Goal: Task Accomplishment & Management: Manage account settings

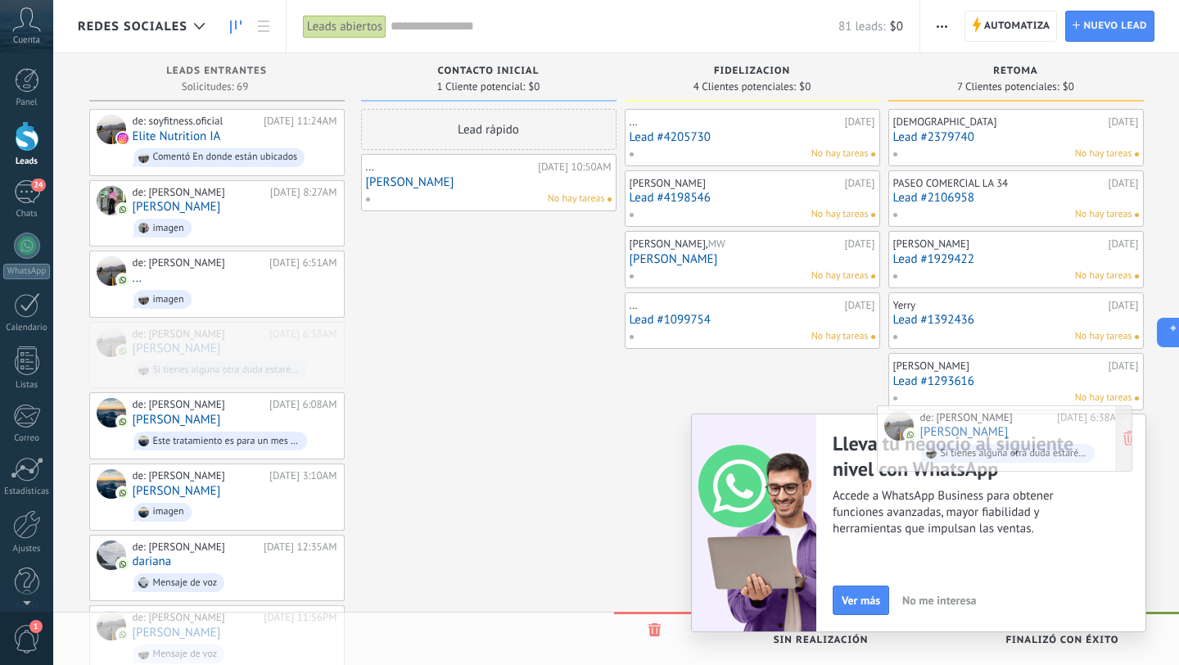
drag, startPoint x: 287, startPoint y: 346, endPoint x: 1075, endPoint y: 432, distance: 793.3
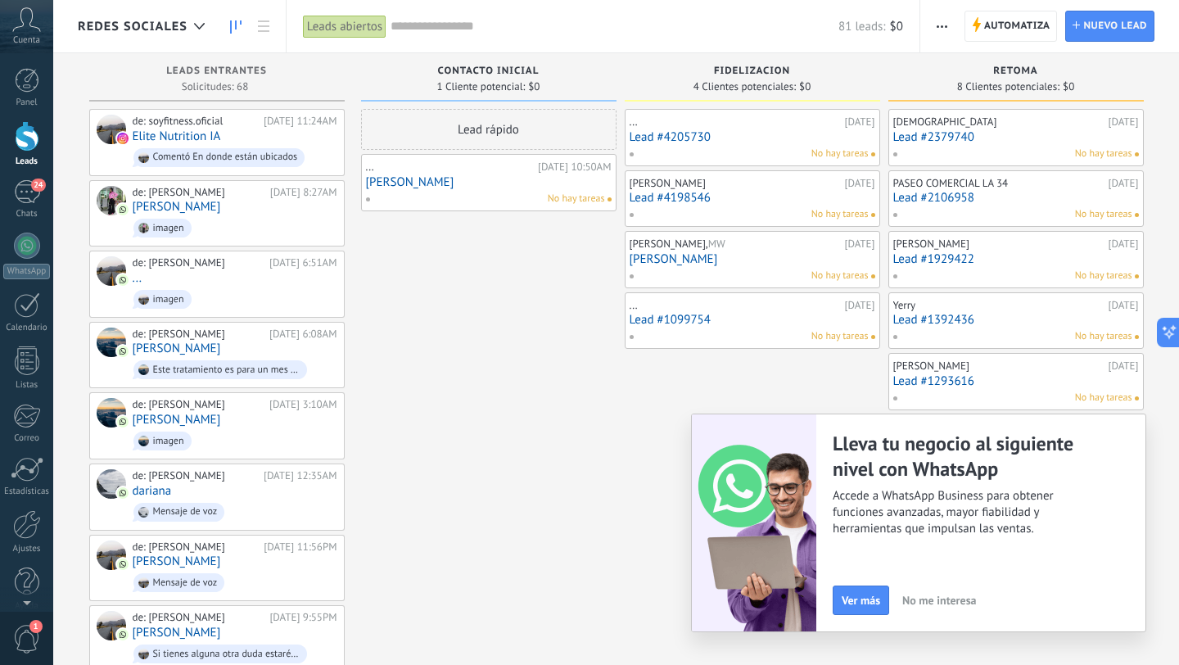
click at [934, 605] on span "No me interesa" at bounding box center [939, 600] width 74 height 11
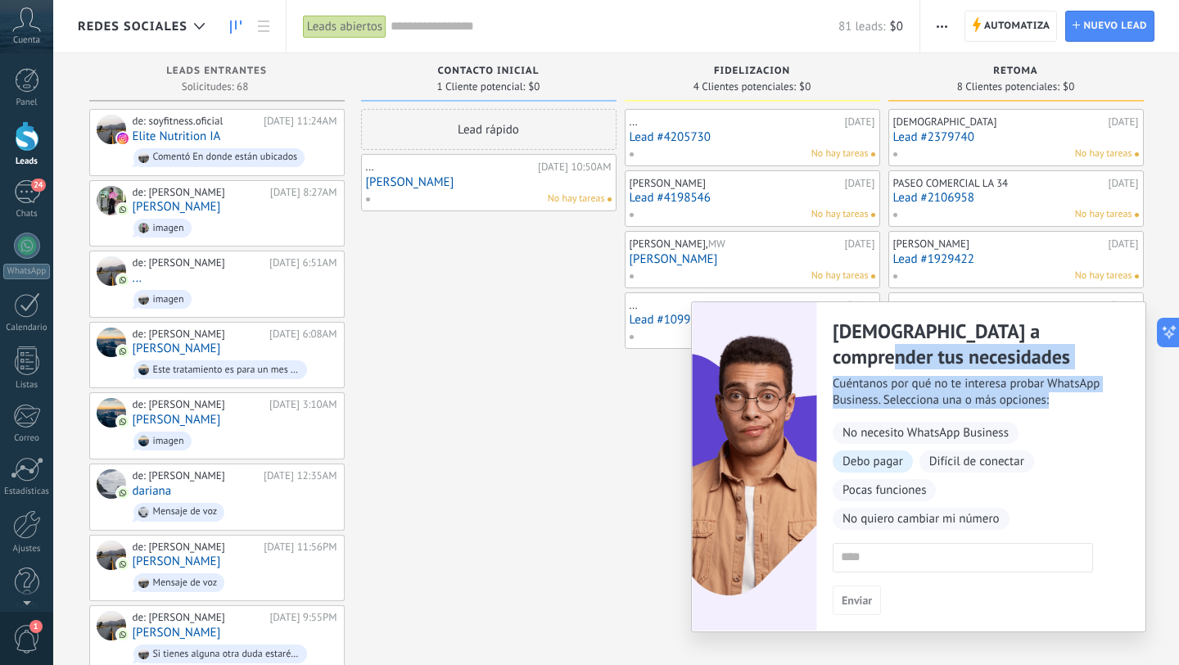
drag, startPoint x: 842, startPoint y: 360, endPoint x: 857, endPoint y: 461, distance: 101.8
click at [857, 461] on div "Ayúdanos a comprender tus necesidades Cuéntanos por qué no te interesa probar W…" at bounding box center [980, 466] width 329 height 329
click at [1034, 457] on div "No necesito WhatsApp Business Debo pagar Difícil de conectar Pocas funciones No…" at bounding box center [971, 479] width 276 height 115
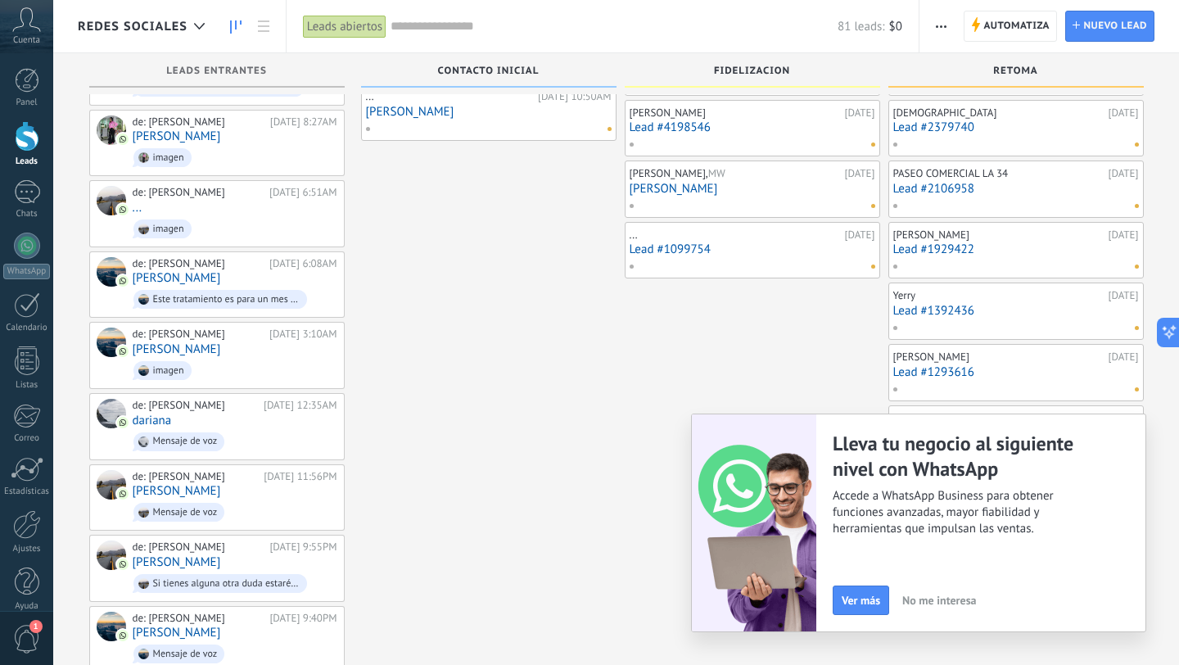
click at [954, 599] on span "No me interesa" at bounding box center [939, 600] width 74 height 11
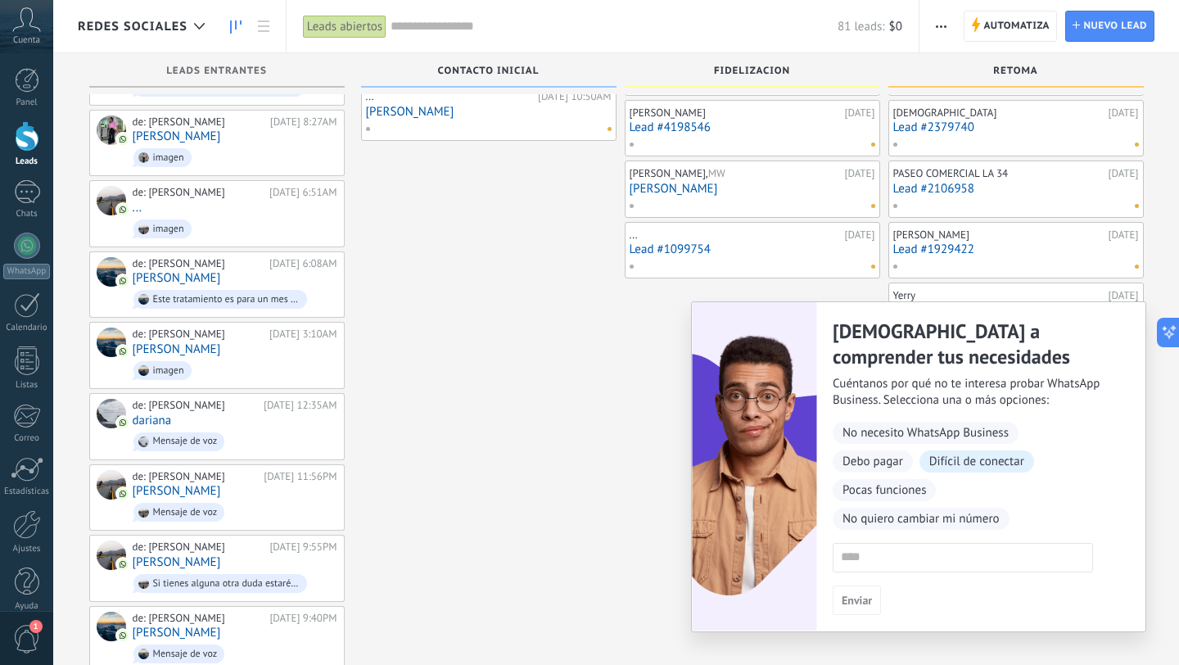
click at [961, 467] on span "Difícil de conectar" at bounding box center [977, 461] width 115 height 22
click at [855, 608] on button "Enviar" at bounding box center [857, 600] width 48 height 29
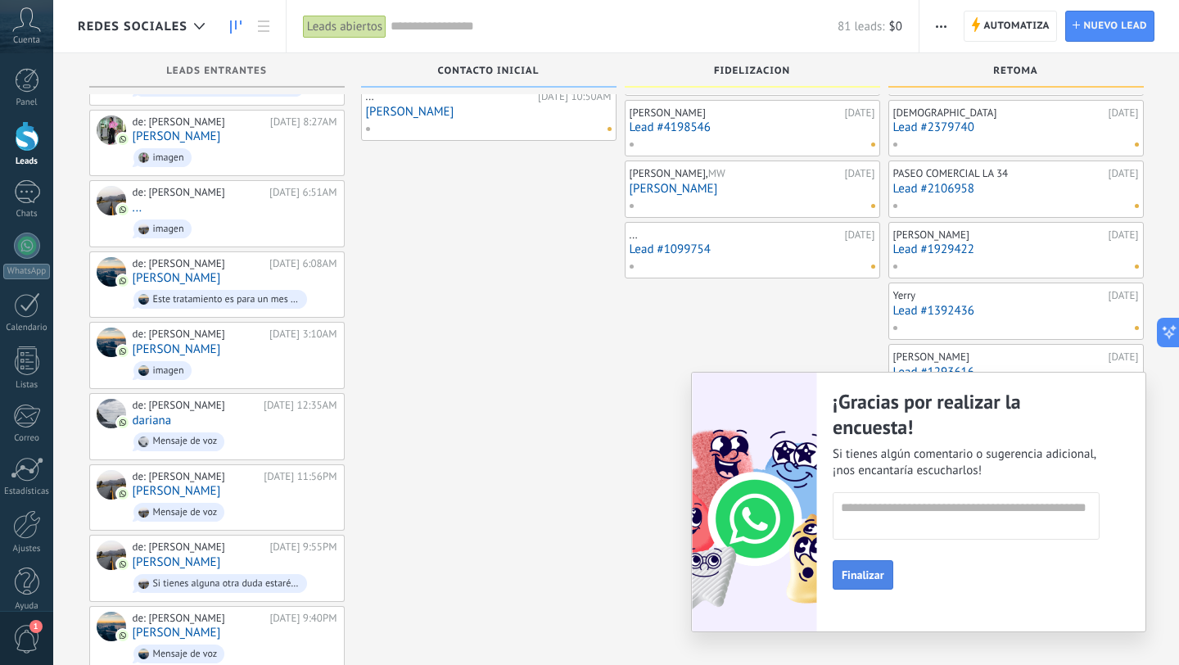
click at [869, 584] on button "Finalizar" at bounding box center [863, 574] width 61 height 29
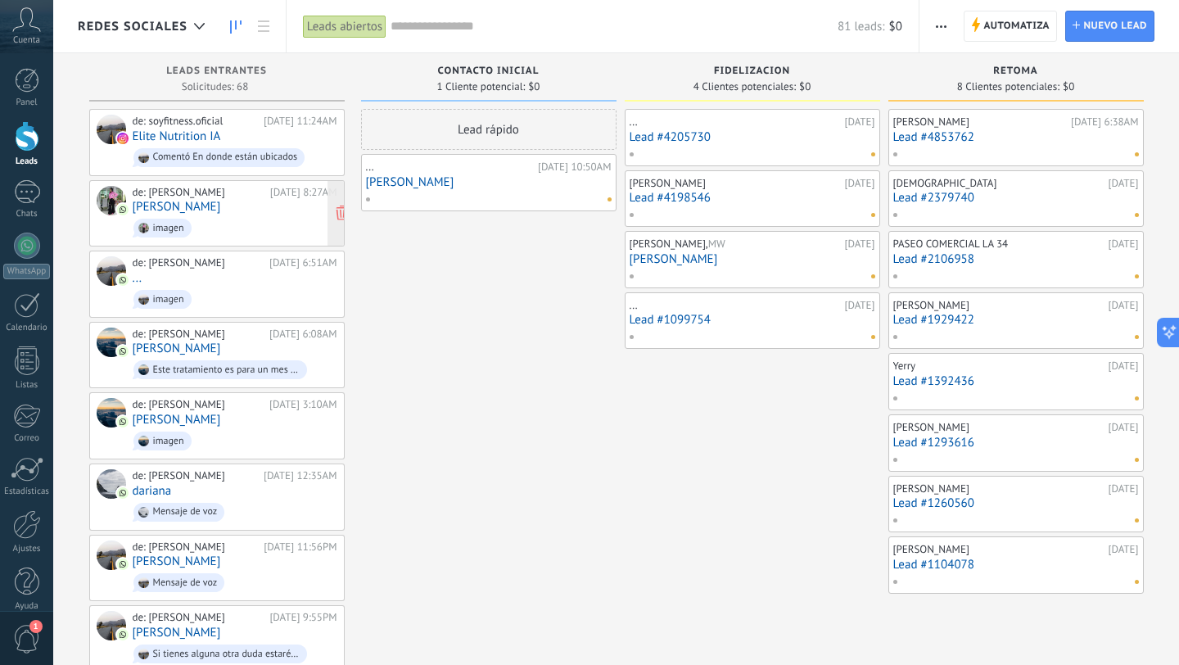
click at [229, 227] on span "imagen" at bounding box center [235, 227] width 205 height 25
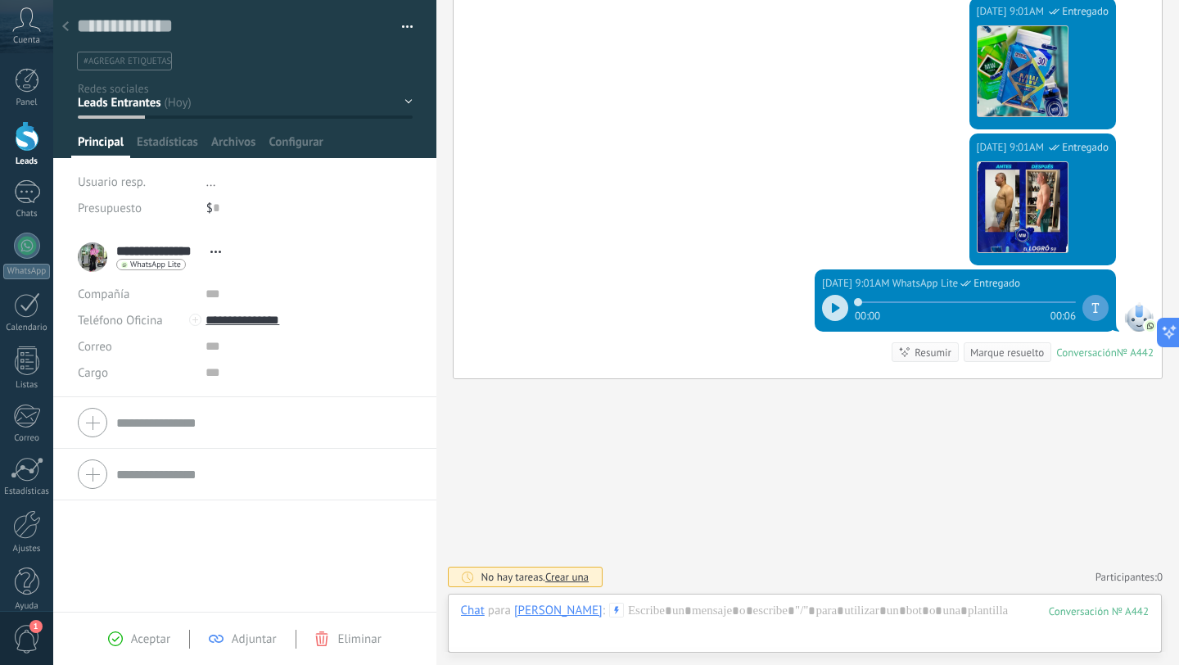
scroll to position [234, 0]
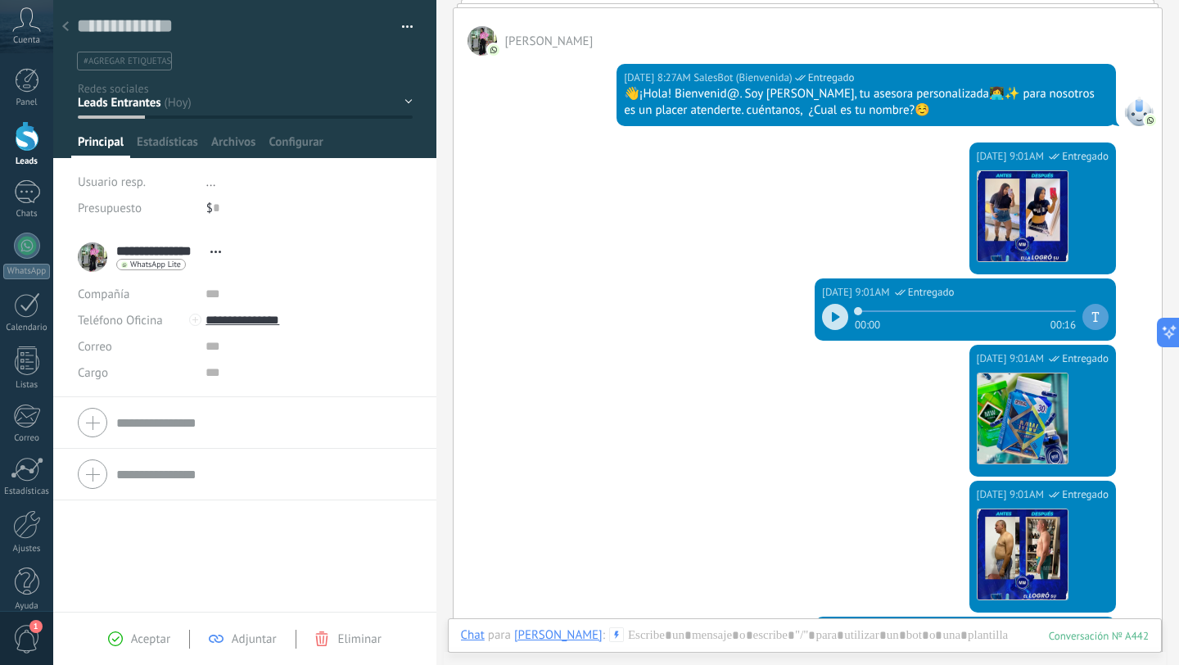
click at [837, 325] on div at bounding box center [835, 317] width 26 height 26
click at [823, 327] on div at bounding box center [835, 317] width 26 height 26
click at [73, 29] on div at bounding box center [65, 27] width 23 height 32
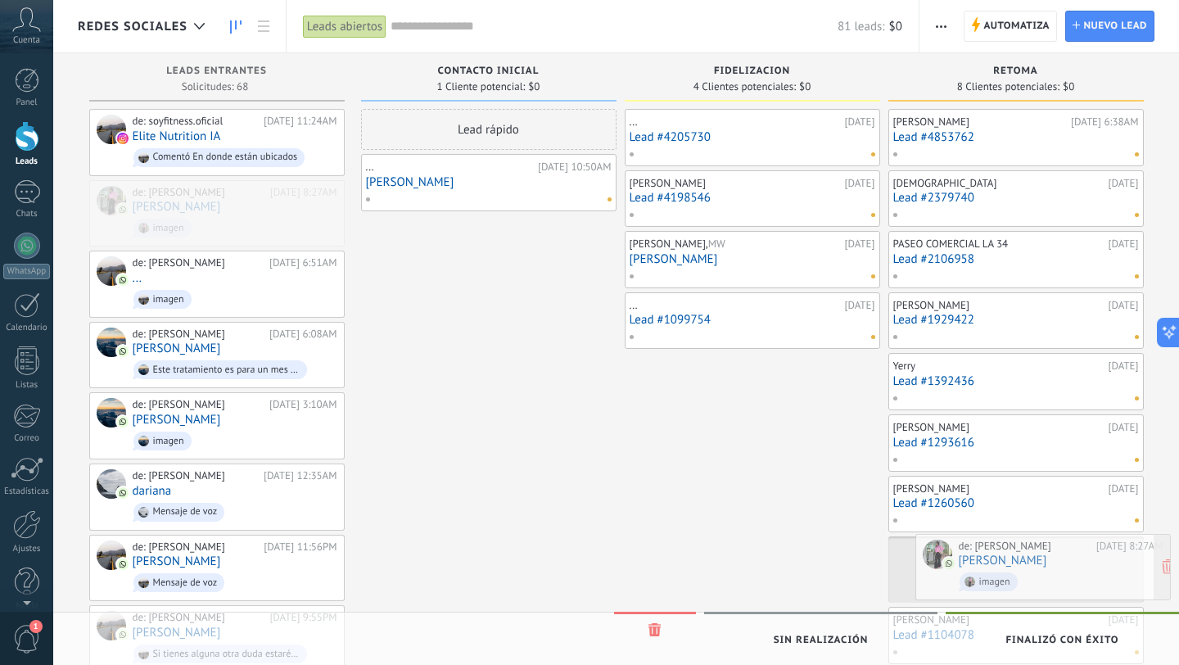
drag, startPoint x: 274, startPoint y: 203, endPoint x: 1100, endPoint y: 558, distance: 899.2
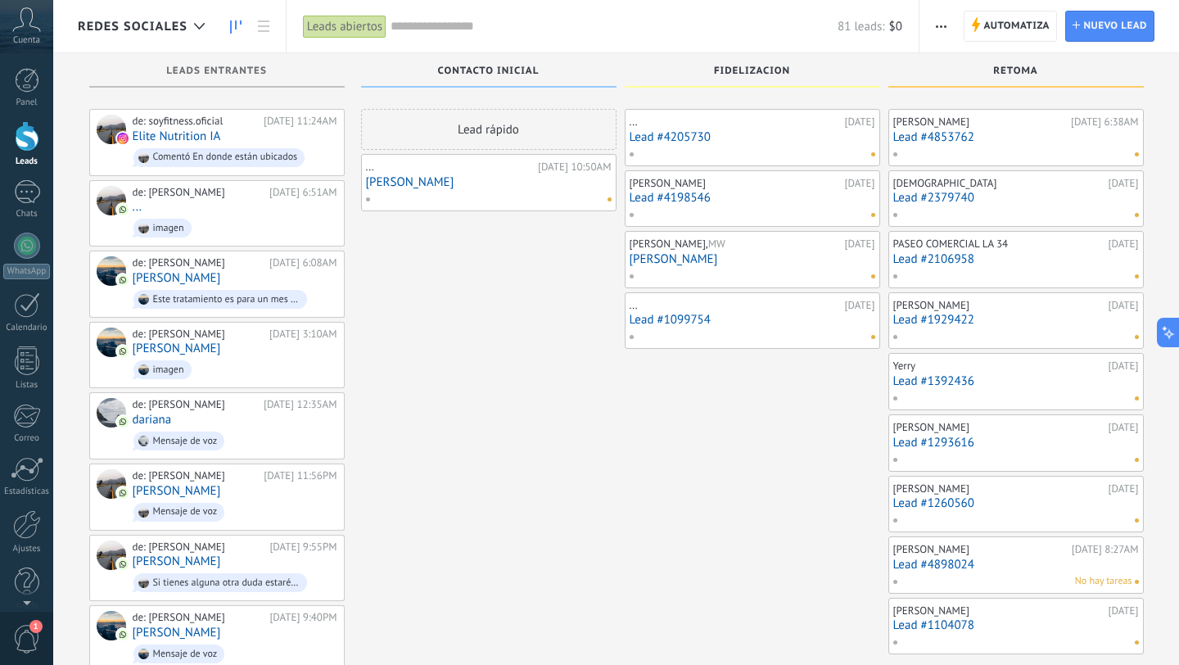
scroll to position [15, 0]
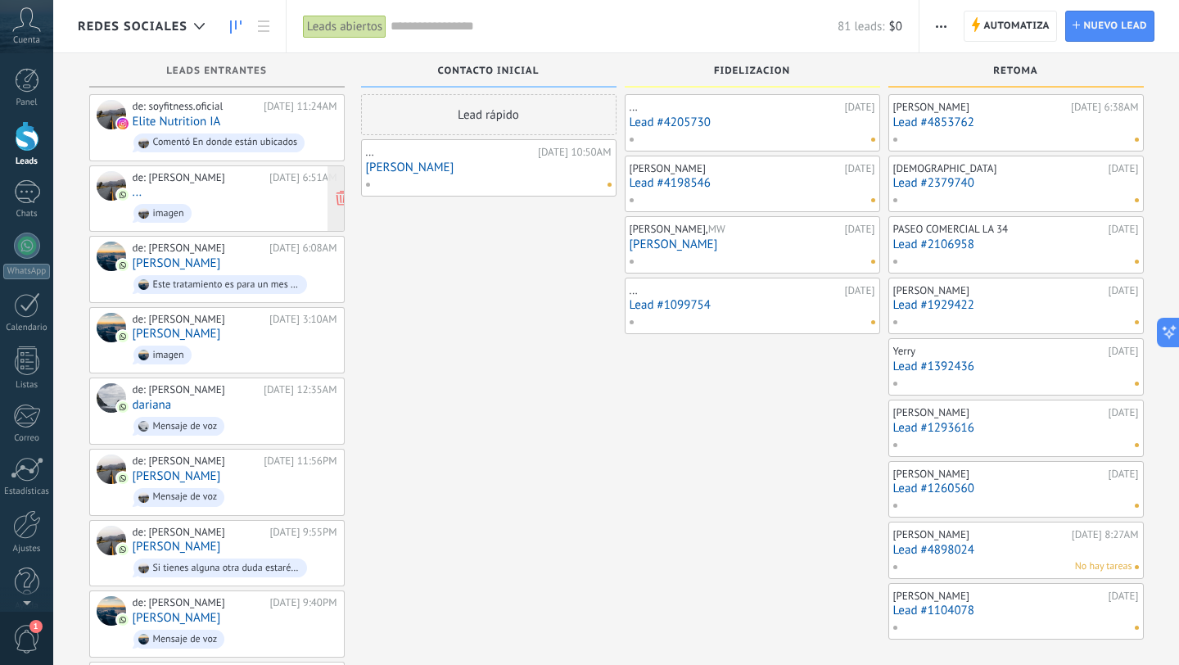
click at [224, 190] on div "de: [PERSON_NAME] [DATE] 6:51AM ... imagen" at bounding box center [235, 199] width 205 height 56
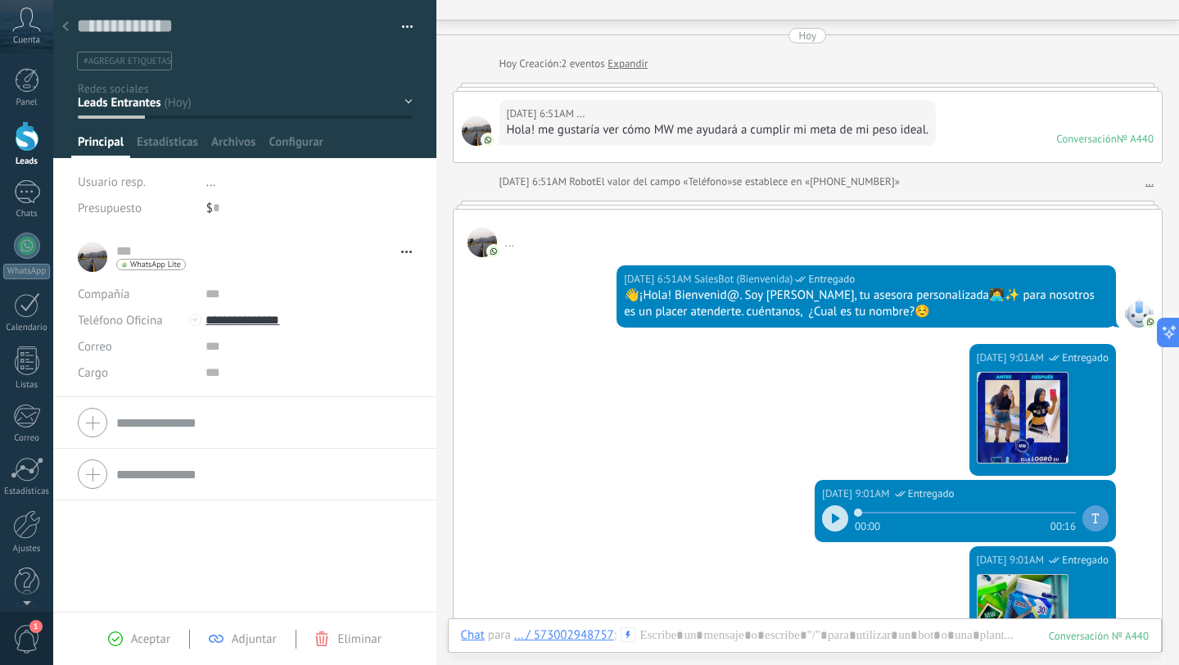
scroll to position [37, 0]
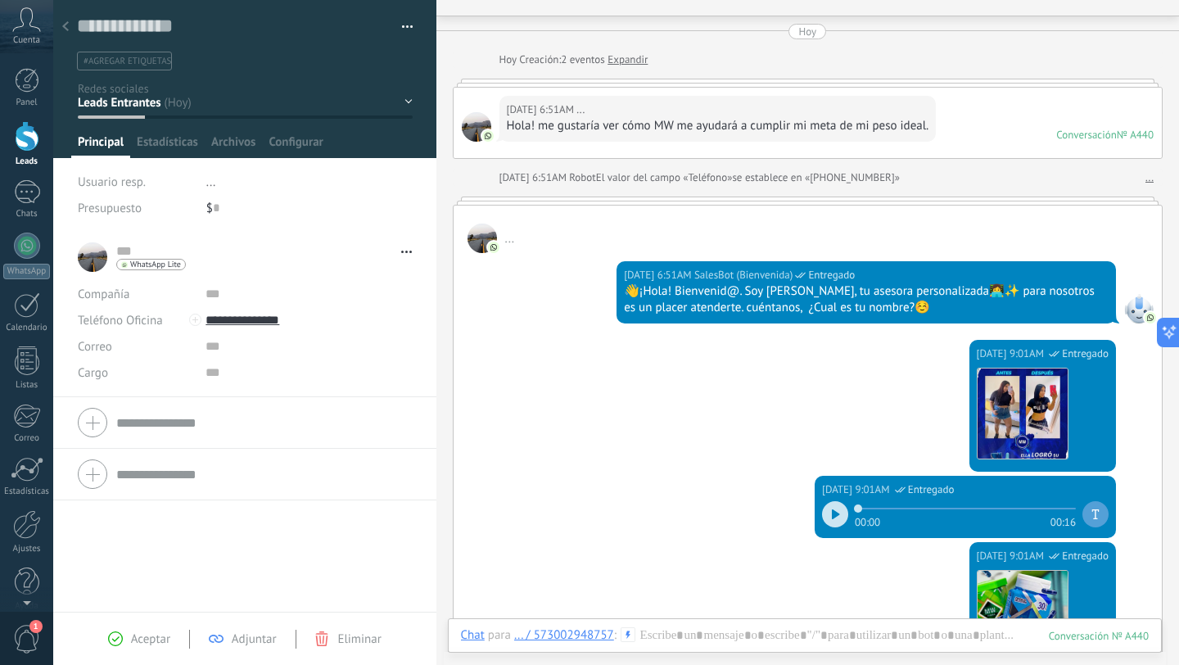
click at [831, 523] on div at bounding box center [835, 514] width 26 height 26
click at [68, 24] on icon at bounding box center [65, 26] width 7 height 10
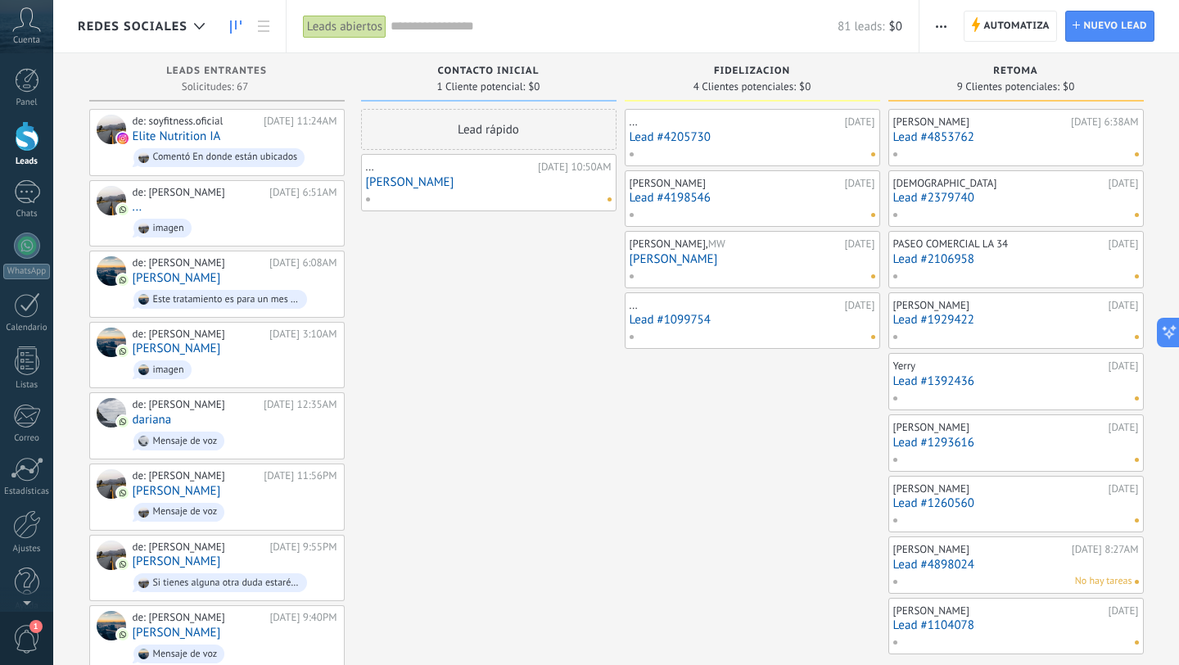
scroll to position [15, 0]
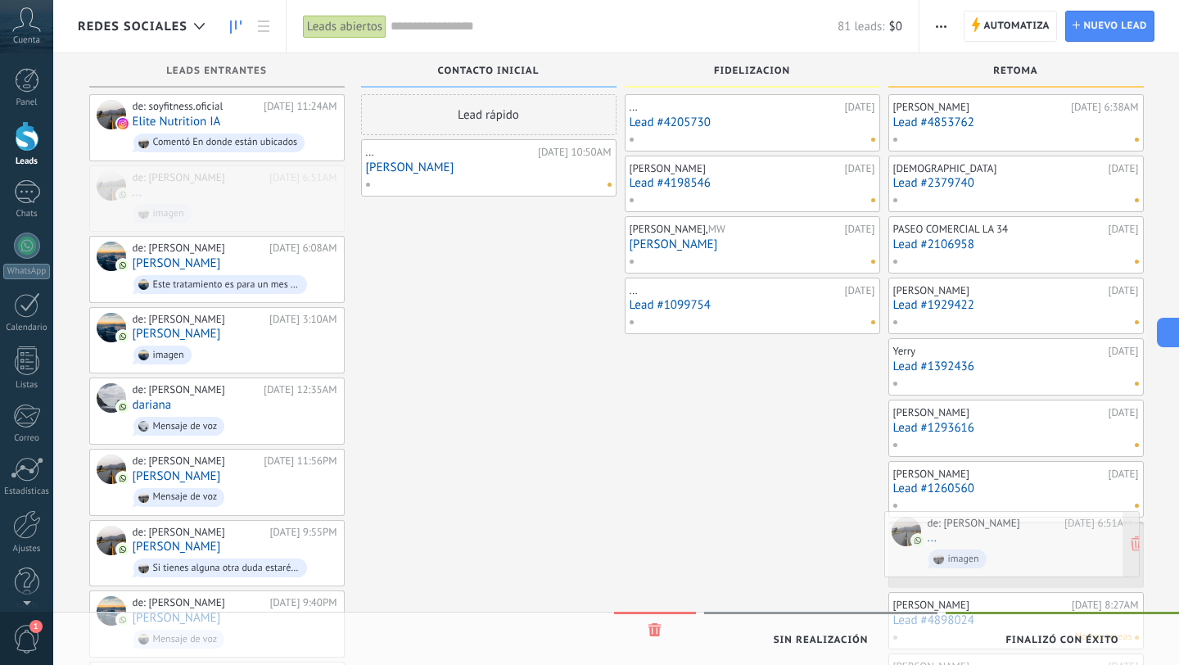
drag, startPoint x: 230, startPoint y: 206, endPoint x: 1025, endPoint y: 552, distance: 867.3
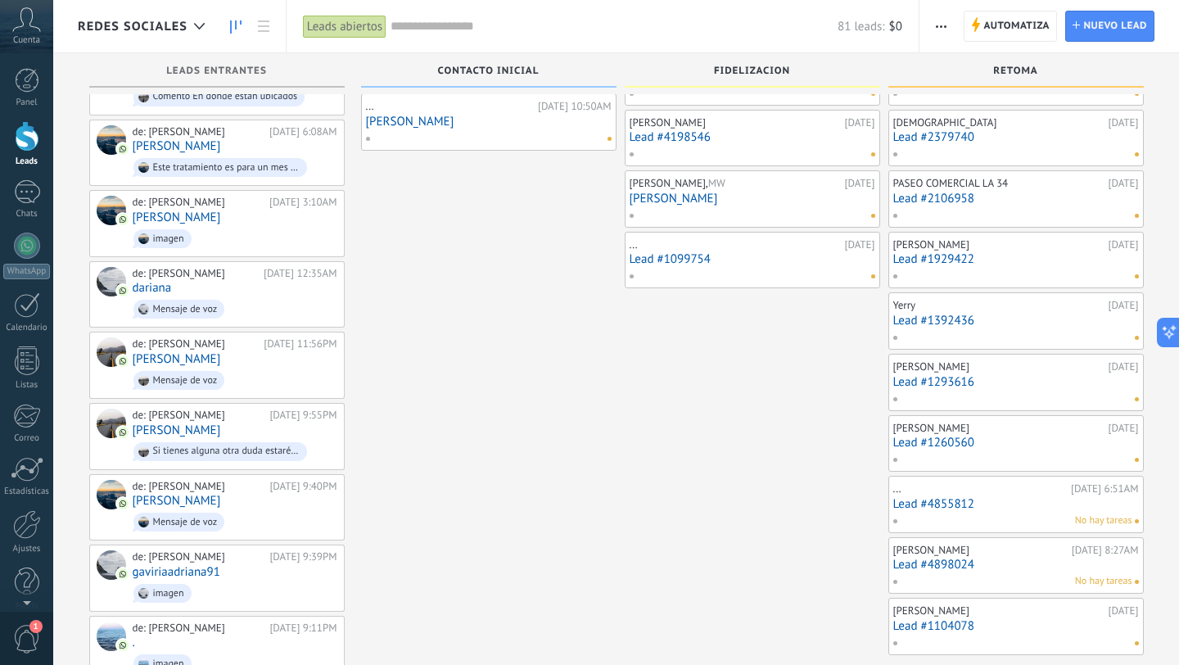
scroll to position [25, 0]
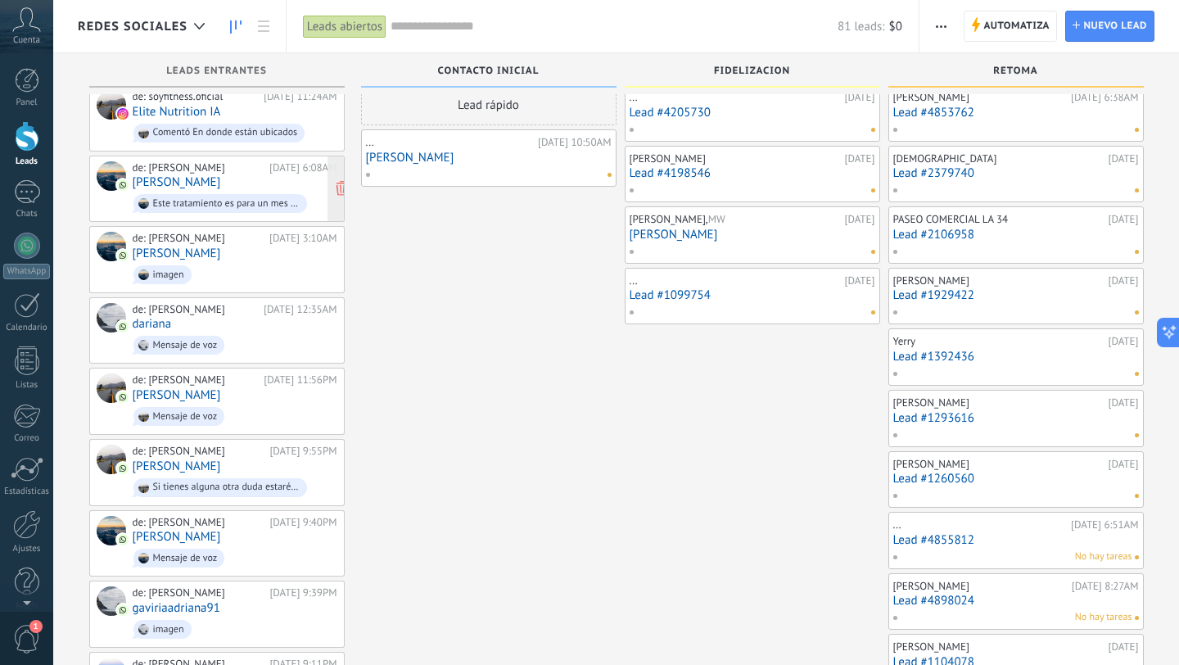
click at [281, 184] on div "de: [PERSON_NAME] [DATE] 6:08AM [PERSON_NAME] Este tratamiento es para un mes y…" at bounding box center [235, 189] width 205 height 56
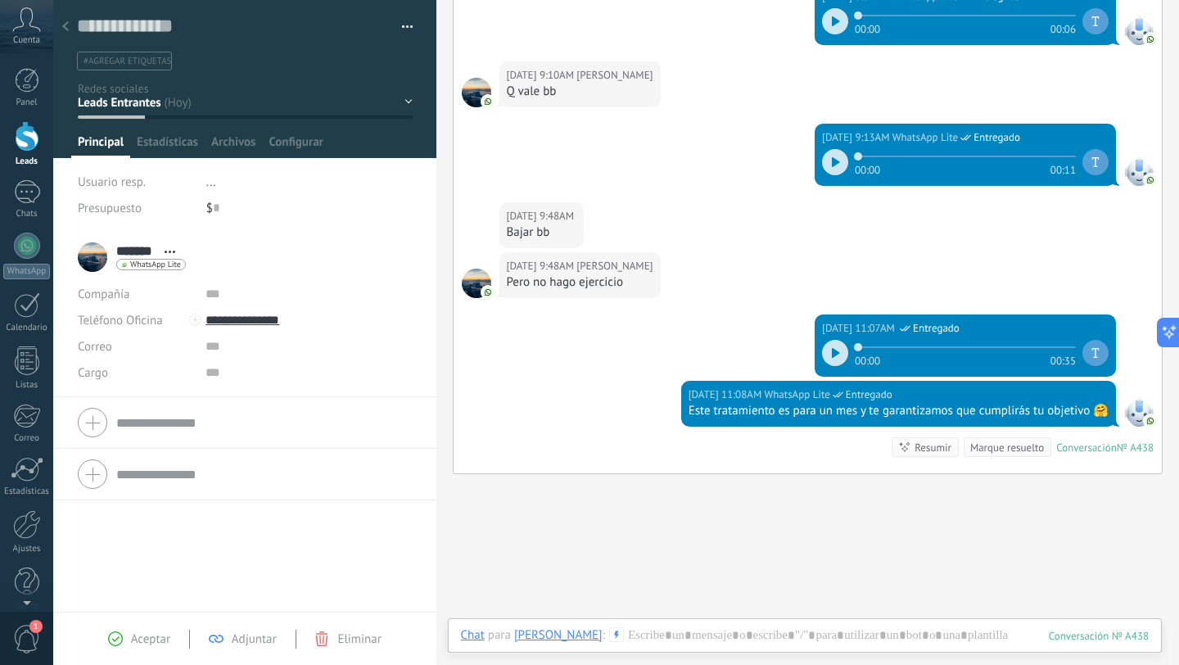
scroll to position [748, 0]
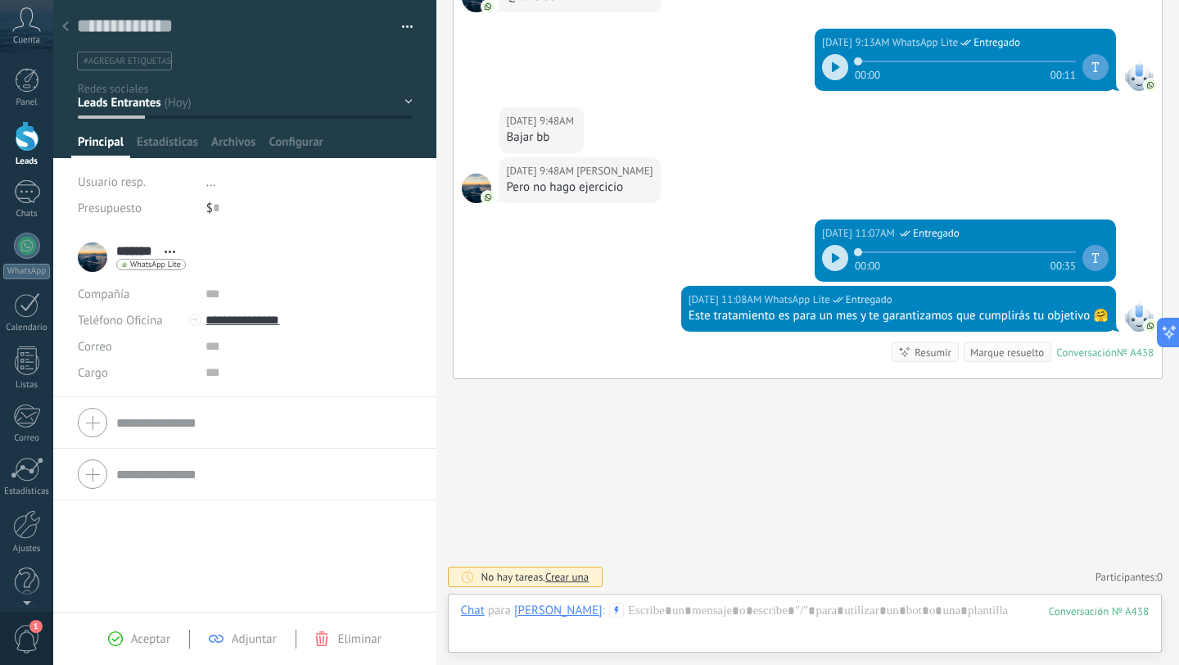
click at [832, 261] on icon at bounding box center [836, 258] width 8 height 10
click at [827, 267] on div at bounding box center [835, 258] width 26 height 26
click at [66, 31] on icon at bounding box center [65, 26] width 7 height 10
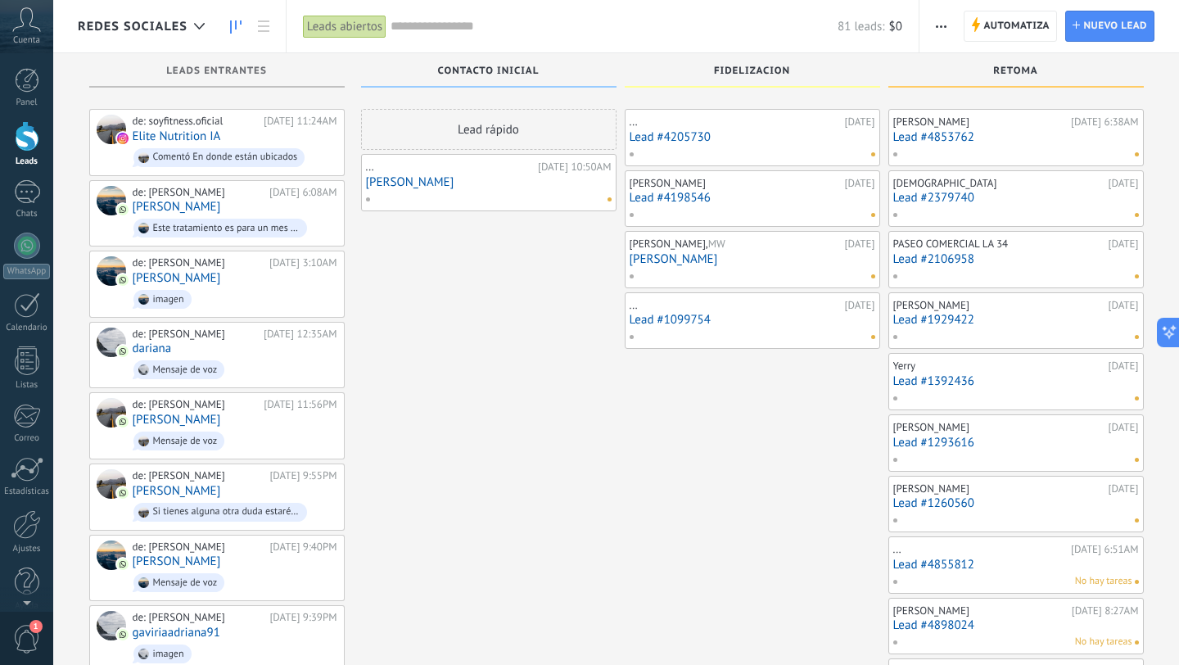
scroll to position [25, 0]
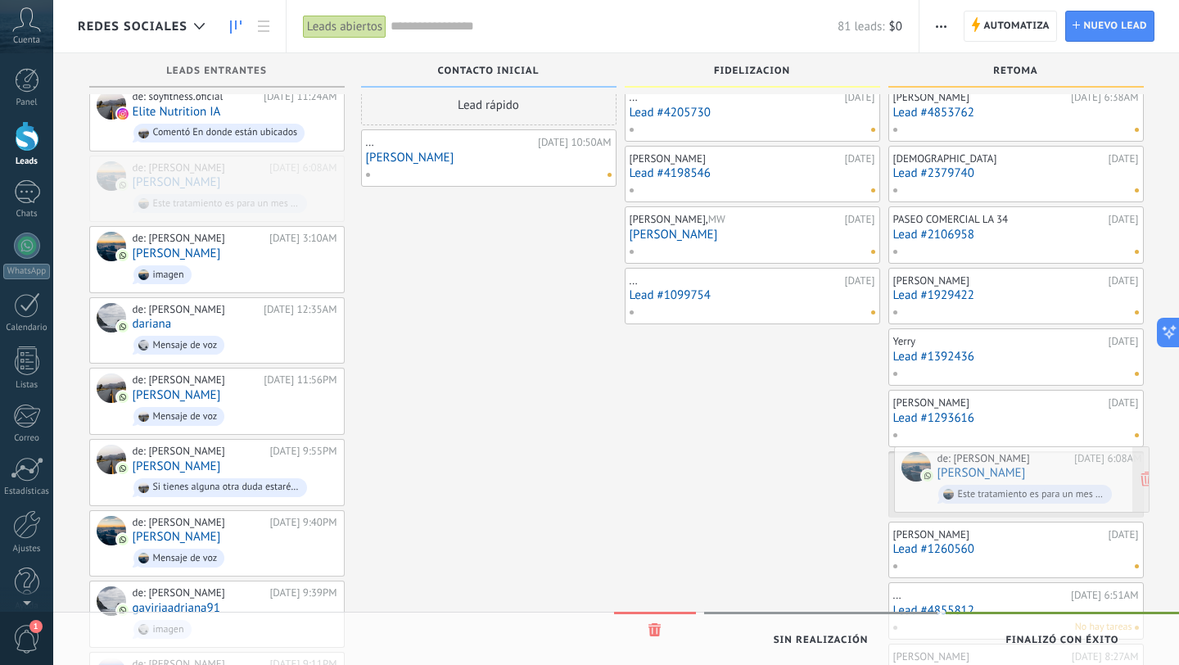
drag, startPoint x: 170, startPoint y: 181, endPoint x: 975, endPoint y: 472, distance: 855.9
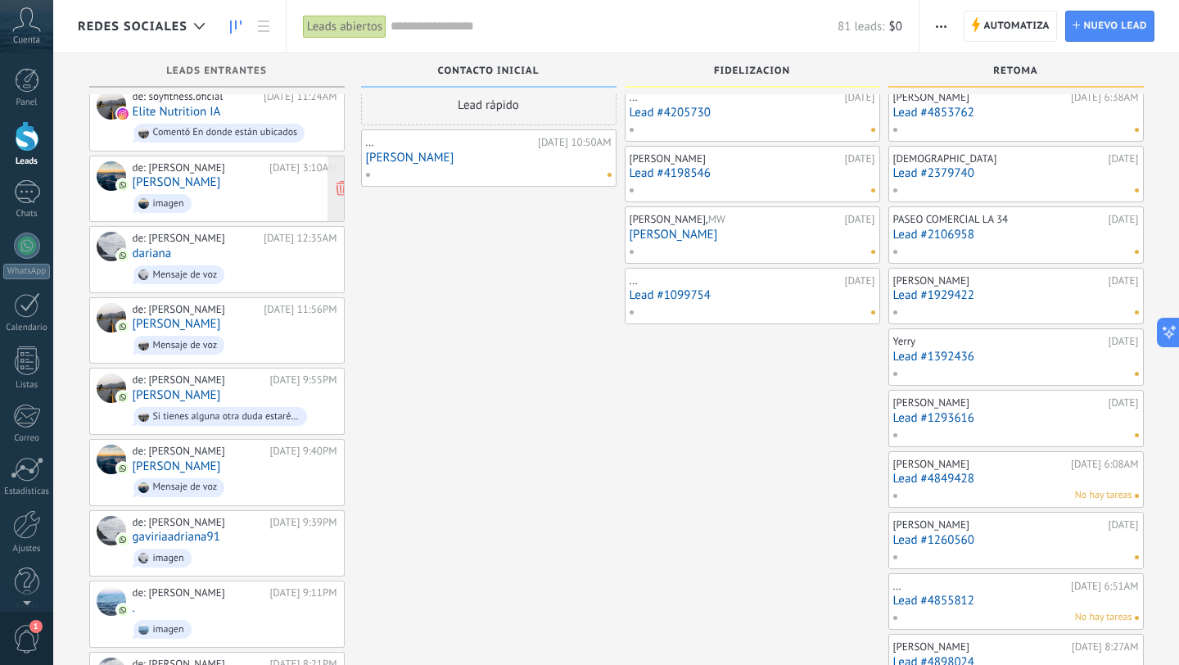
click at [270, 197] on span "imagen" at bounding box center [235, 203] width 205 height 25
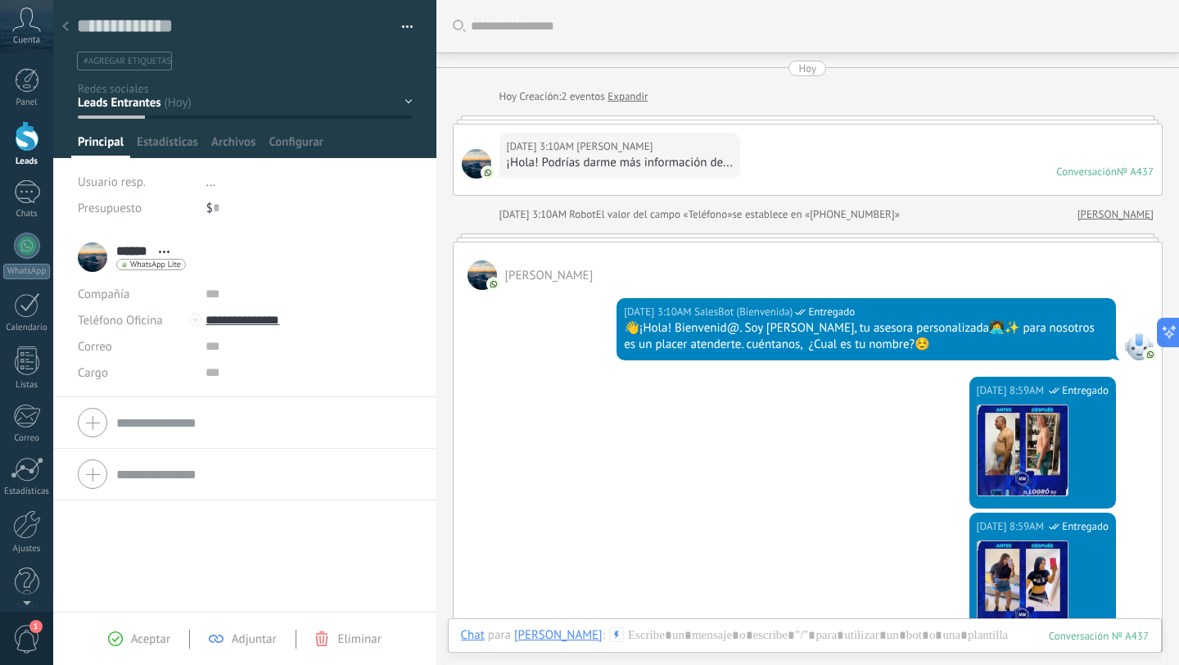
click at [65, 25] on use at bounding box center [65, 26] width 7 height 10
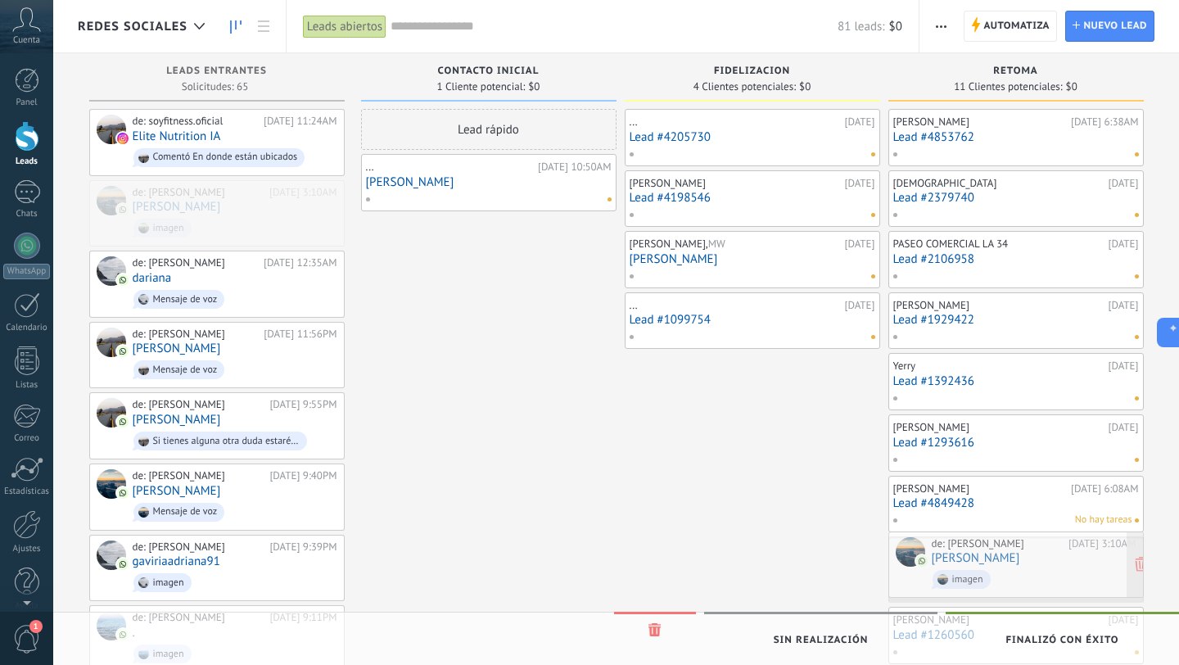
drag, startPoint x: 265, startPoint y: 220, endPoint x: 1064, endPoint y: 572, distance: 873.4
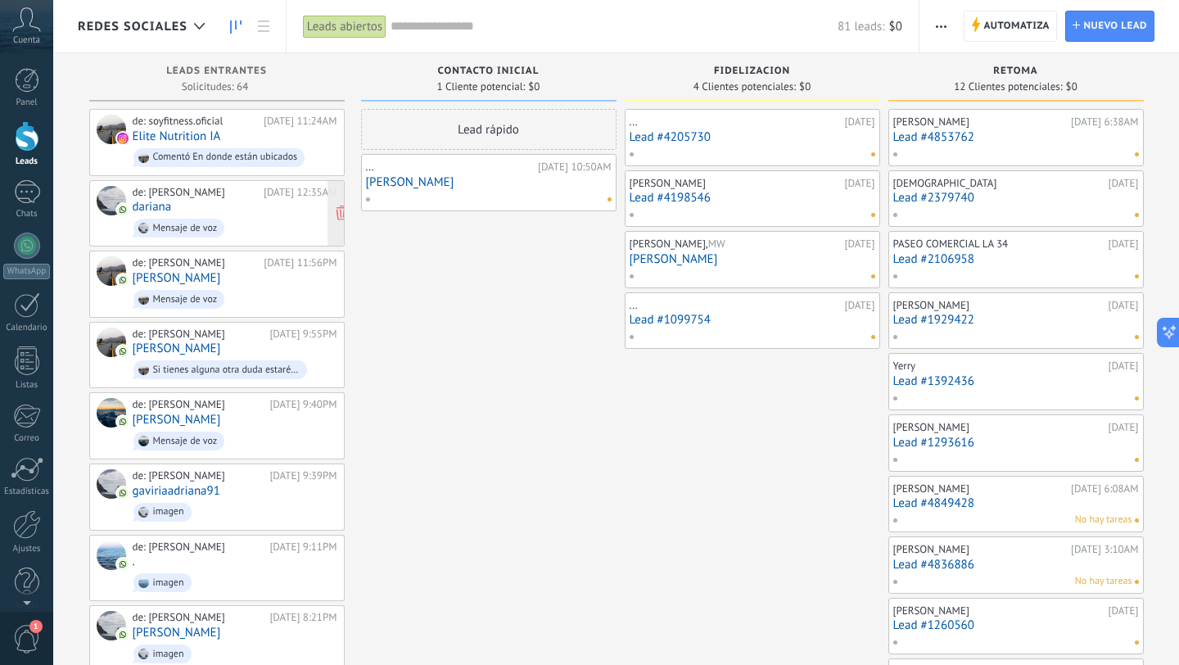
click at [256, 210] on div "de: [PERSON_NAME] [DATE] 12:35AM [GEOGRAPHIC_DATA] Mensaje de voz" at bounding box center [235, 214] width 205 height 56
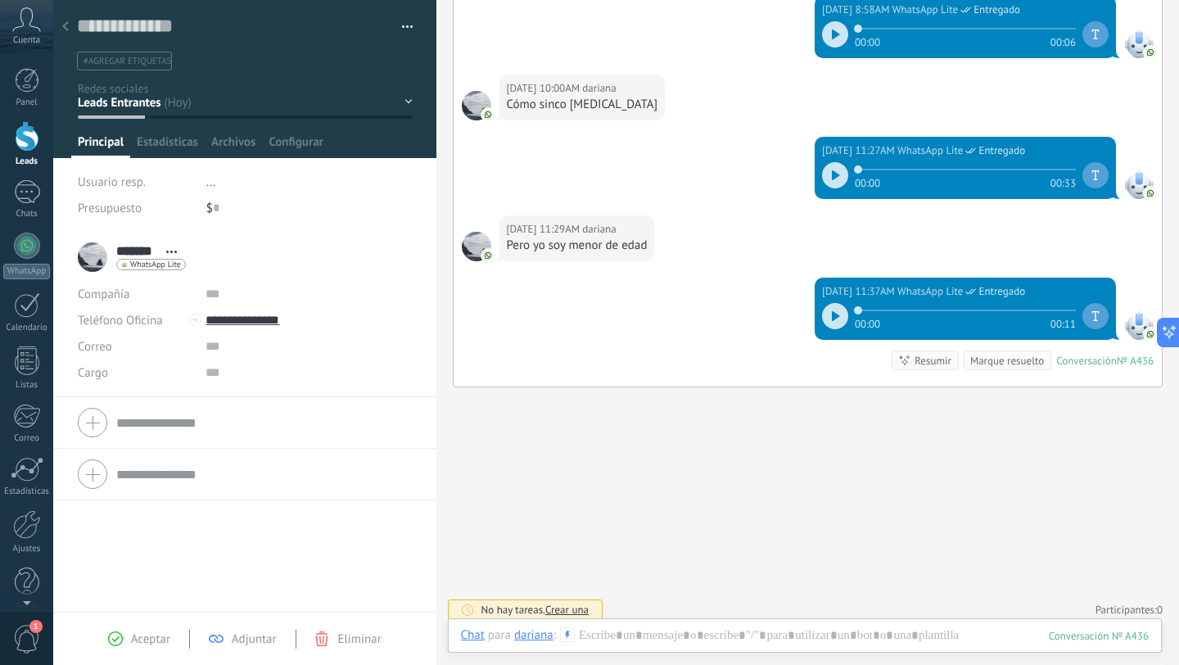
scroll to position [801, 0]
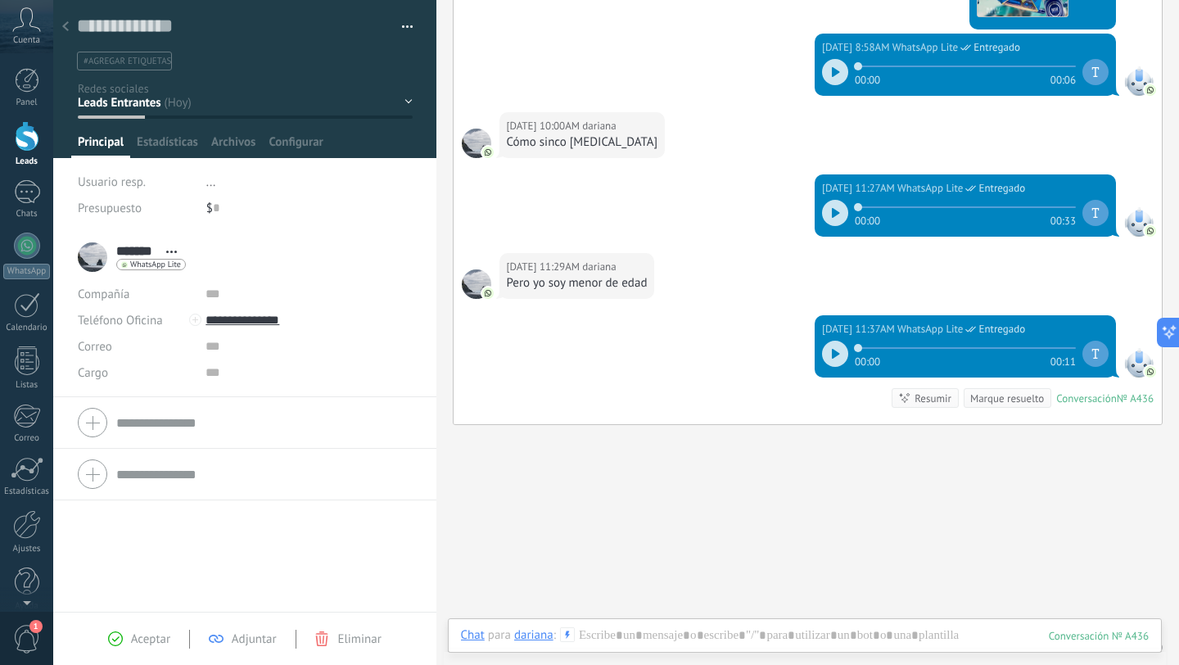
click at [833, 355] on icon at bounding box center [836, 354] width 8 height 10
click at [833, 354] on div at bounding box center [835, 354] width 26 height 26
click at [738, 387] on div "[DATE] 11:37AM WhatsApp Lite Entregado 00:09 00:10 Conversación № A436 Conversa…" at bounding box center [808, 369] width 709 height 109
click at [833, 364] on div at bounding box center [835, 354] width 26 height 26
click at [70, 33] on div at bounding box center [65, 27] width 23 height 32
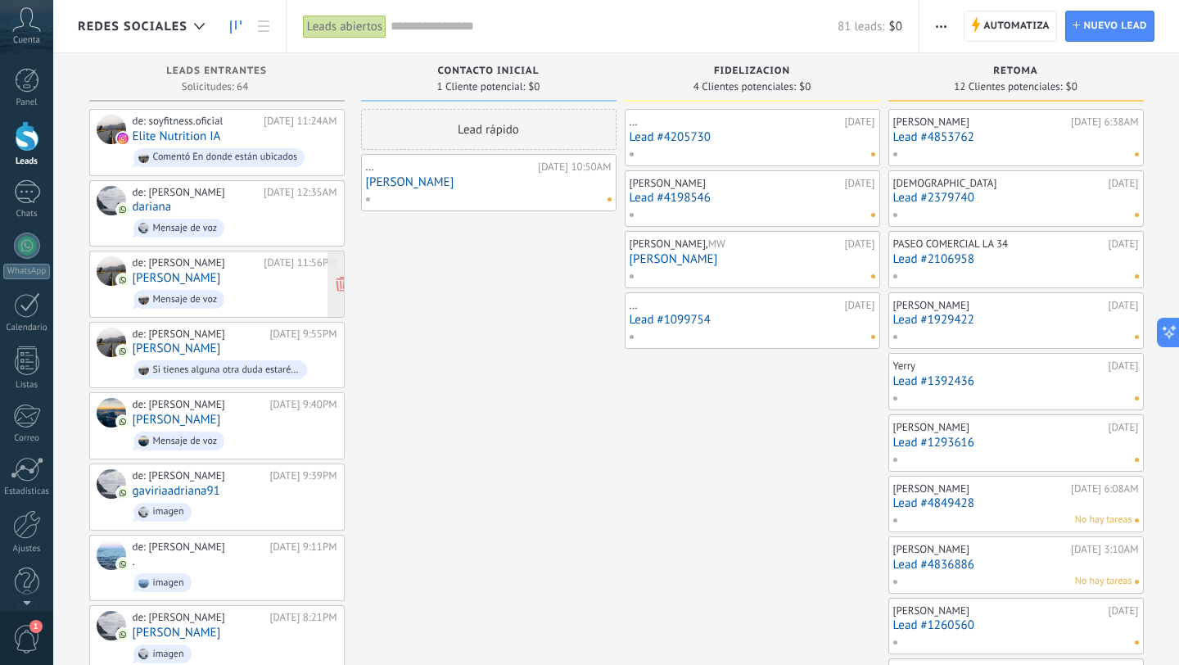
click at [234, 292] on span "Mensaje de voz" at bounding box center [235, 299] width 205 height 25
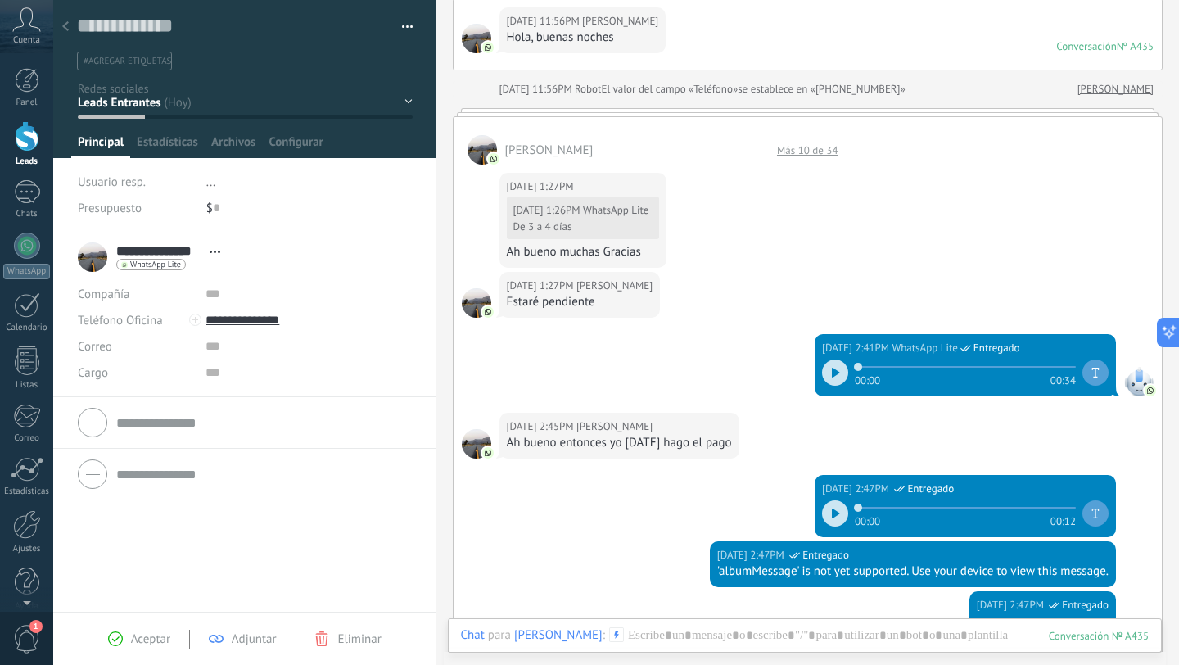
scroll to position [126, 0]
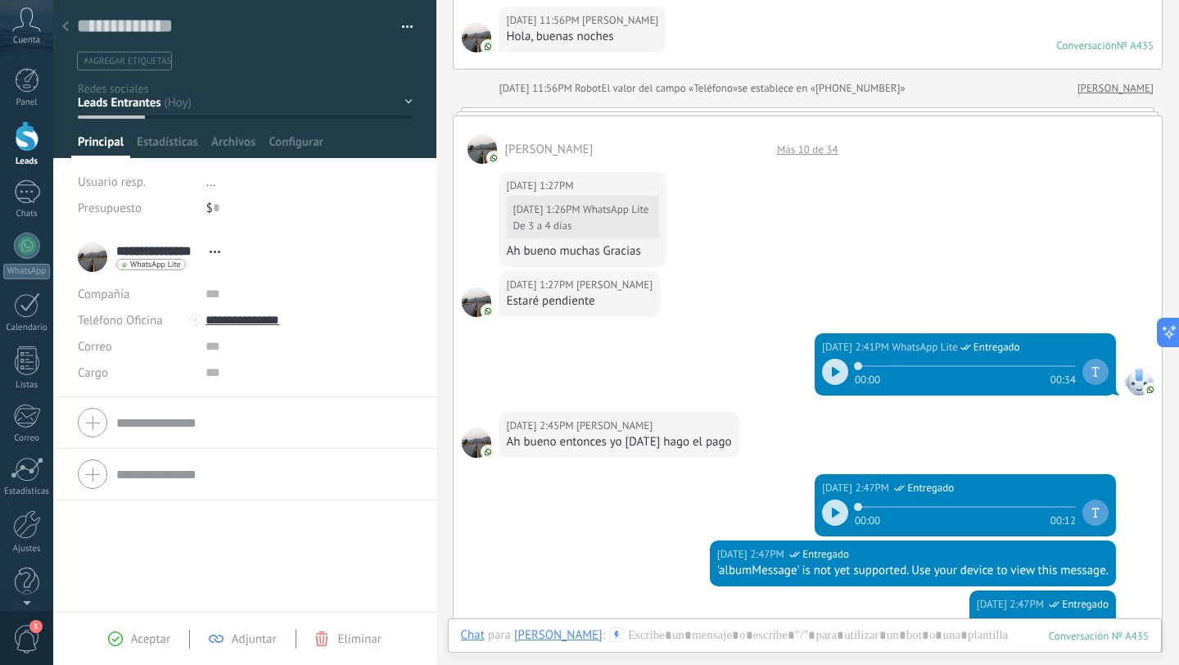
click at [66, 29] on use at bounding box center [65, 26] width 7 height 10
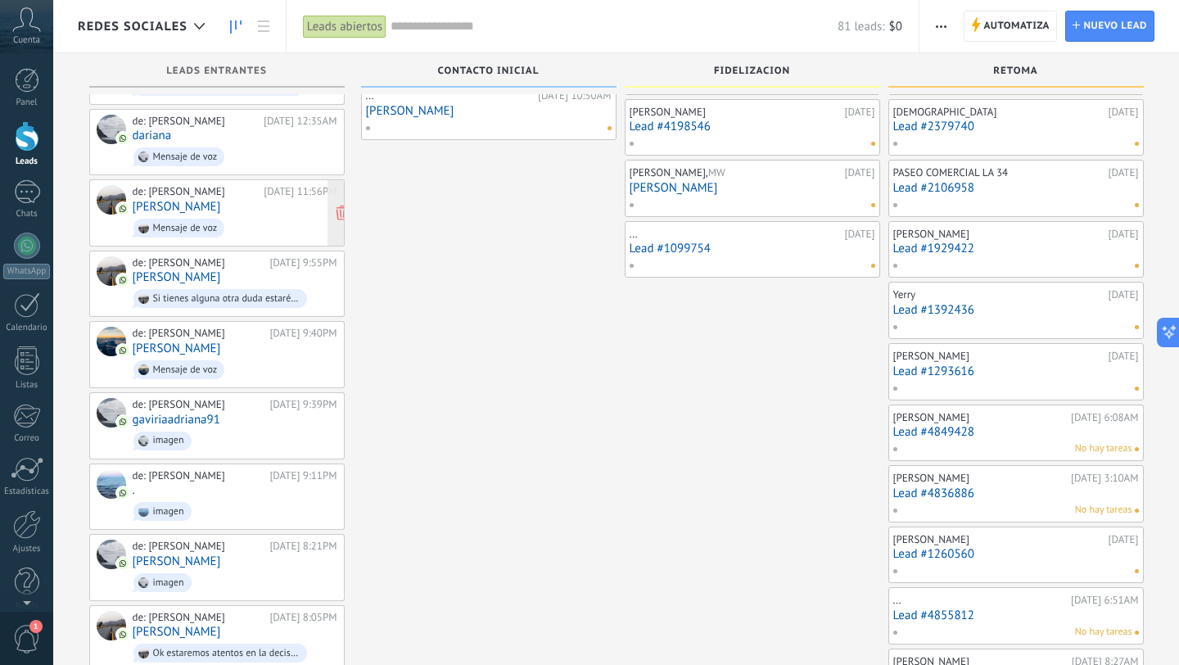
scroll to position [79, 0]
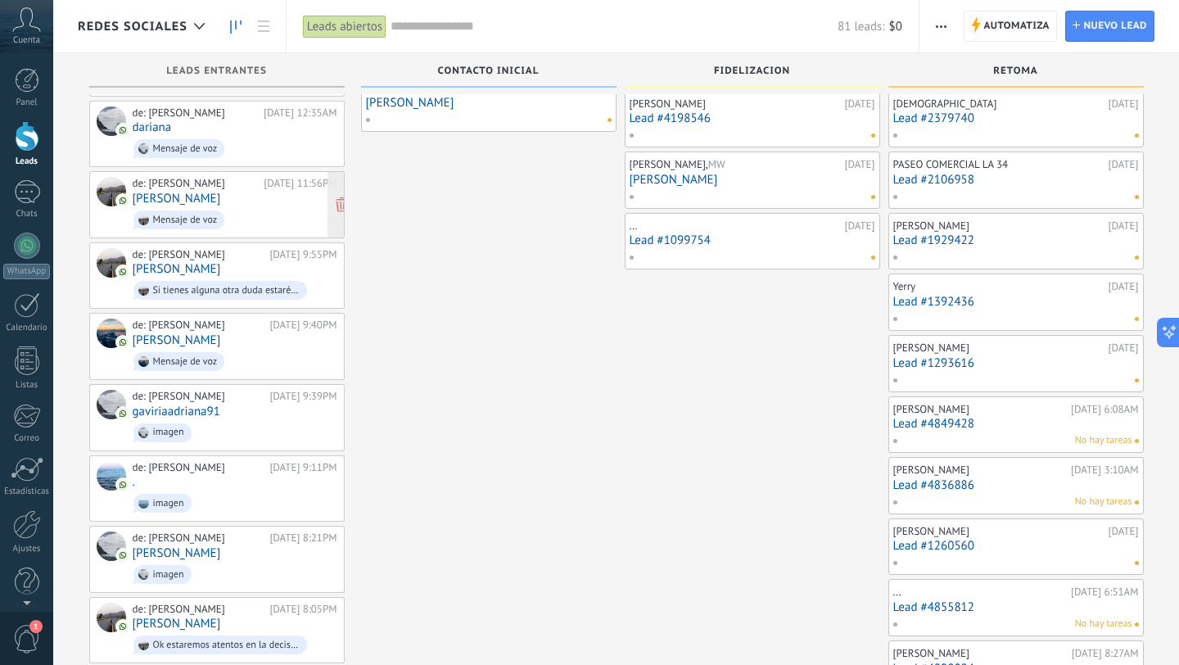
click at [269, 219] on span "Mensaje de voz" at bounding box center [235, 219] width 205 height 25
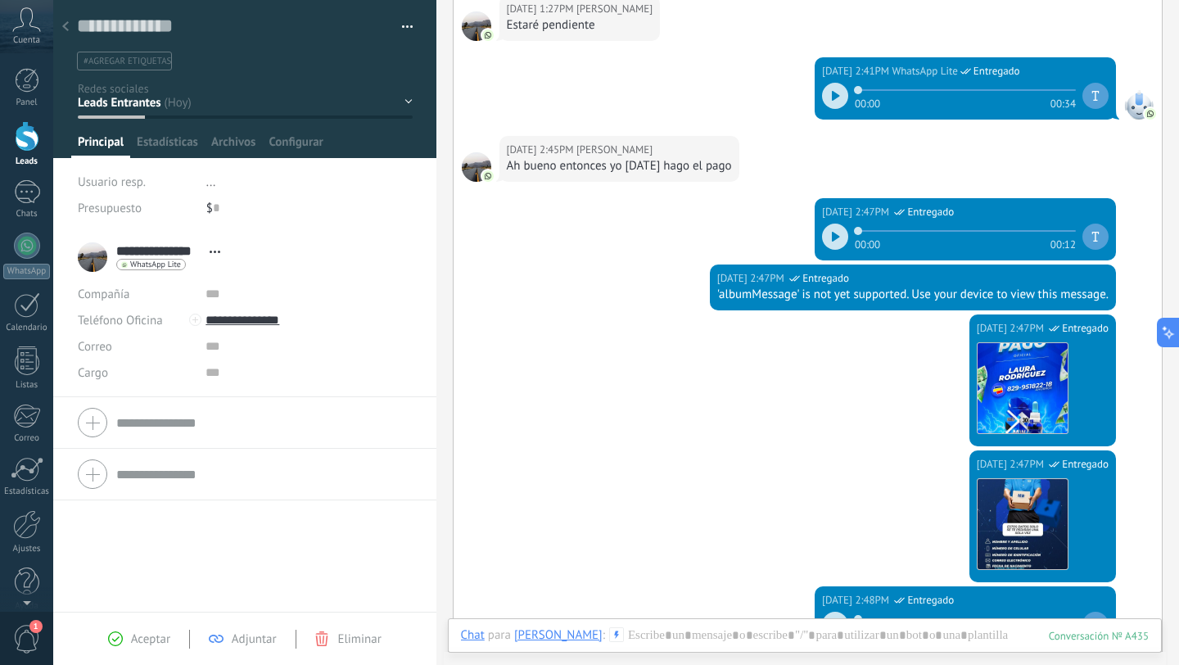
scroll to position [405, 0]
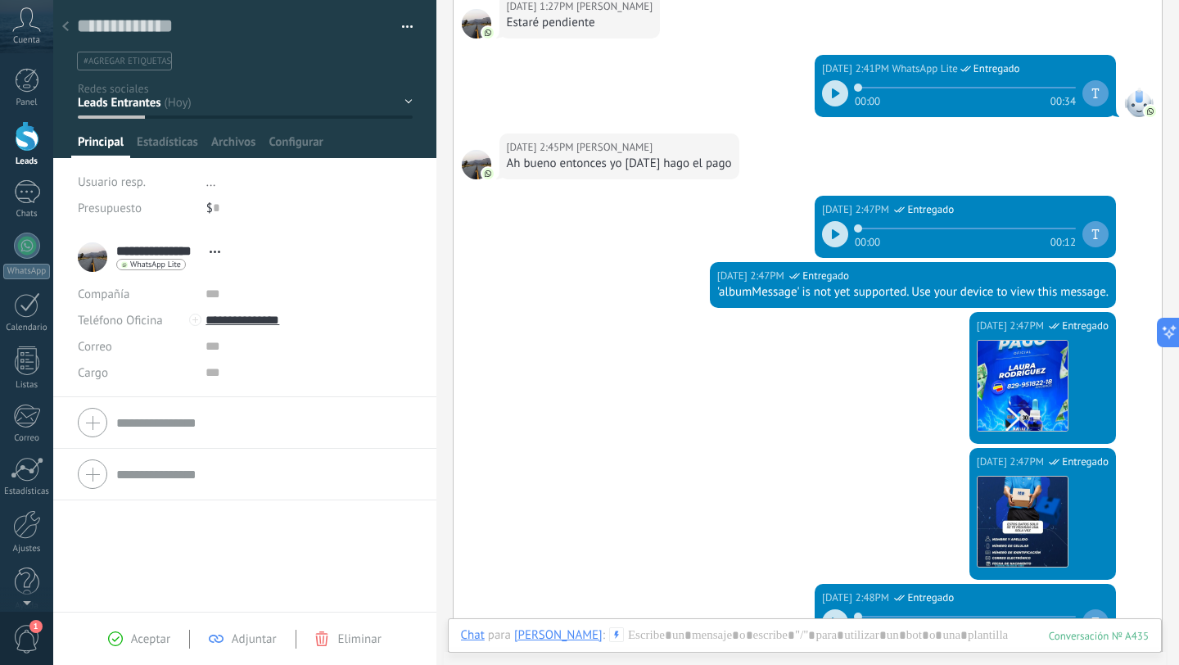
click at [68, 26] on icon at bounding box center [65, 26] width 7 height 10
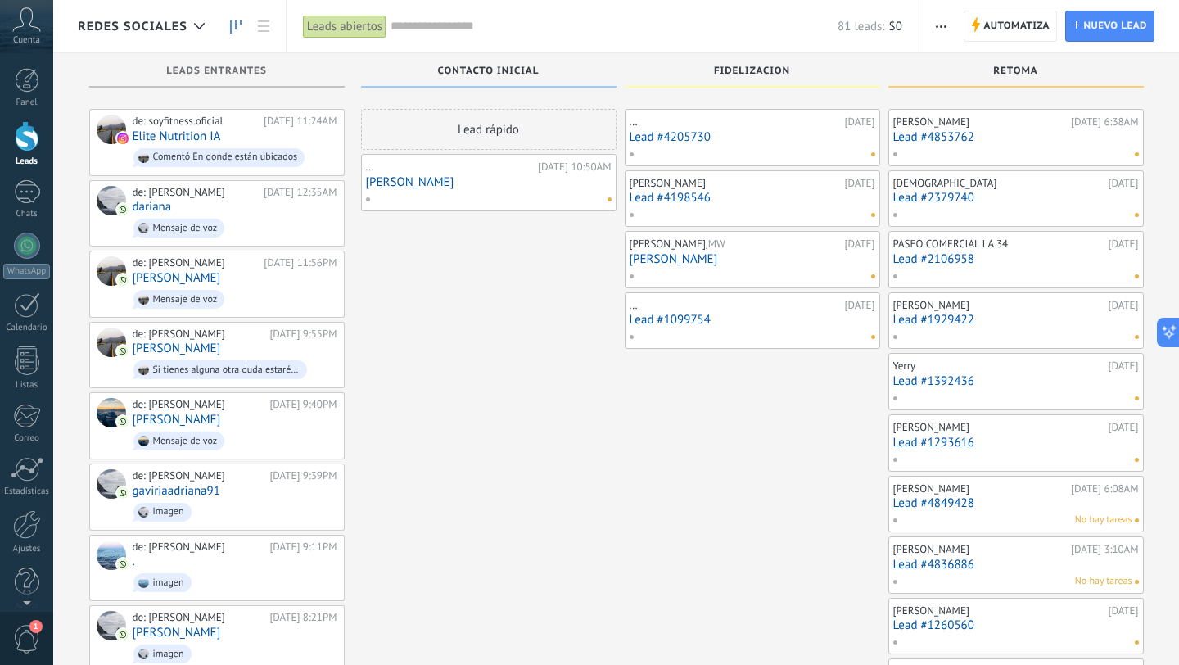
scroll to position [79, 0]
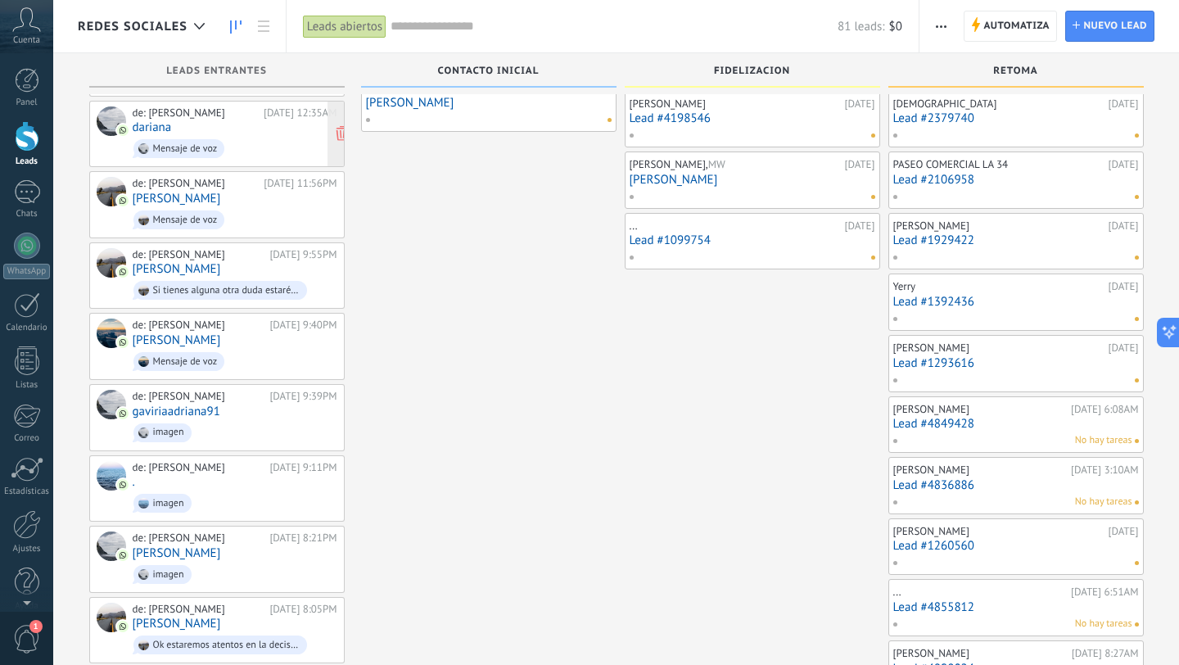
click at [254, 147] on span "Mensaje de voz" at bounding box center [235, 148] width 205 height 25
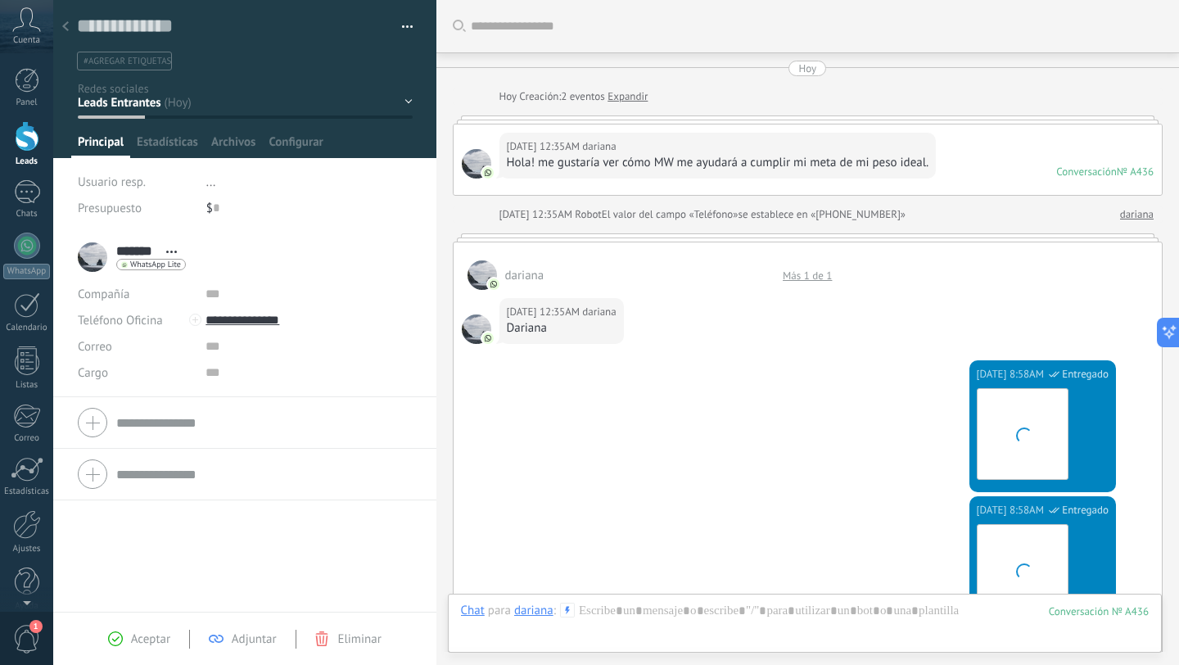
scroll to position [847, 0]
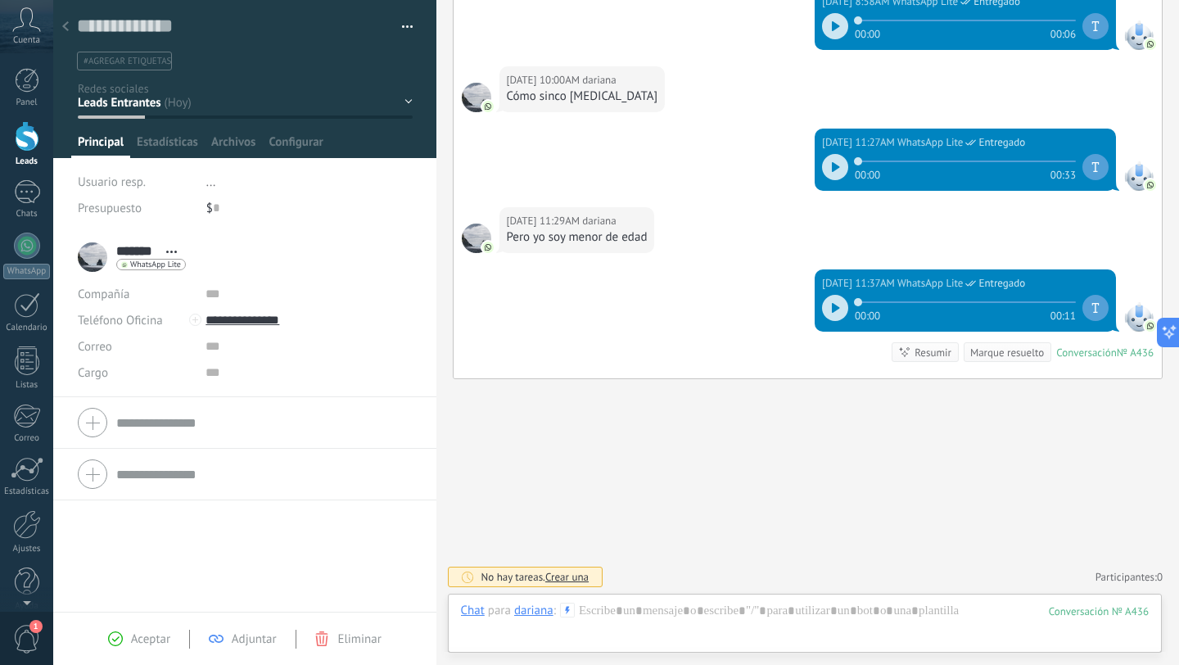
click at [67, 24] on icon at bounding box center [65, 26] width 7 height 10
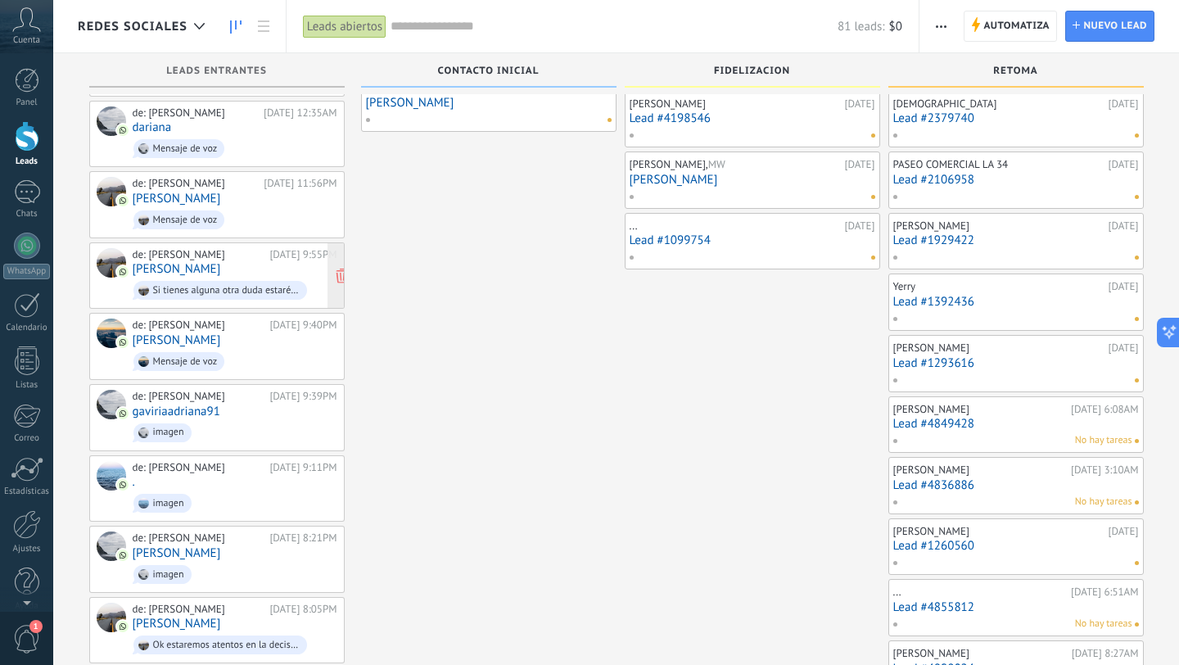
click at [274, 270] on div "de: [PERSON_NAME] [DATE] 9:55PM [PERSON_NAME] Si tienes alguna otra duda estaré…" at bounding box center [235, 276] width 205 height 56
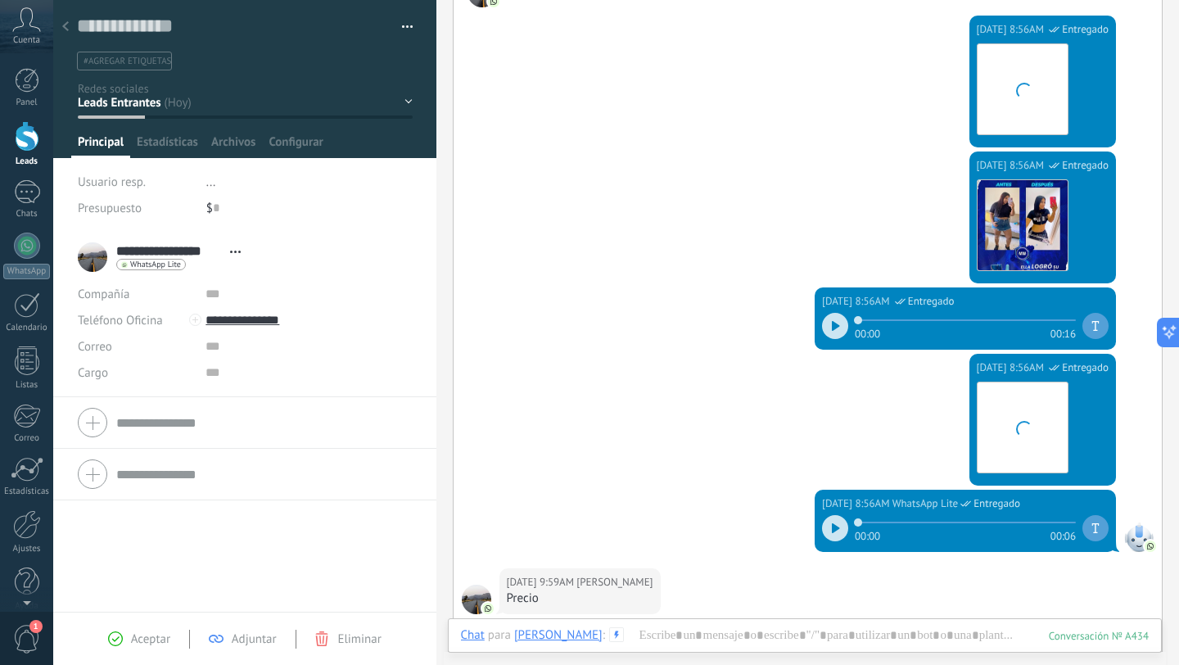
scroll to position [126, 0]
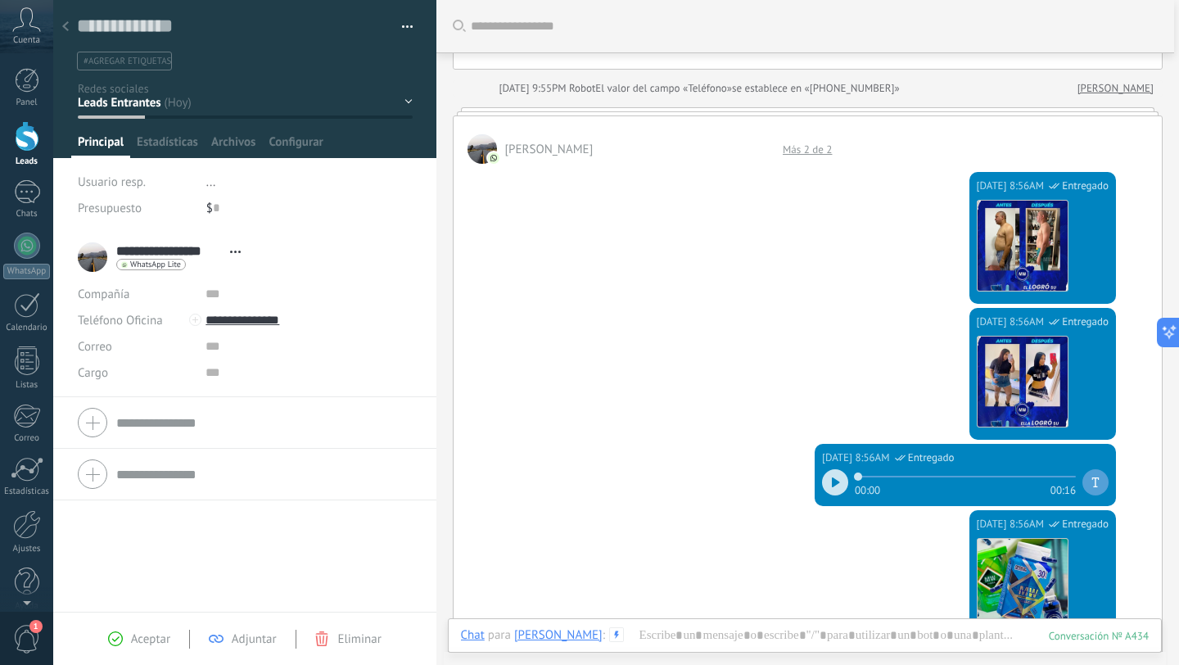
click at [69, 30] on div at bounding box center [65, 27] width 23 height 32
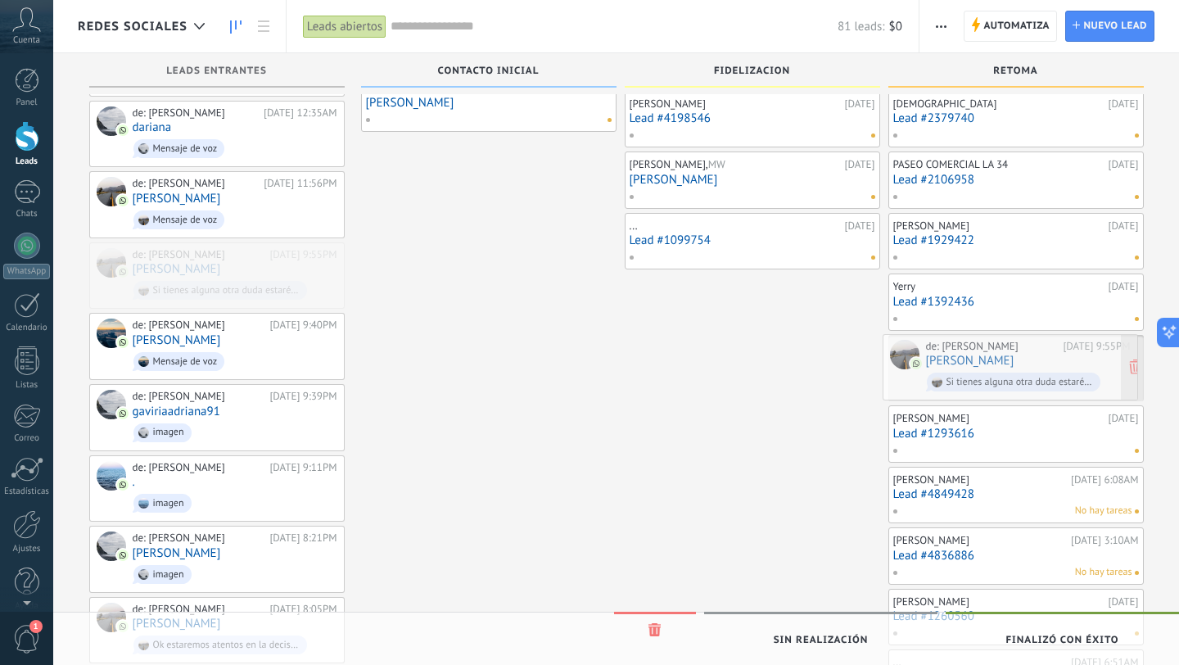
drag, startPoint x: 258, startPoint y: 265, endPoint x: 1051, endPoint y: 359, distance: 799.1
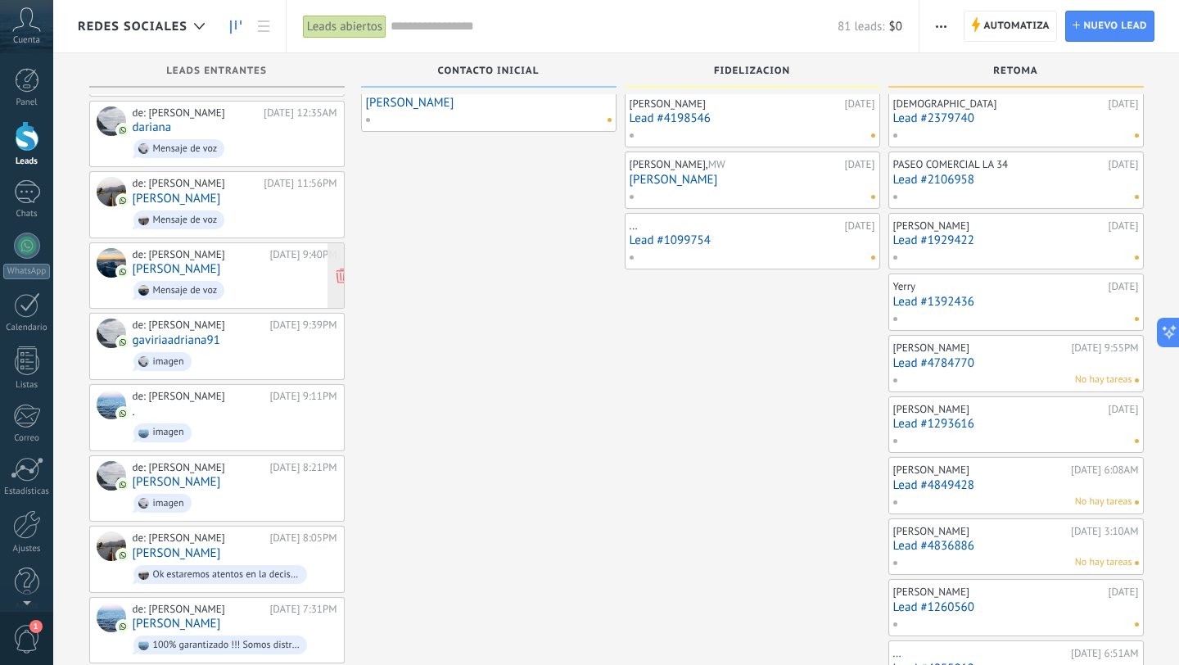
click at [269, 300] on div "de: [PERSON_NAME] [DATE] 9:40PM [PERSON_NAME] Mensaje de voz" at bounding box center [217, 275] width 256 height 67
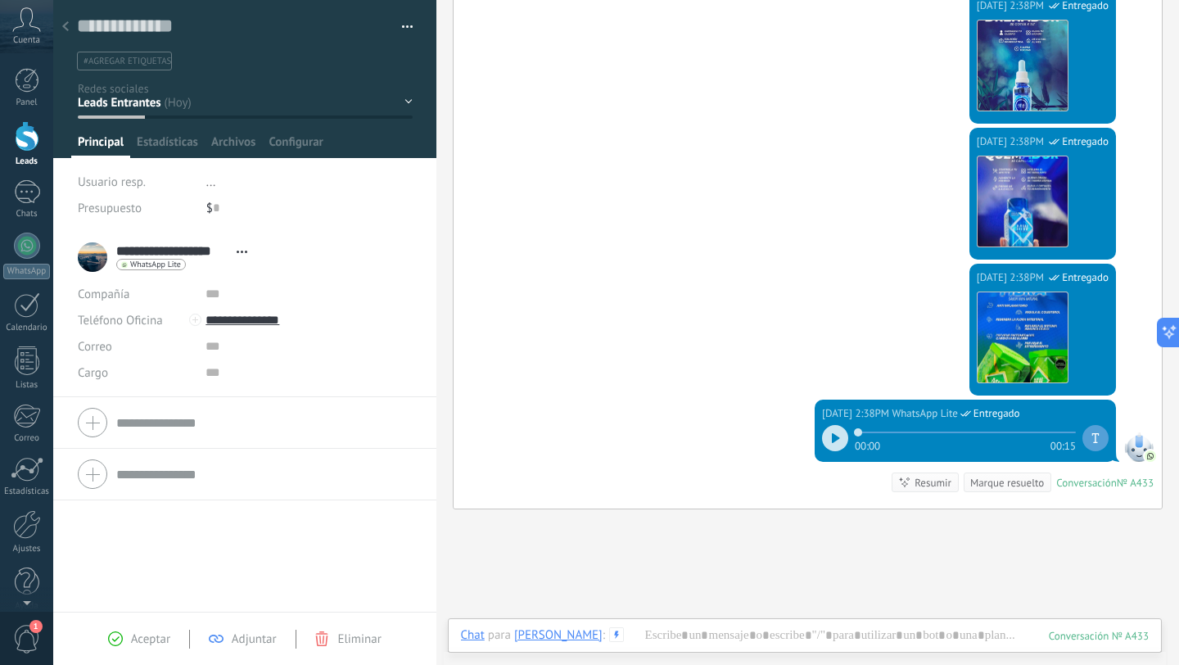
scroll to position [839, 0]
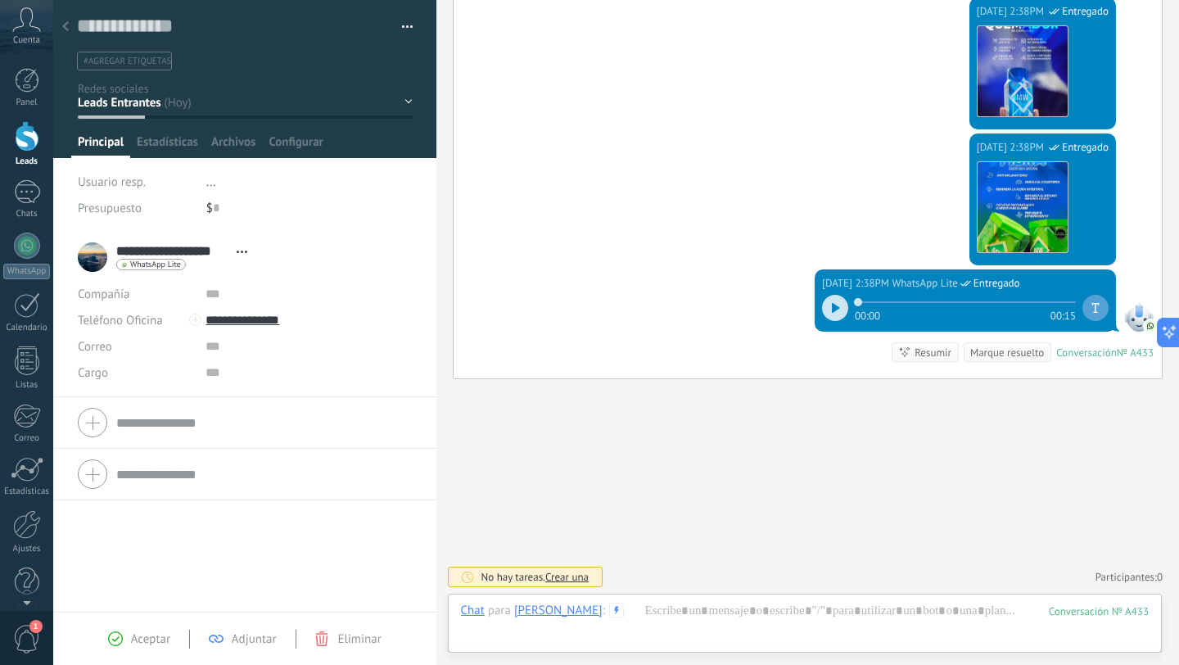
click at [824, 312] on div at bounding box center [835, 308] width 26 height 26
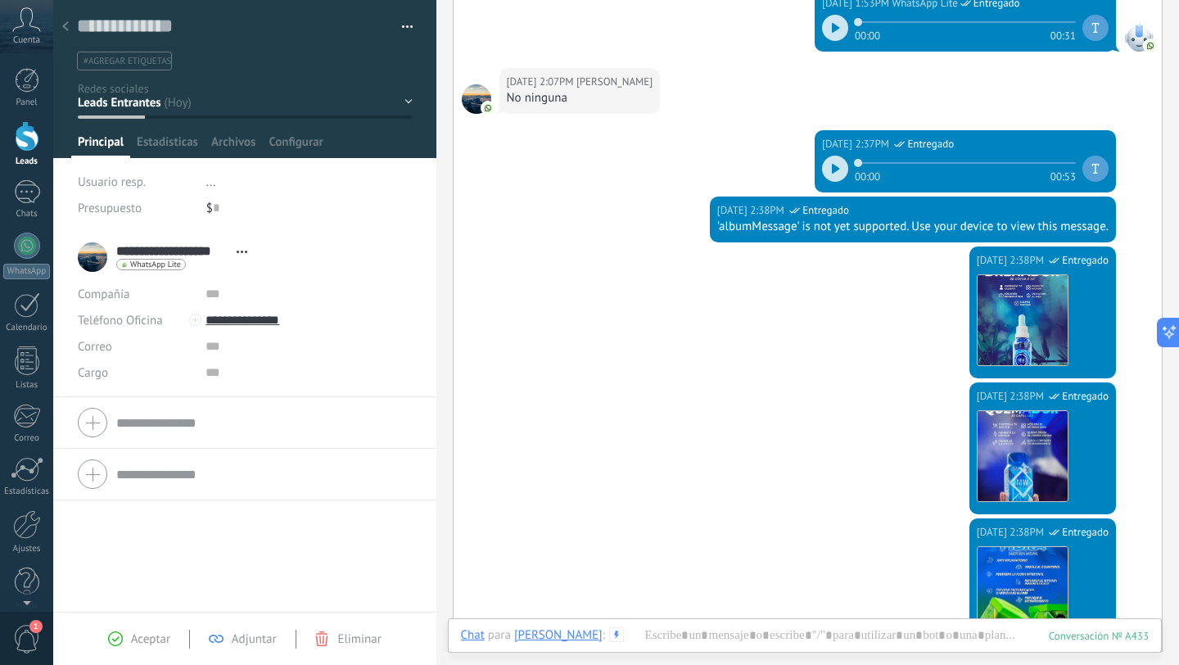
scroll to position [0, 0]
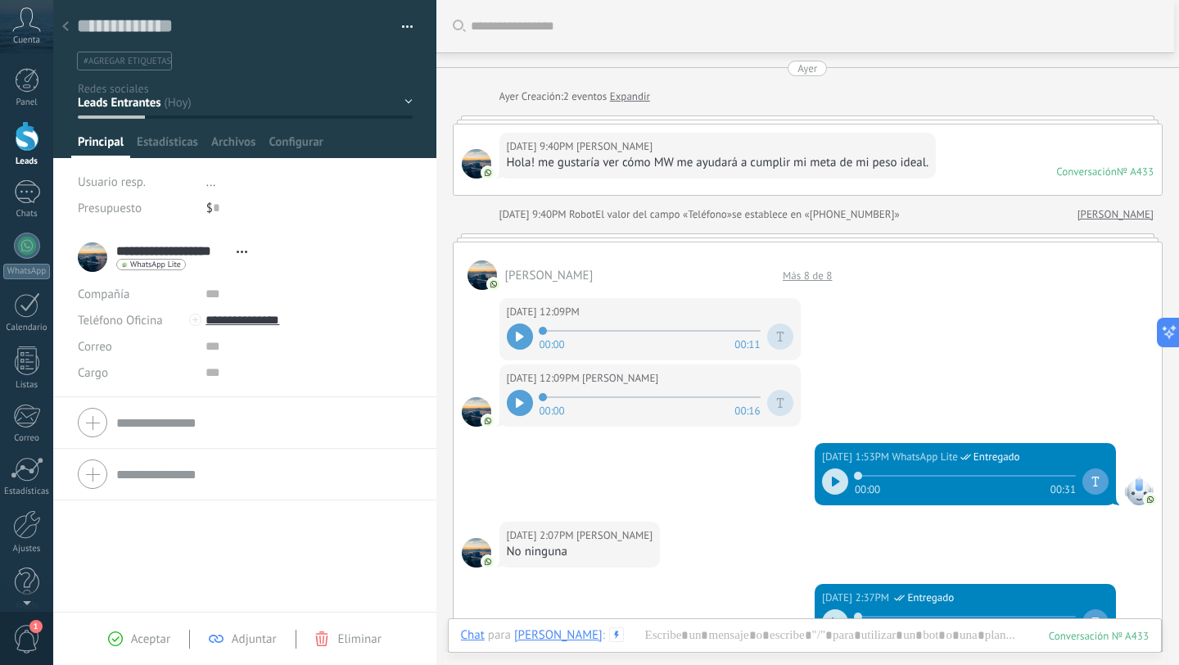
click at [74, 26] on div at bounding box center [65, 27] width 23 height 32
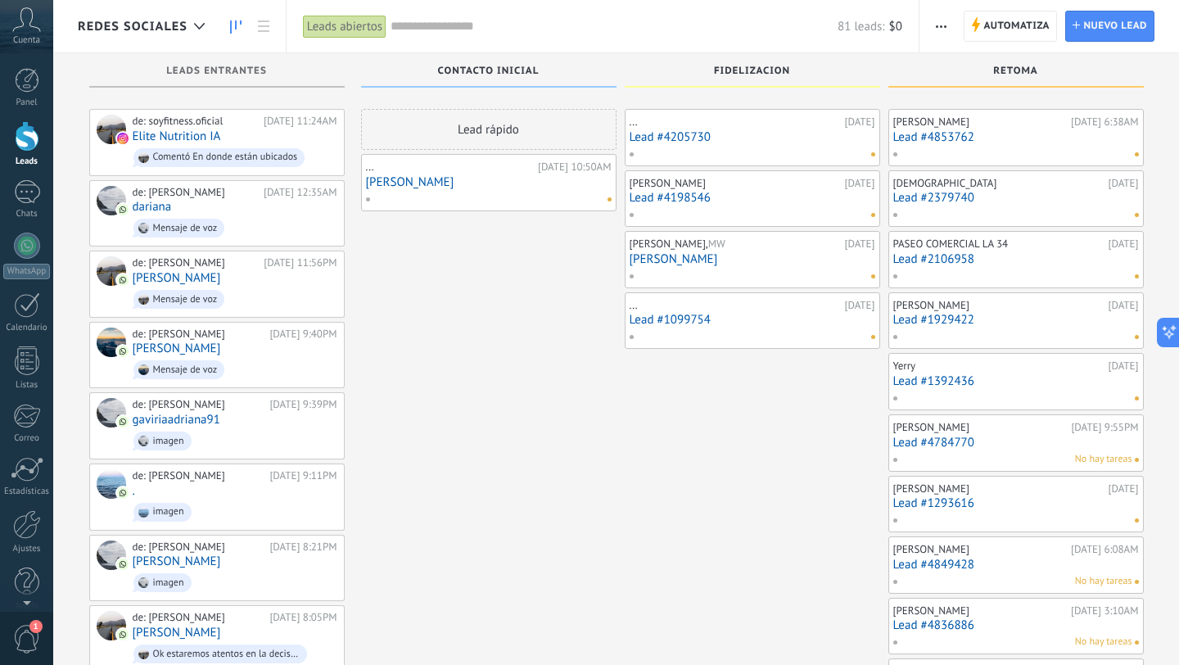
scroll to position [79, 0]
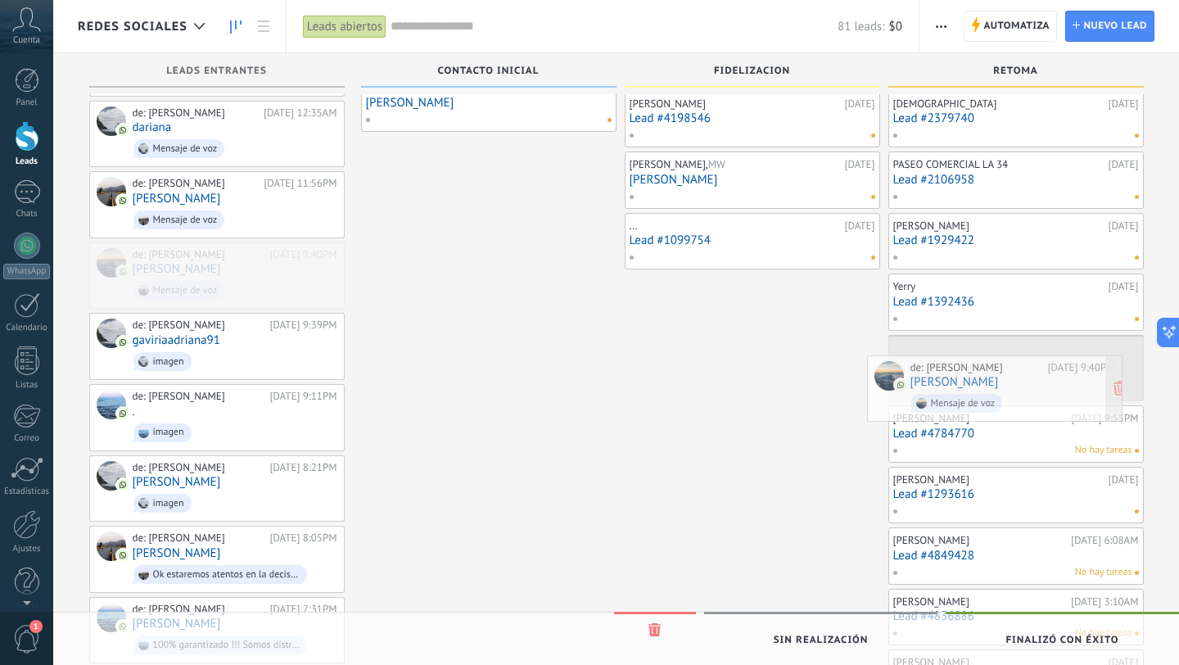
drag, startPoint x: 287, startPoint y: 259, endPoint x: 1065, endPoint y: 374, distance: 786.5
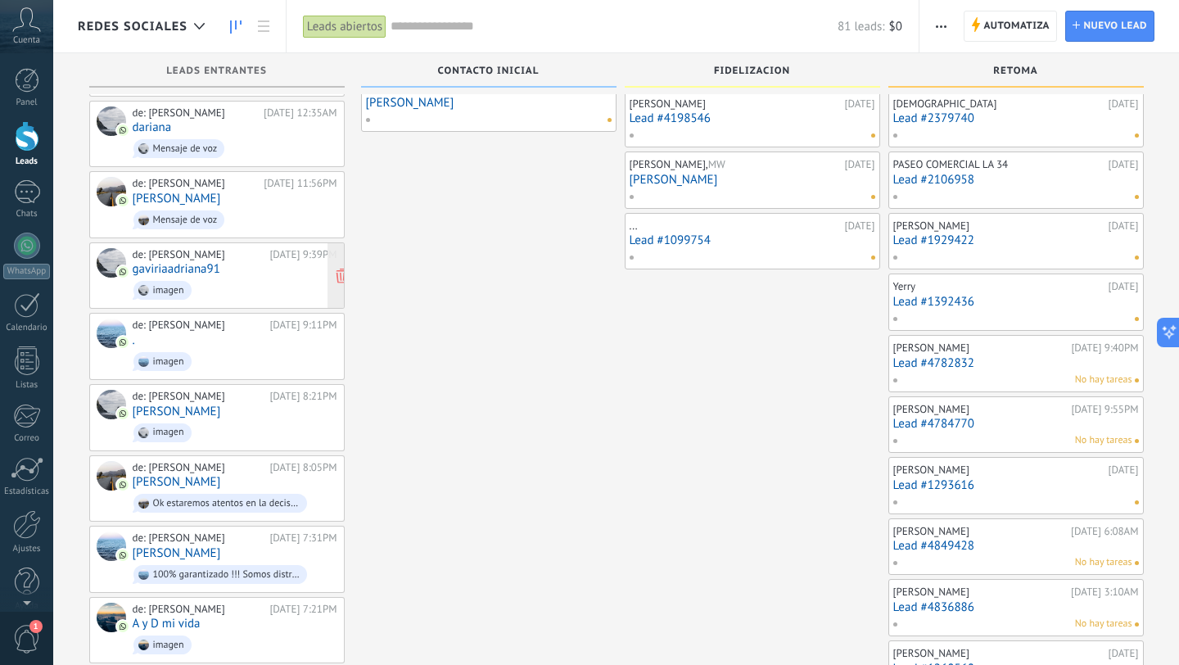
click at [270, 280] on span "imagen" at bounding box center [235, 290] width 205 height 25
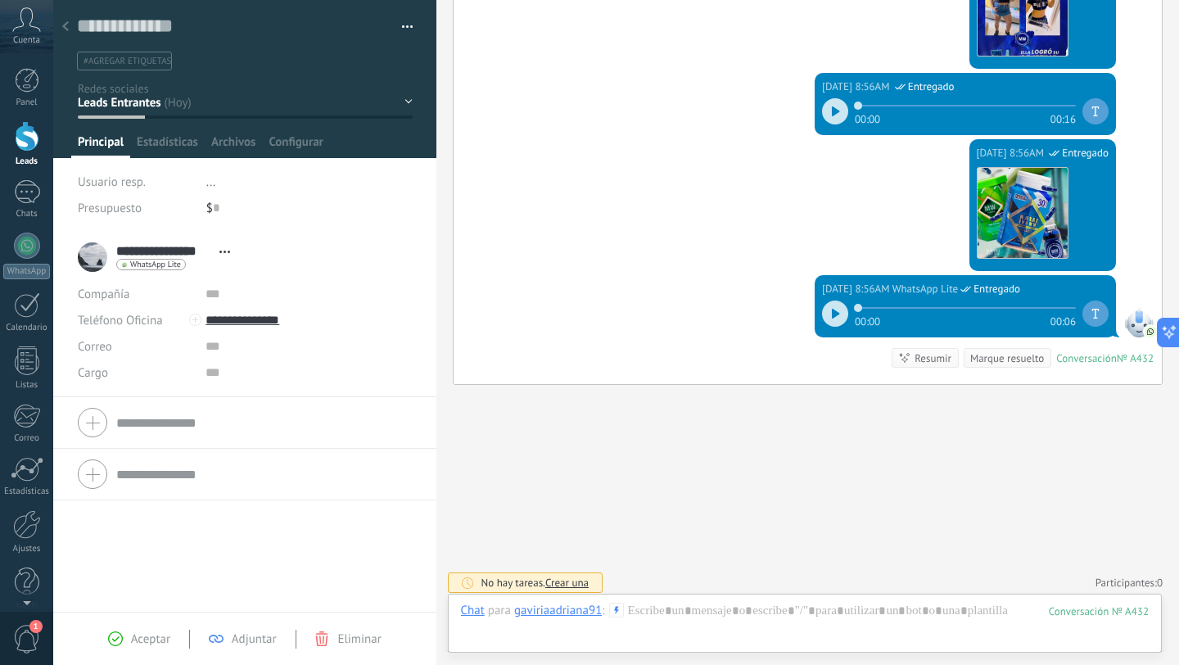
scroll to position [644, 0]
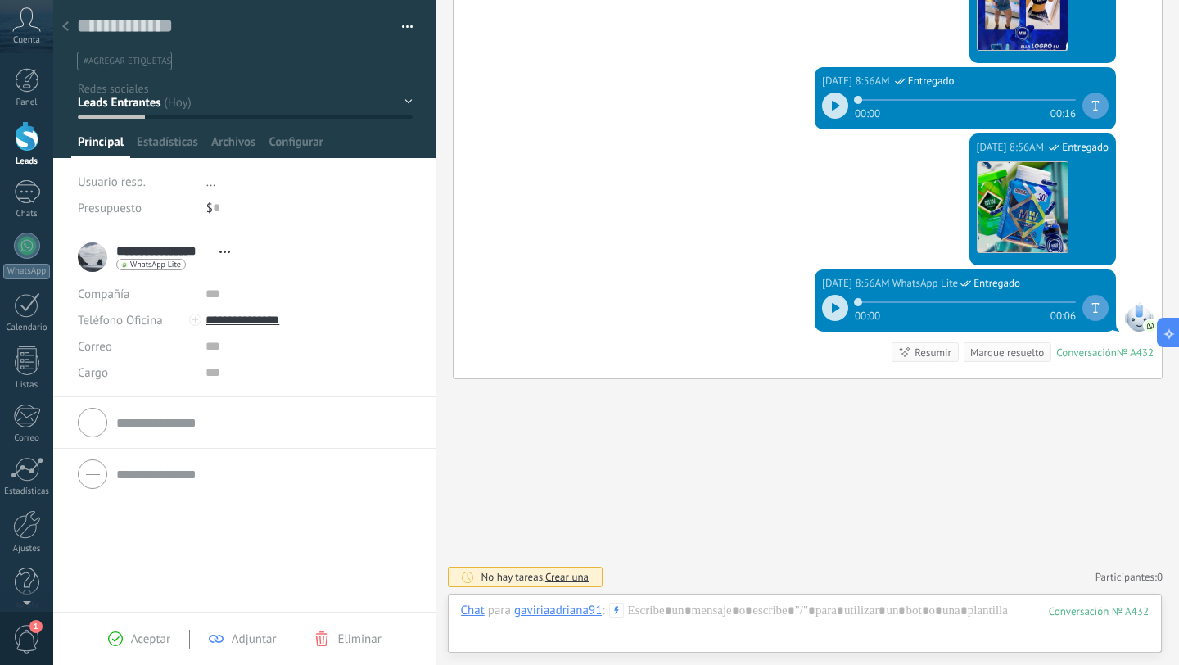
click at [68, 25] on icon at bounding box center [65, 26] width 7 height 10
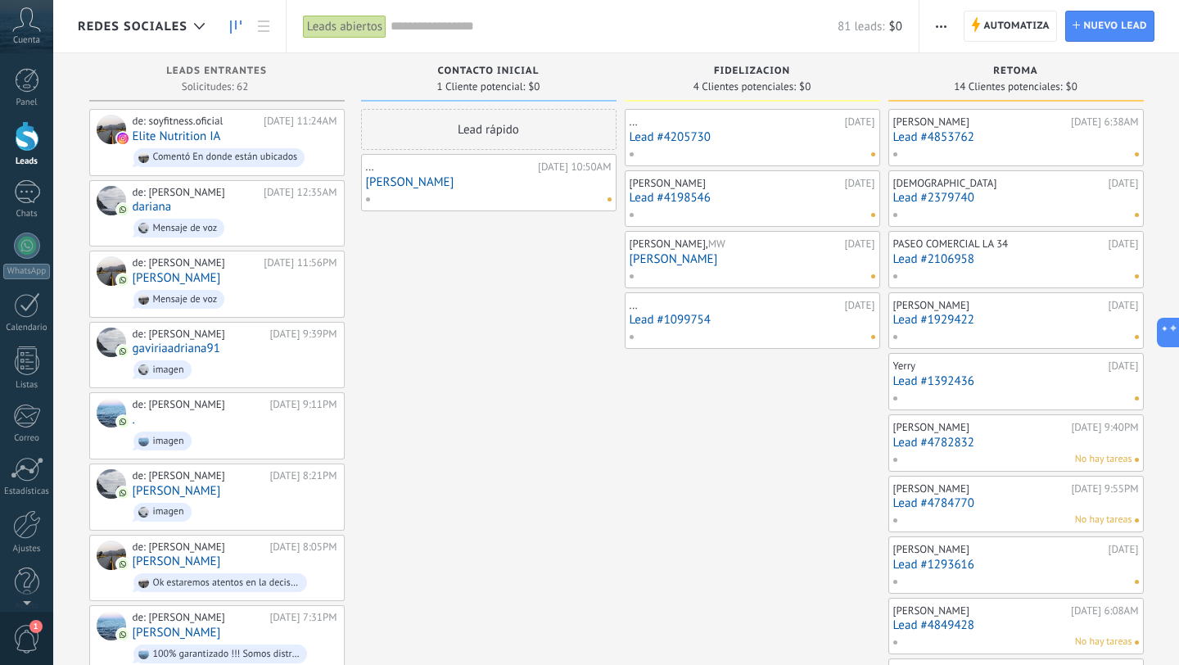
scroll to position [79, 0]
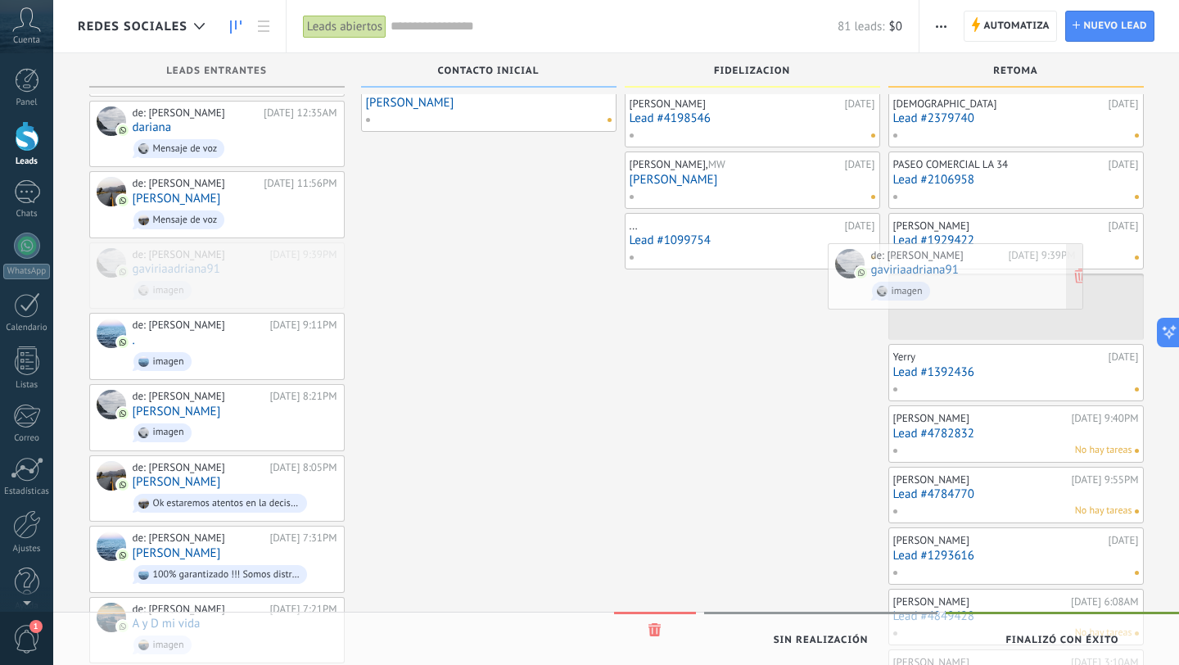
drag, startPoint x: 244, startPoint y: 278, endPoint x: 983, endPoint y: 282, distance: 738.7
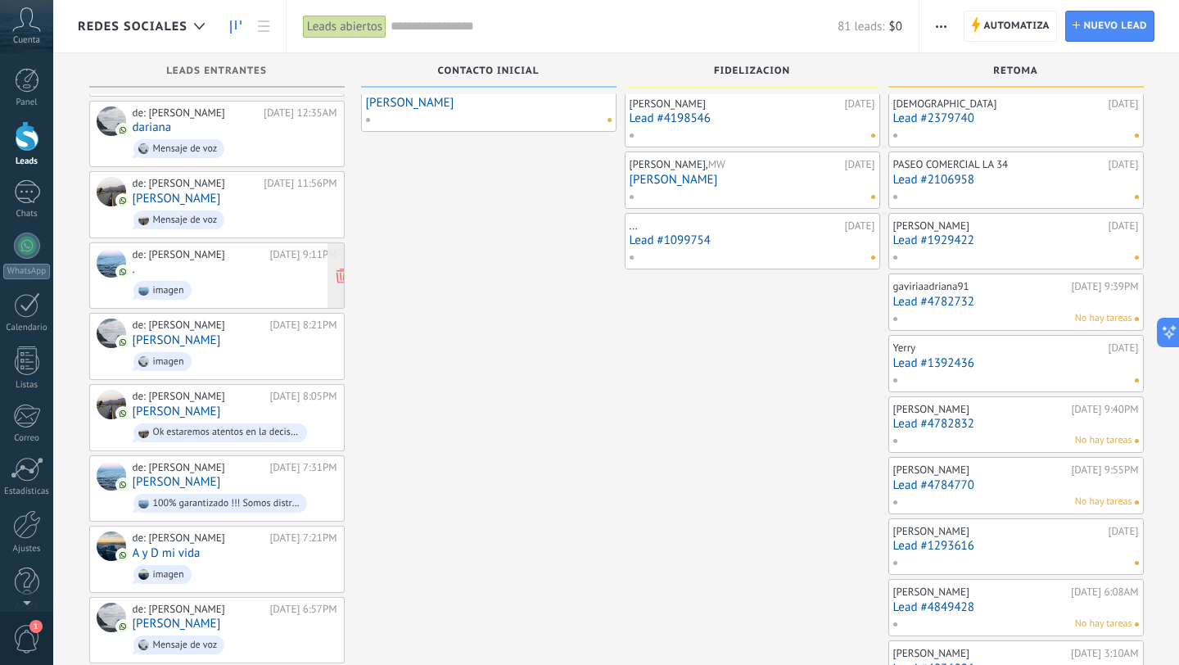
click at [301, 270] on div "de: [PERSON_NAME] [DATE] 9:11PM . imagen" at bounding box center [235, 276] width 205 height 56
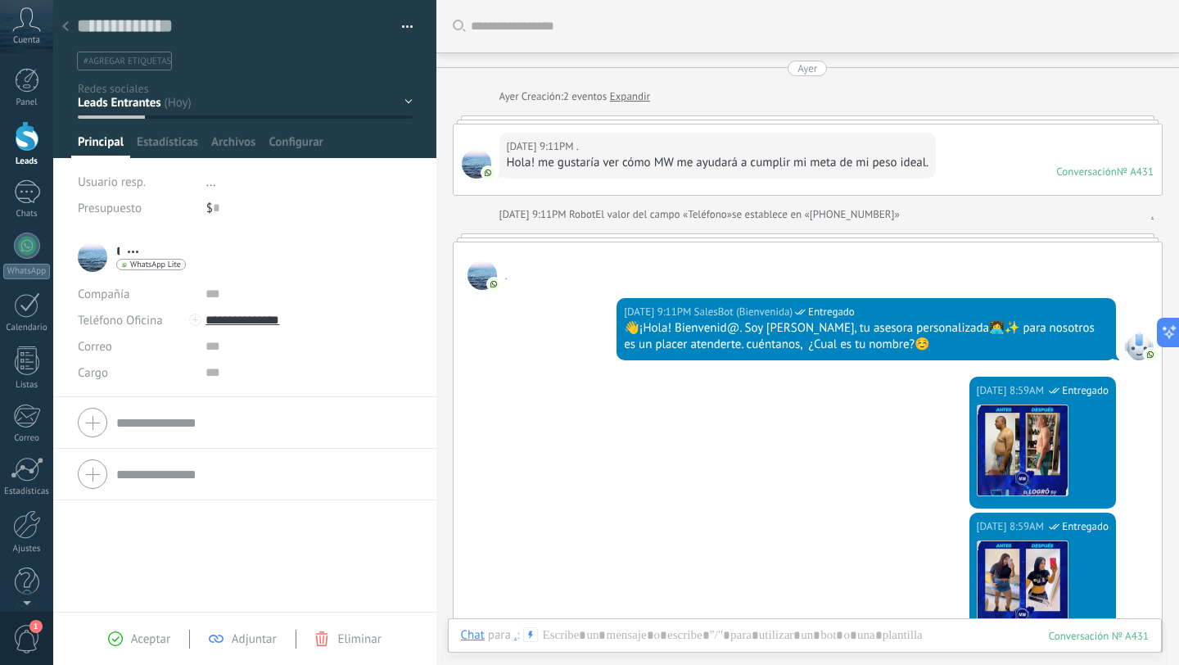
click at [70, 29] on div at bounding box center [65, 27] width 23 height 32
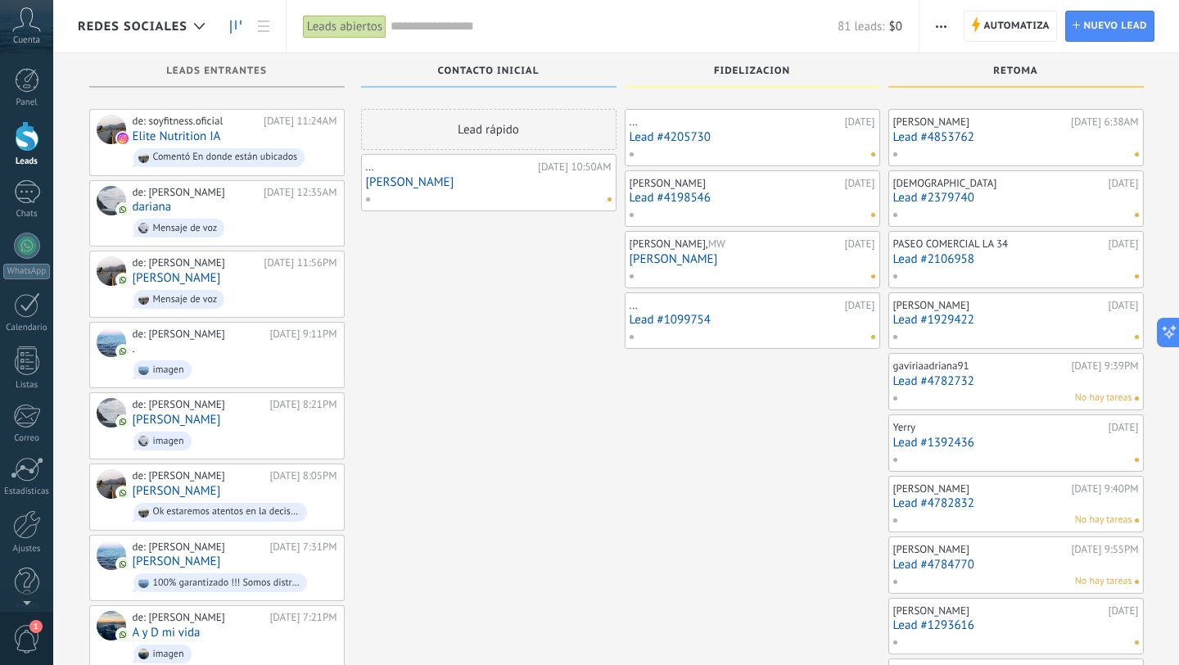
scroll to position [79, 0]
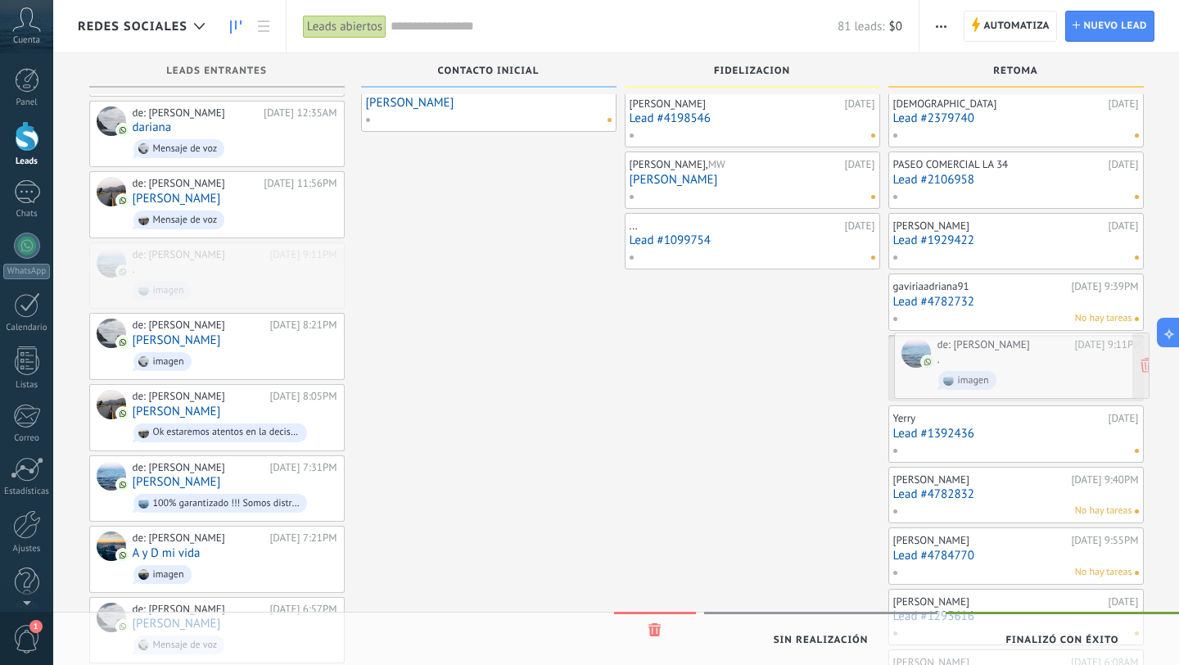
drag, startPoint x: 280, startPoint y: 283, endPoint x: 1085, endPoint y: 376, distance: 810.3
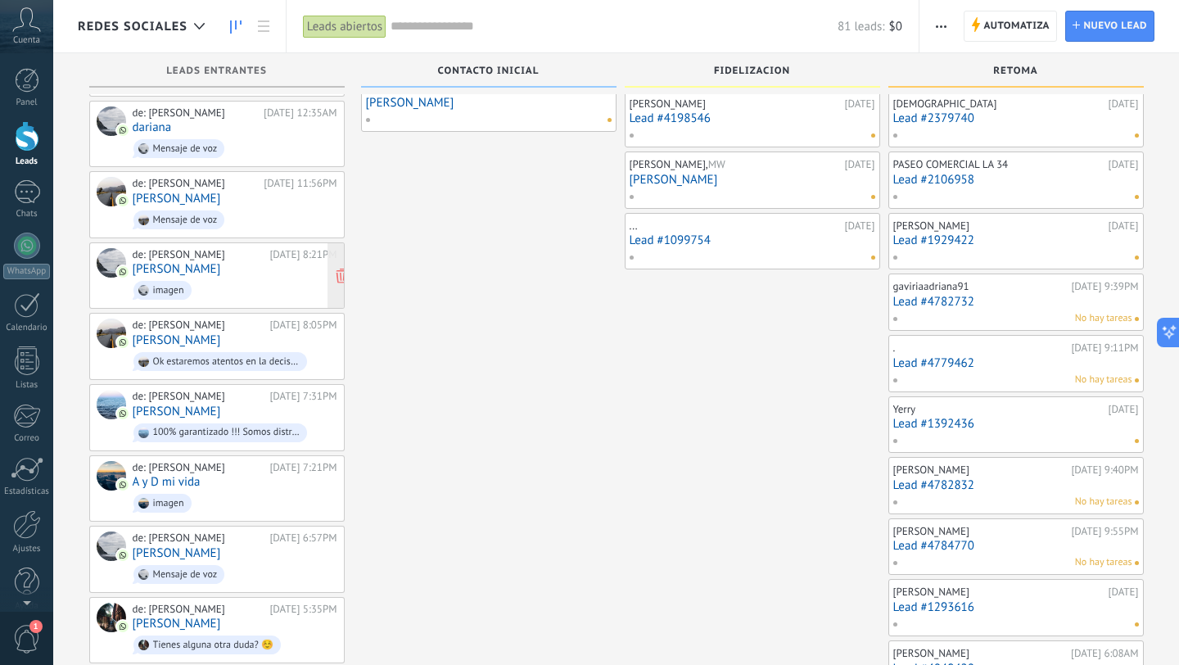
click at [252, 269] on div "de: [PERSON_NAME] [DATE] 8:21PM [PERSON_NAME] imagen" at bounding box center [235, 276] width 205 height 56
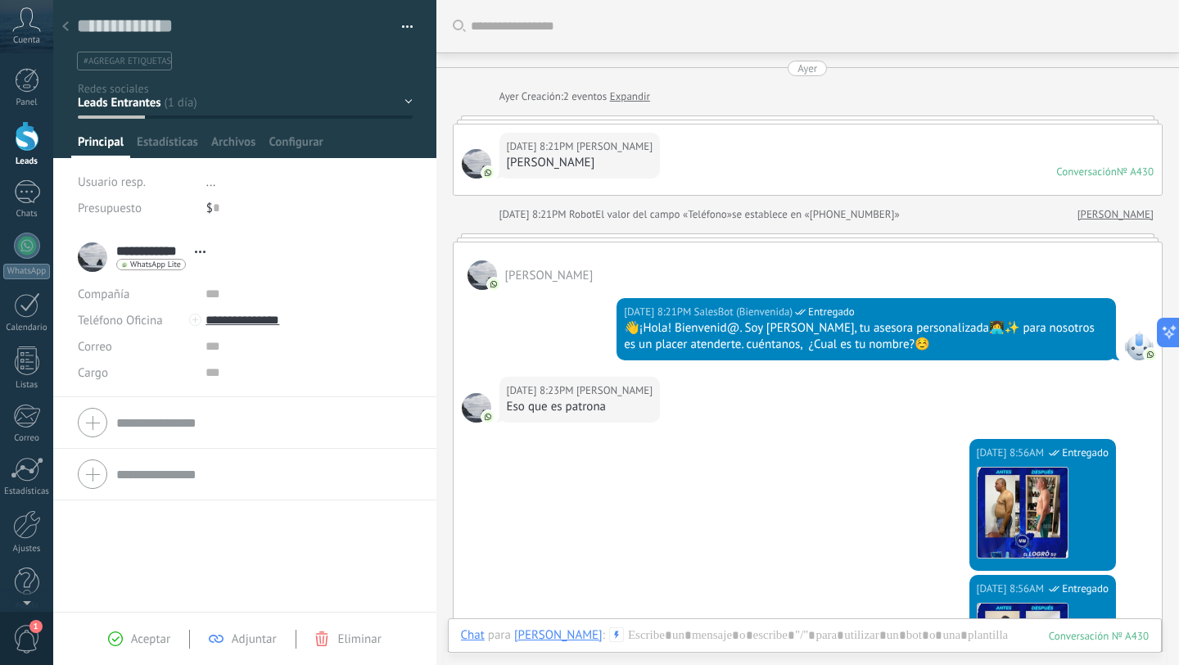
click at [67, 25] on icon at bounding box center [65, 26] width 7 height 10
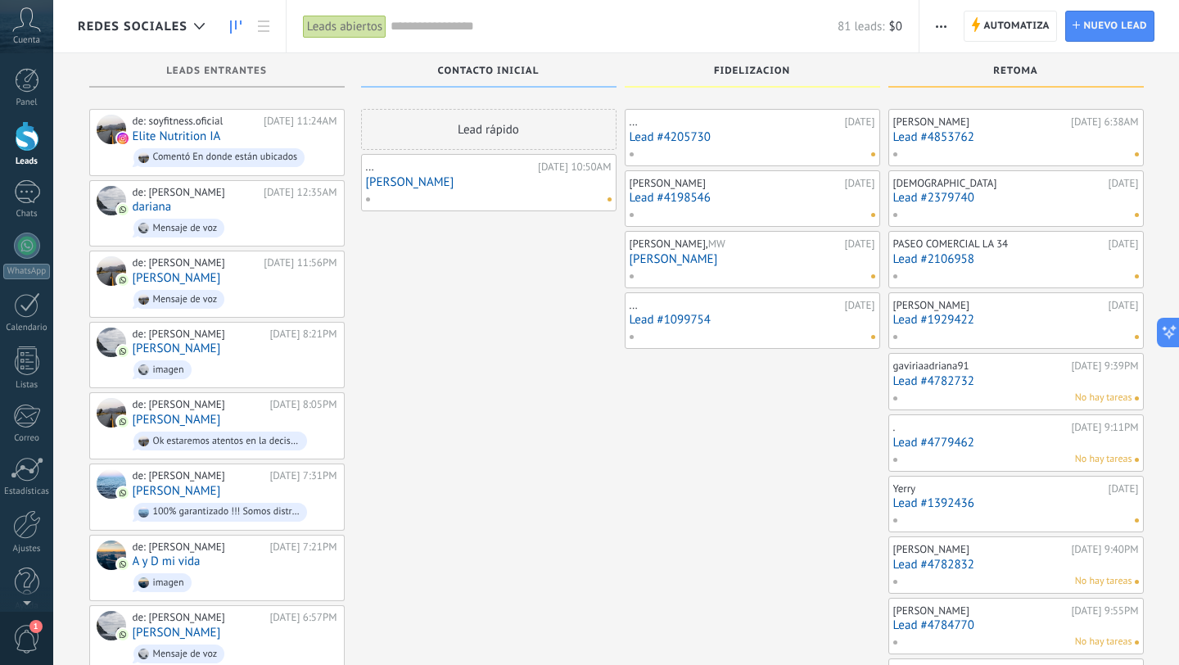
scroll to position [79, 0]
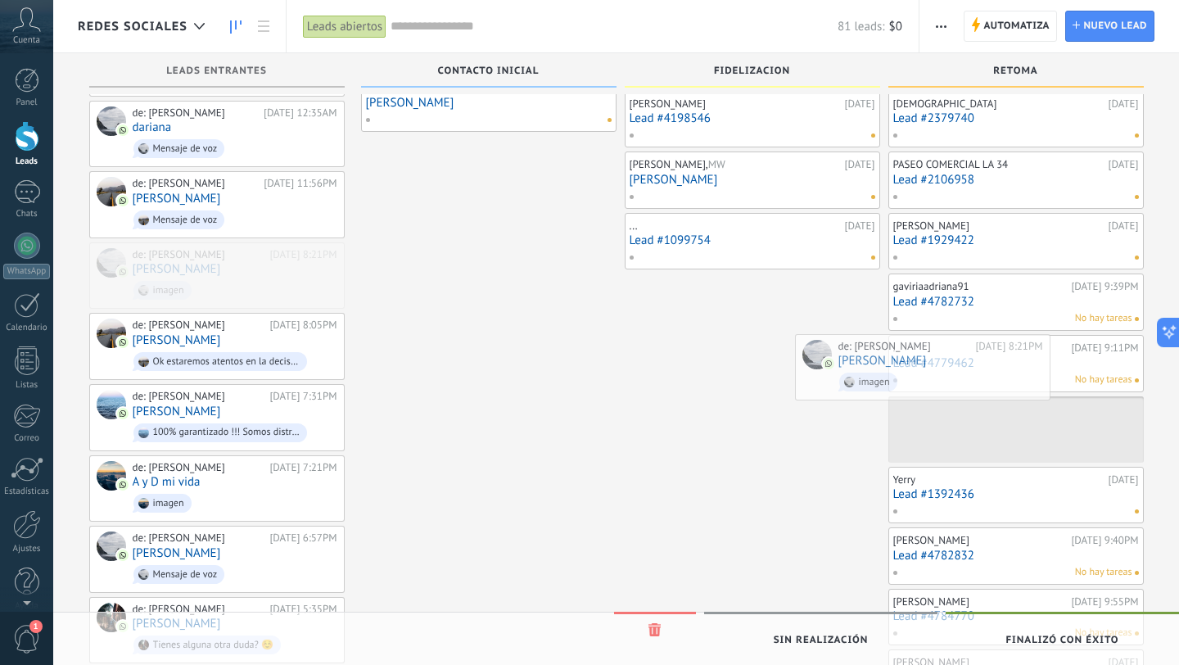
drag, startPoint x: 274, startPoint y: 289, endPoint x: 985, endPoint y: 390, distance: 717.9
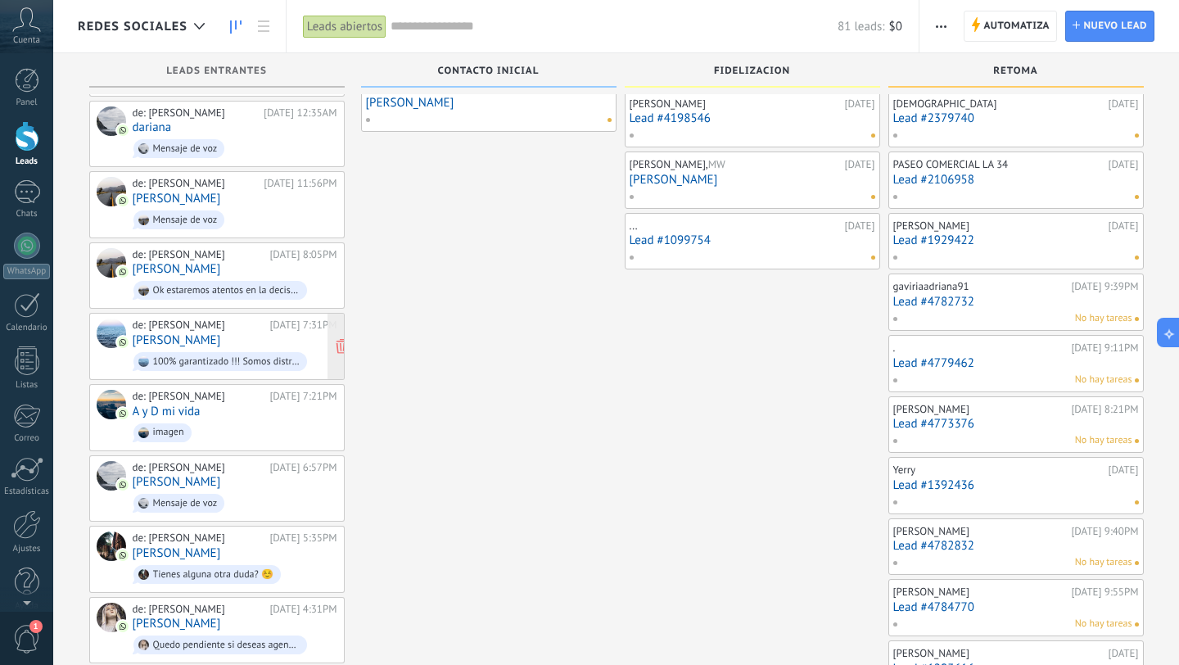
click at [181, 333] on link "[PERSON_NAME]" at bounding box center [177, 340] width 88 height 14
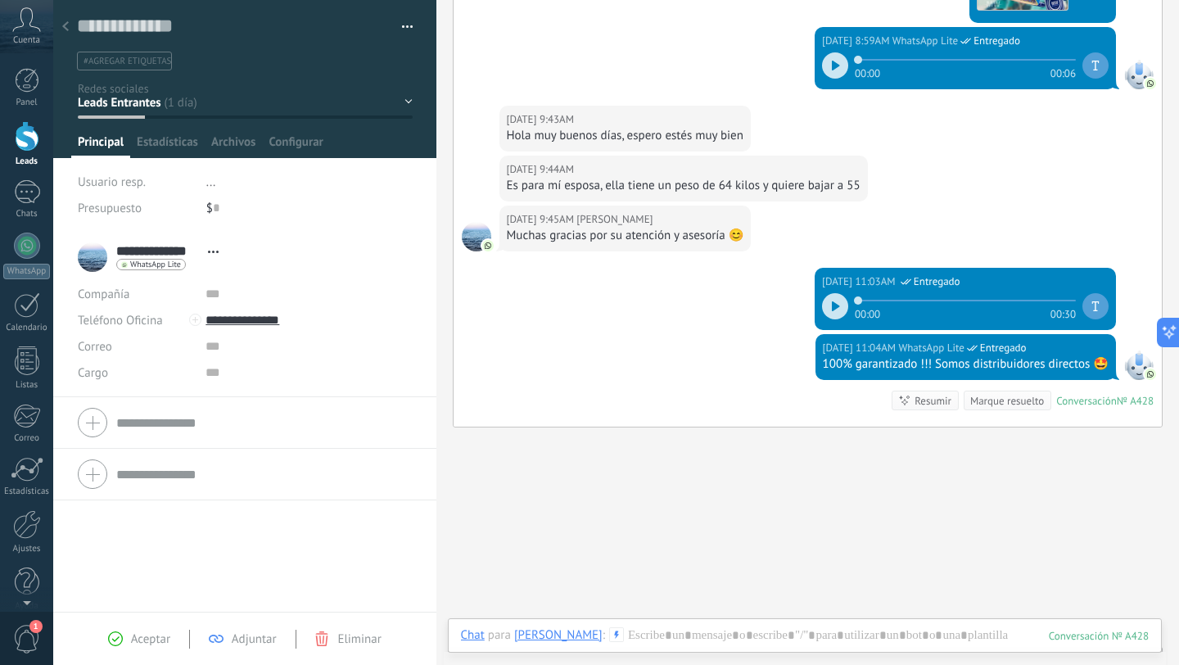
scroll to position [794, 0]
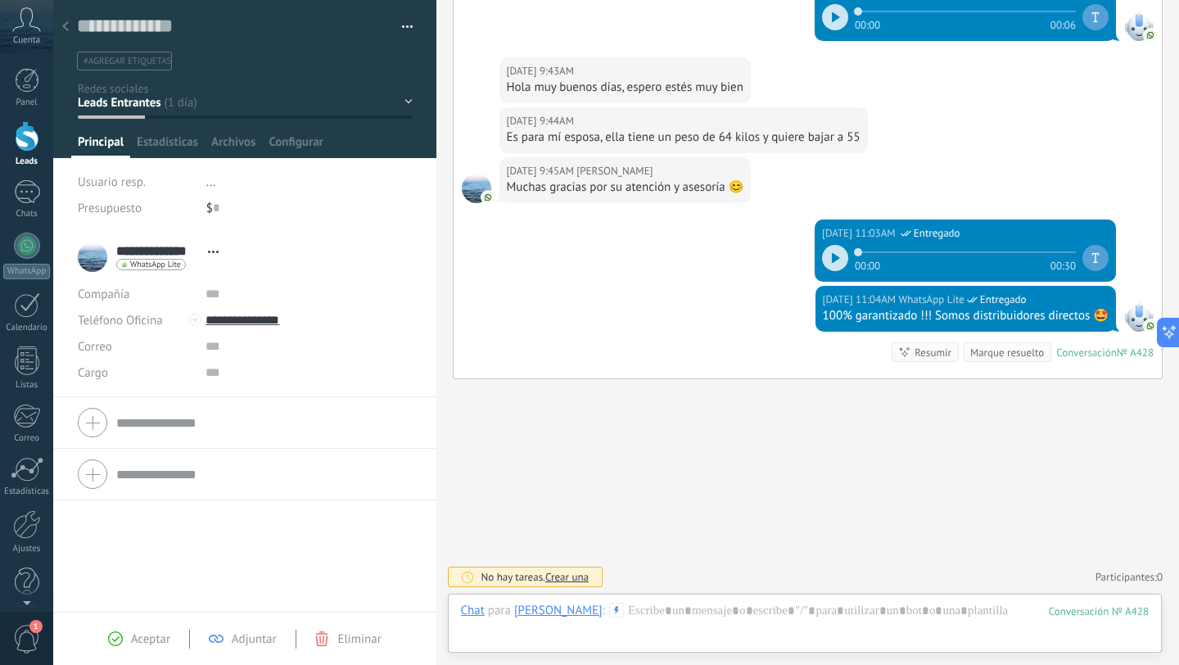
click at [68, 27] on icon at bounding box center [65, 26] width 7 height 10
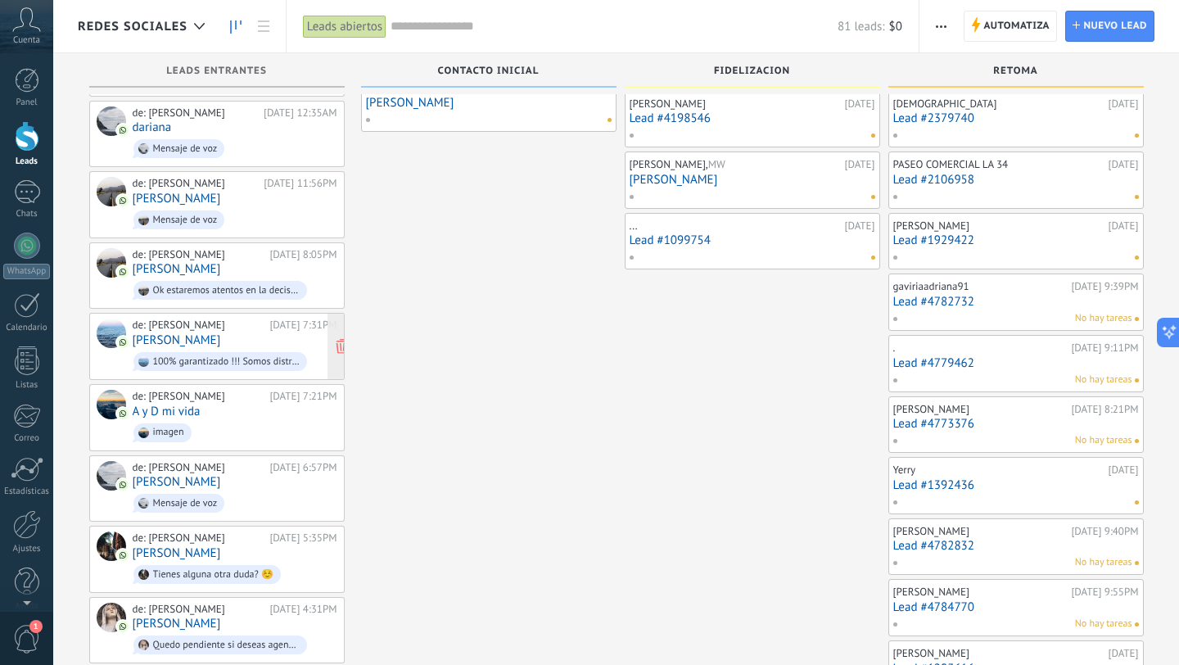
click at [235, 334] on div "de: [PERSON_NAME] [DATE] 7:31PM [PERSON_NAME] 100% garantizado !!! Somos distri…" at bounding box center [235, 347] width 205 height 56
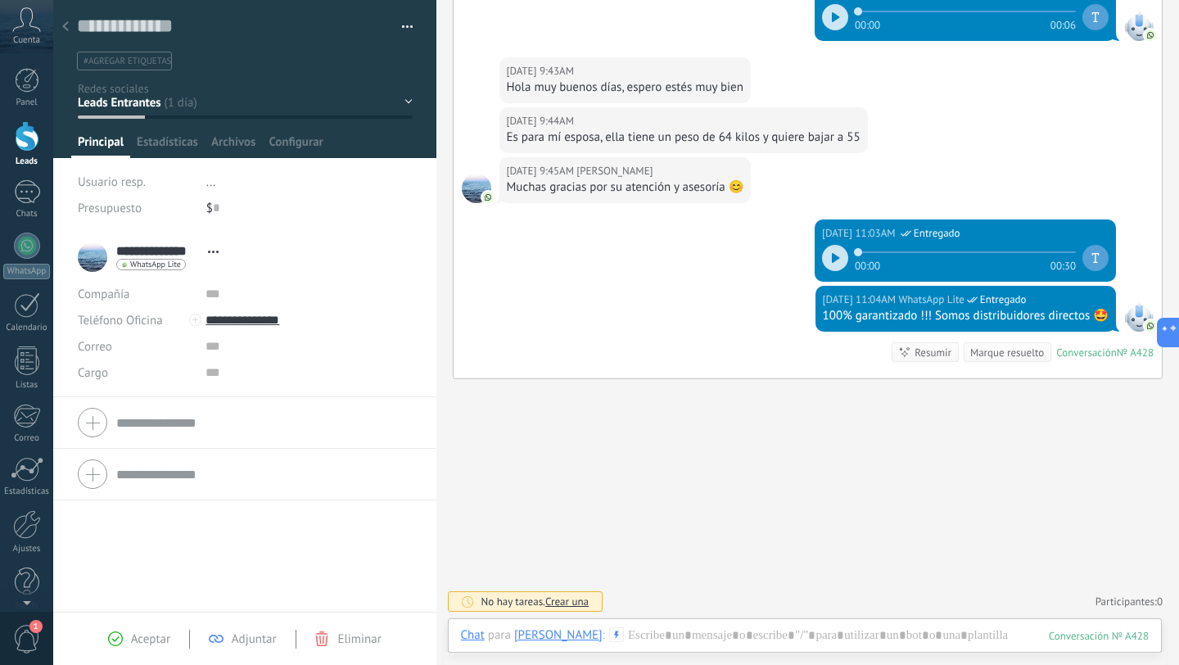
scroll to position [774, 0]
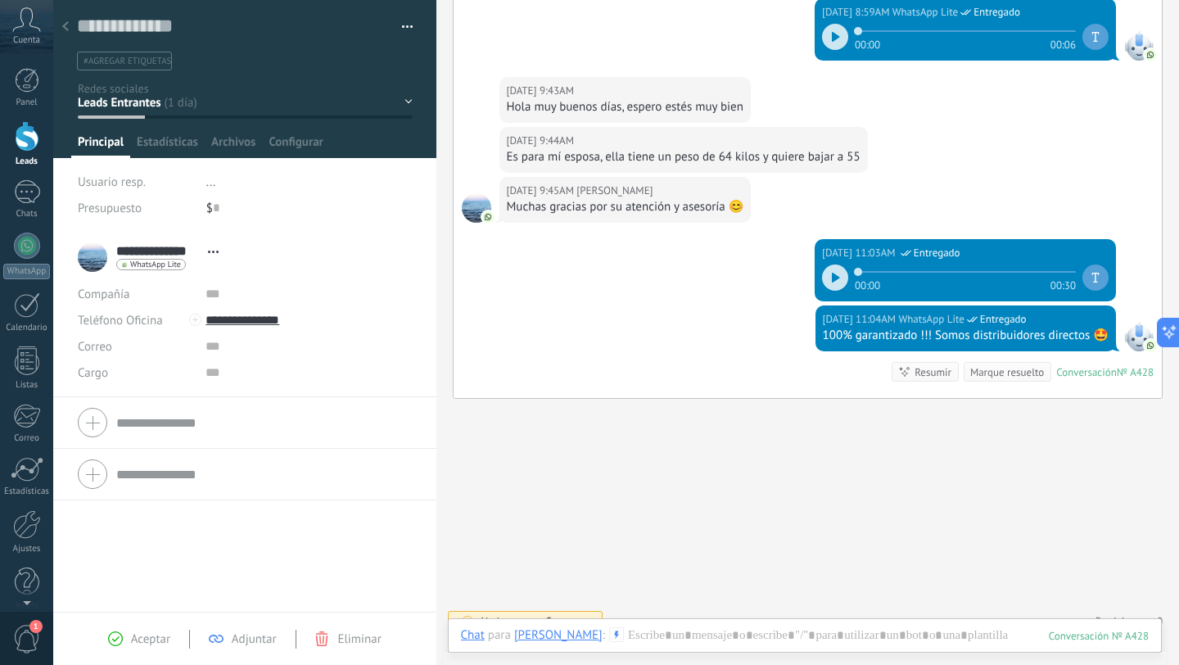
click at [71, 27] on div at bounding box center [65, 27] width 23 height 32
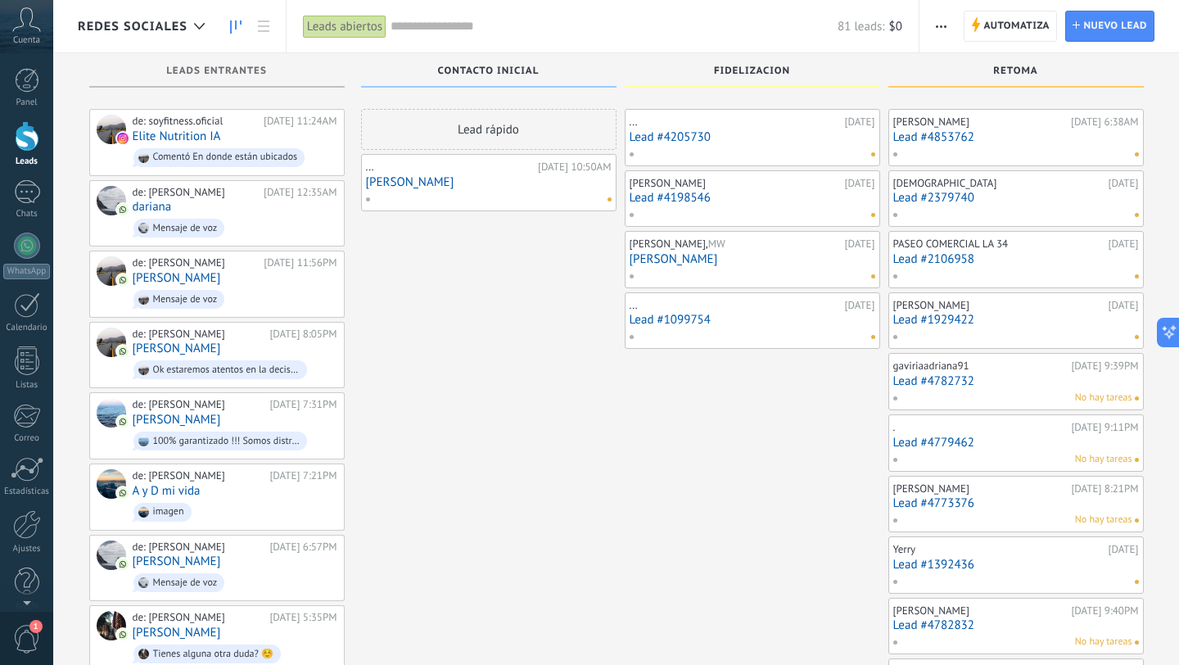
scroll to position [79, 0]
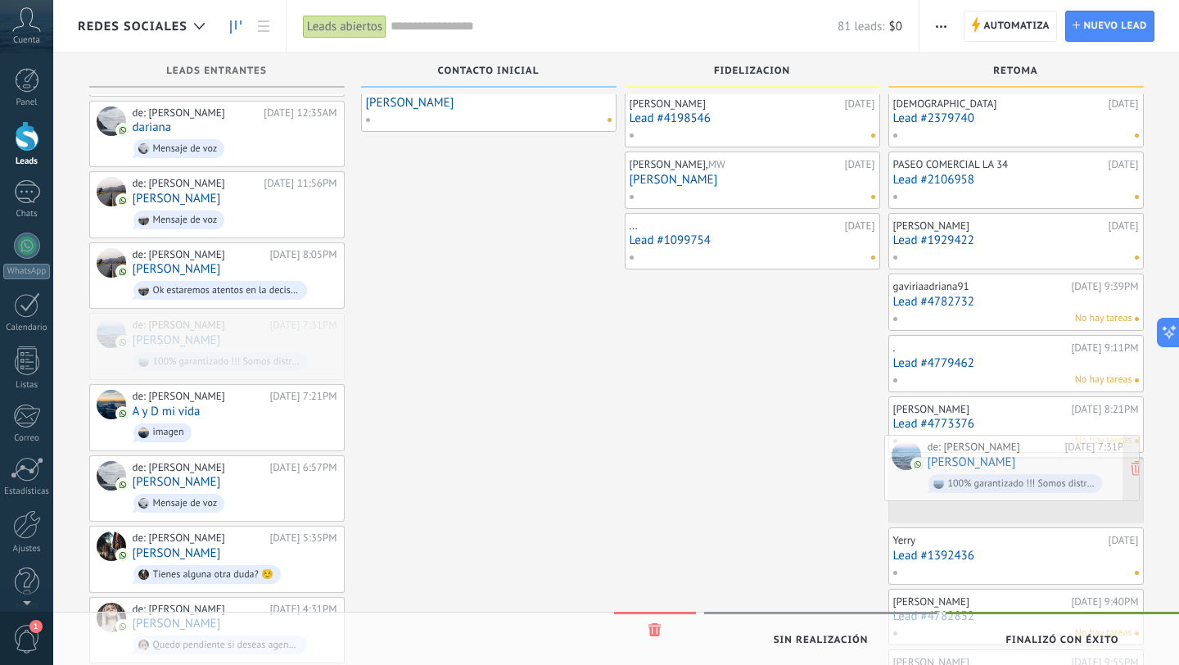
drag, startPoint x: 263, startPoint y: 341, endPoint x: 1057, endPoint y: 467, distance: 804.2
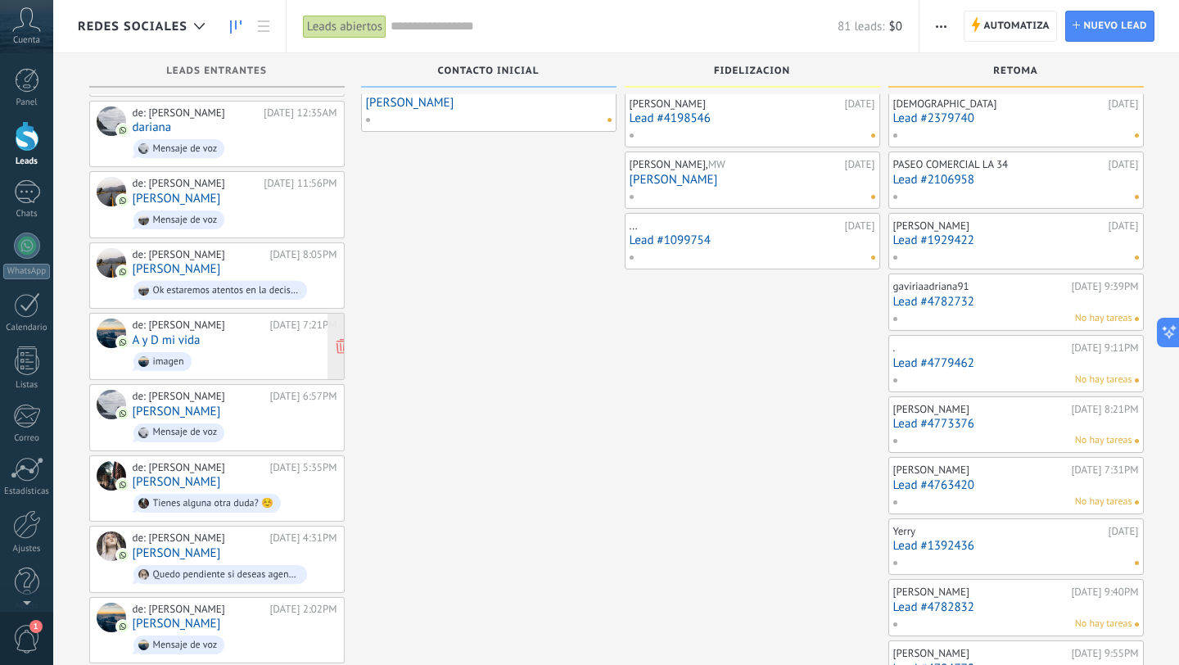
click at [226, 349] on span "imagen" at bounding box center [235, 361] width 205 height 25
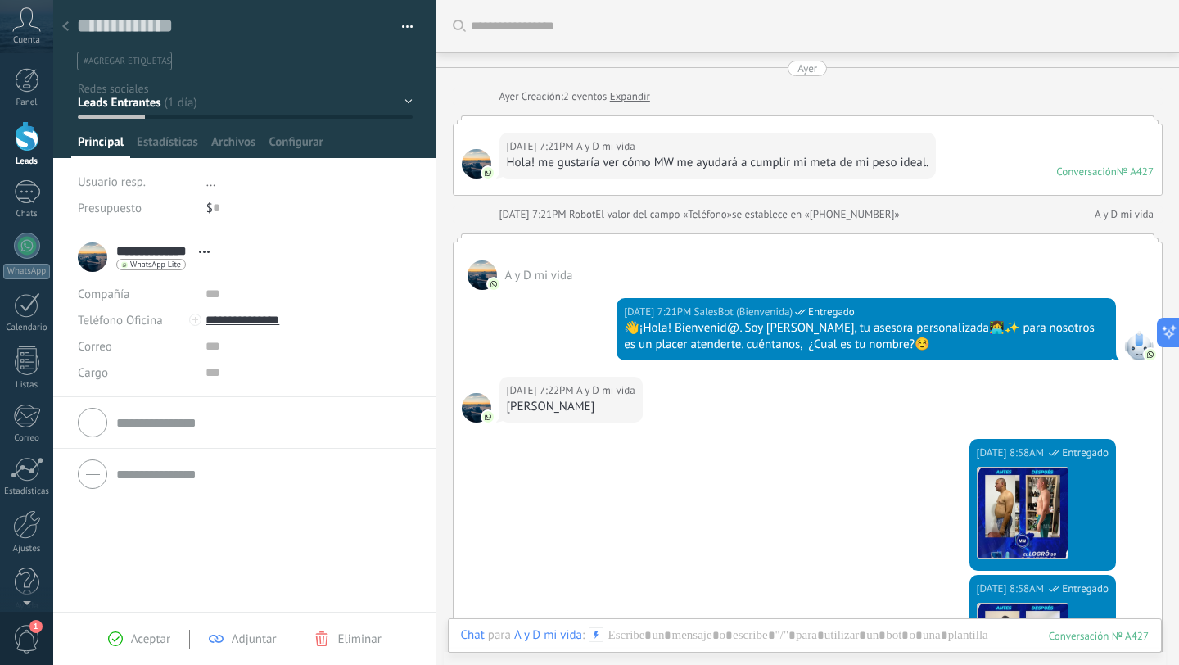
click at [73, 29] on div at bounding box center [65, 27] width 23 height 32
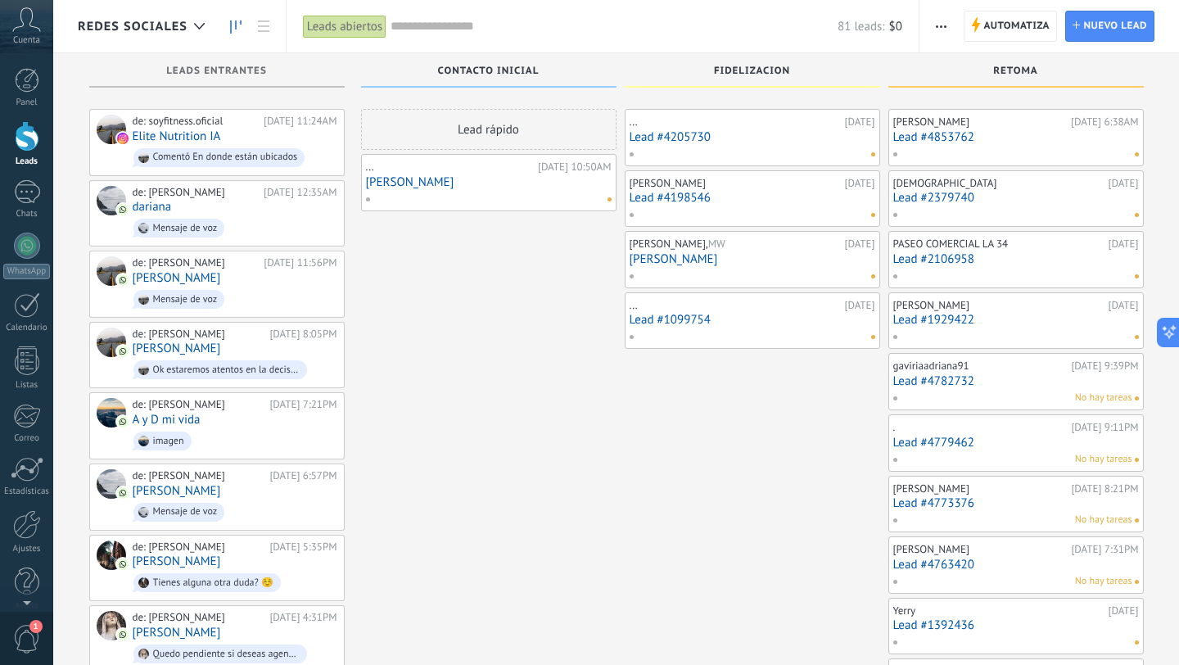
scroll to position [79, 0]
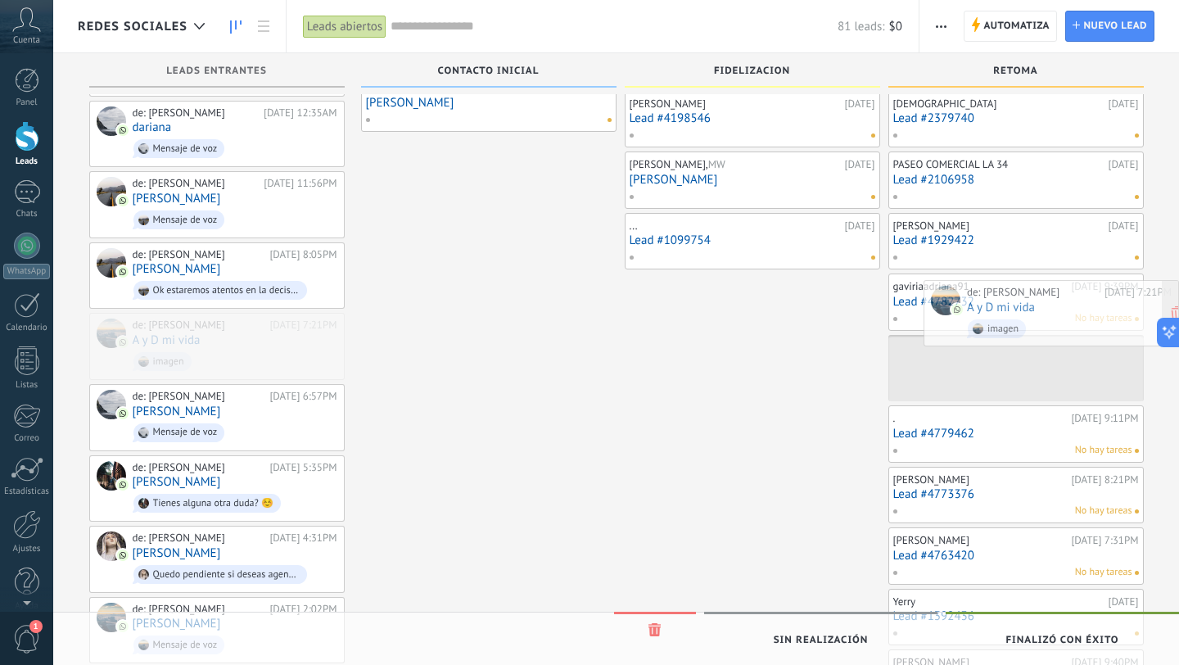
drag, startPoint x: 236, startPoint y: 346, endPoint x: 1083, endPoint y: 318, distance: 847.2
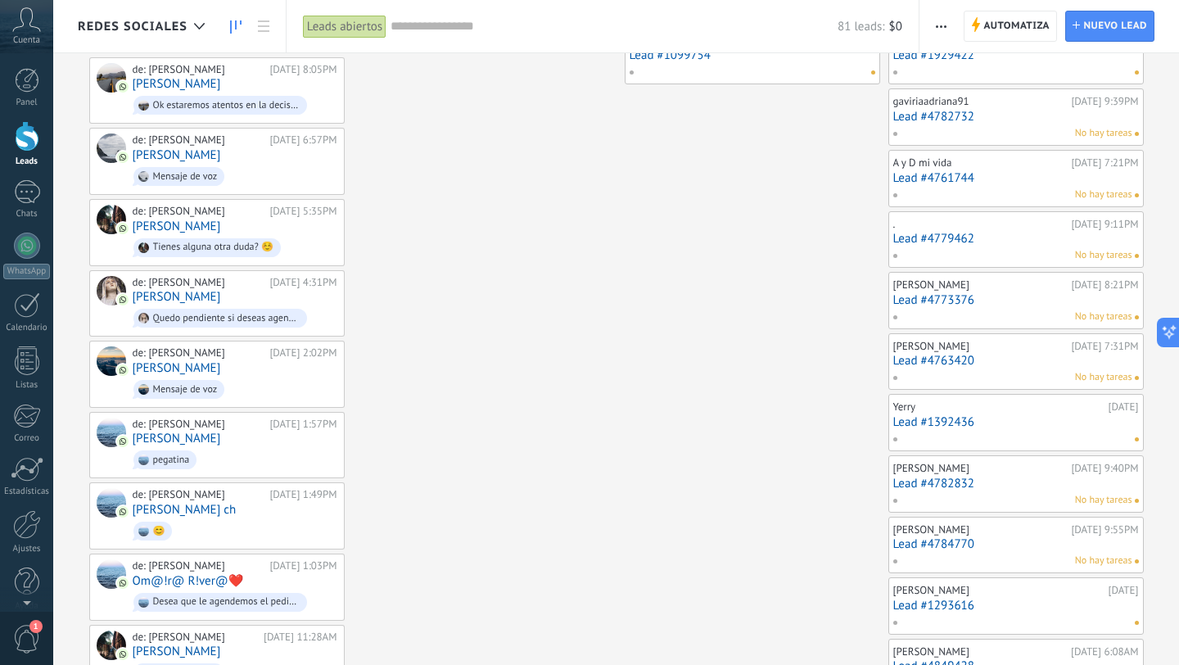
scroll to position [0, 0]
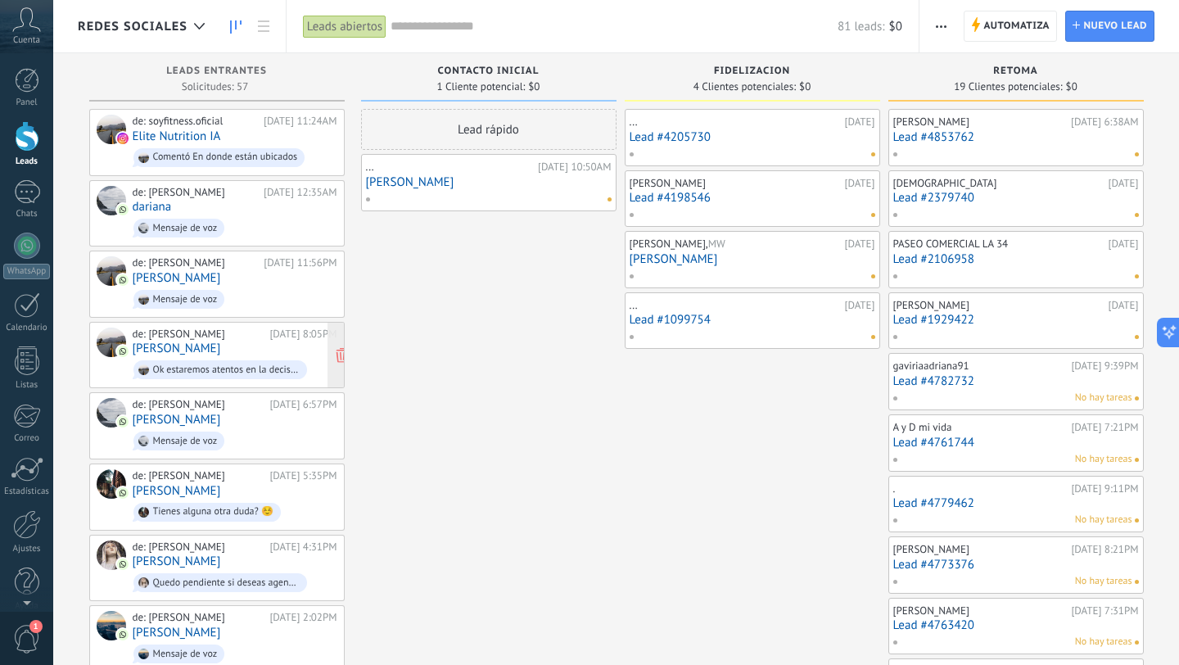
click at [295, 357] on span "Ok estaremos atentos en la decisión de tu tía 🙌🤩" at bounding box center [235, 369] width 205 height 25
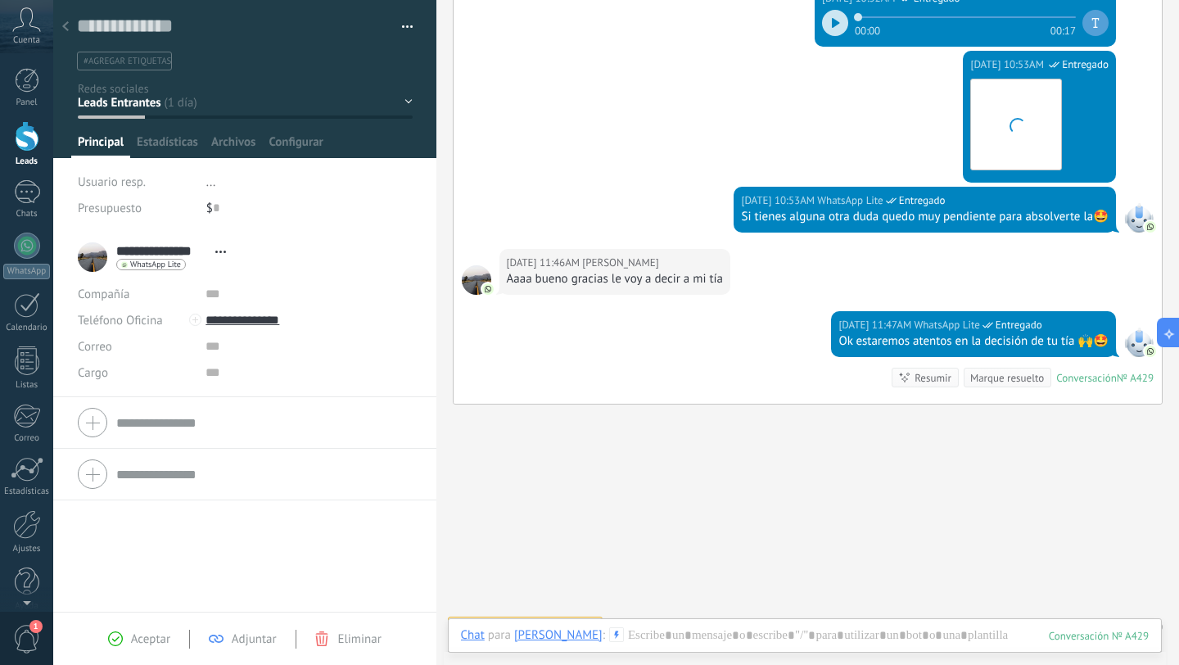
scroll to position [767, 0]
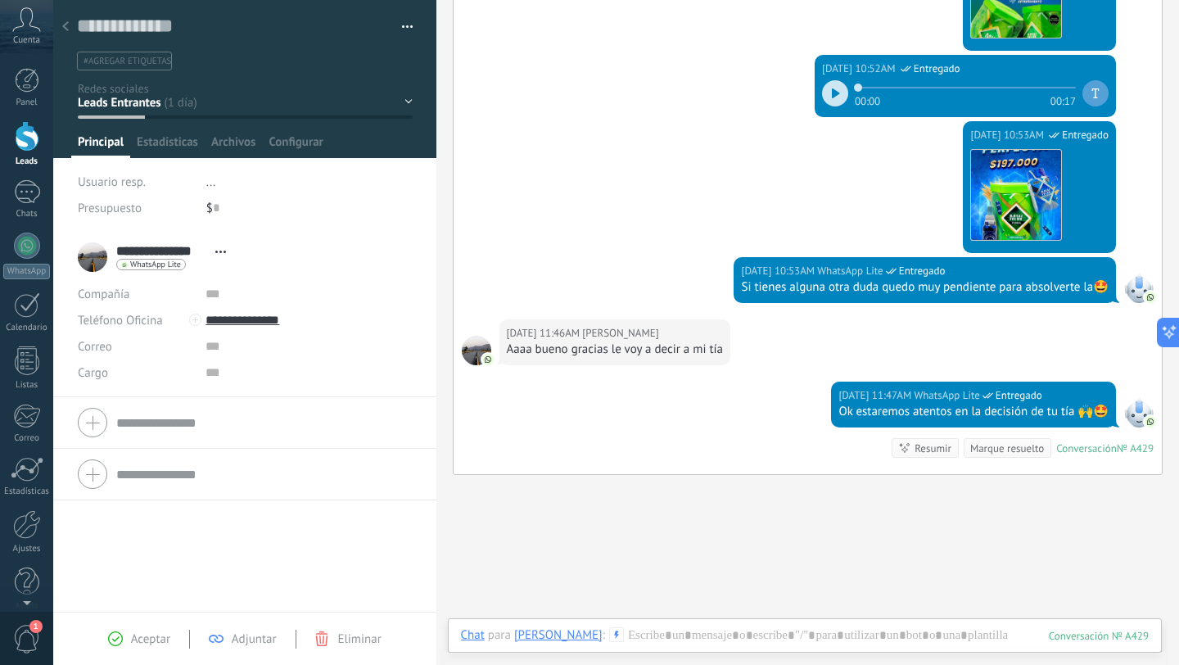
click at [69, 28] on div at bounding box center [65, 27] width 23 height 32
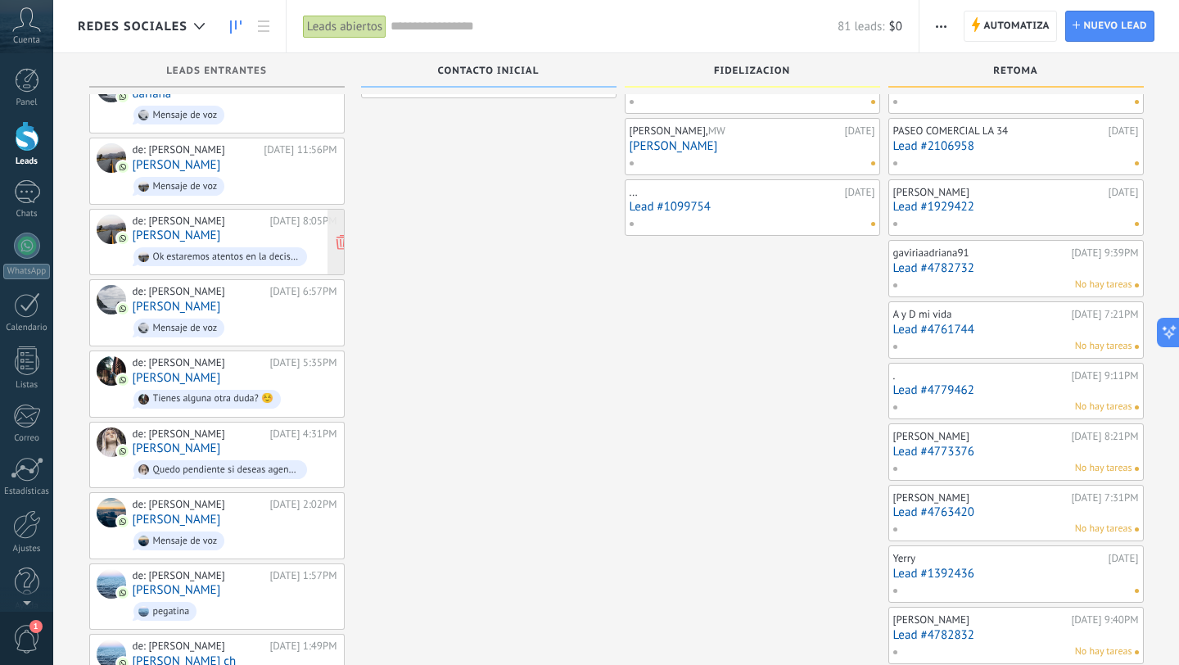
scroll to position [115, 0]
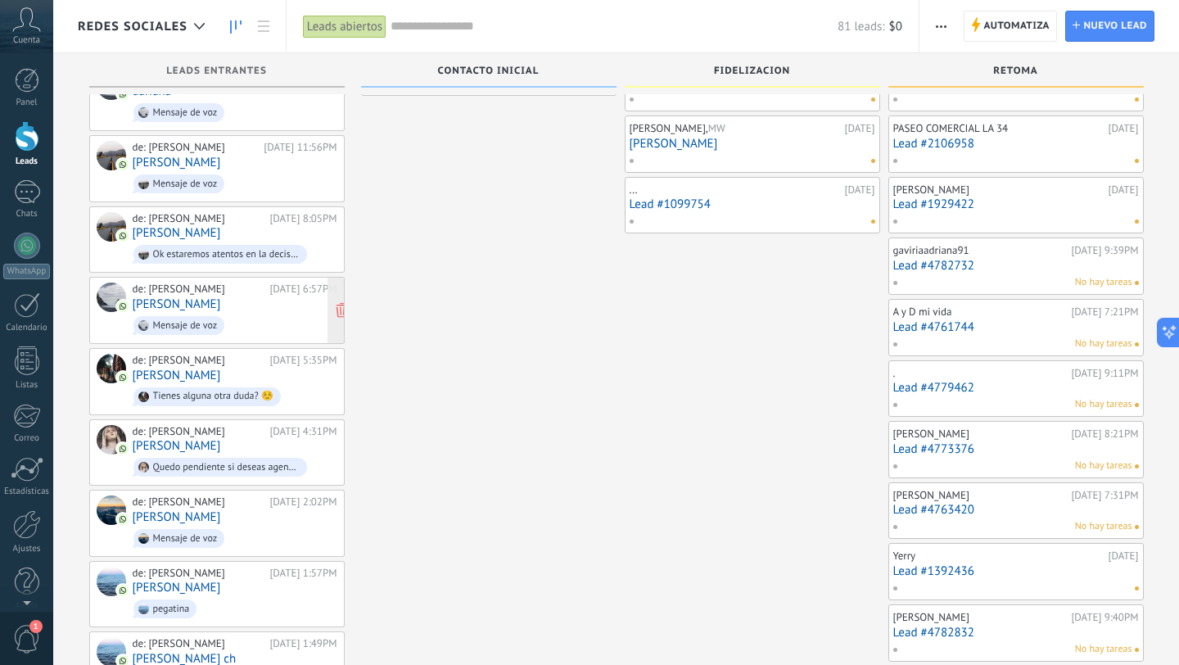
click at [275, 315] on span "Mensaje de voz" at bounding box center [235, 325] width 205 height 25
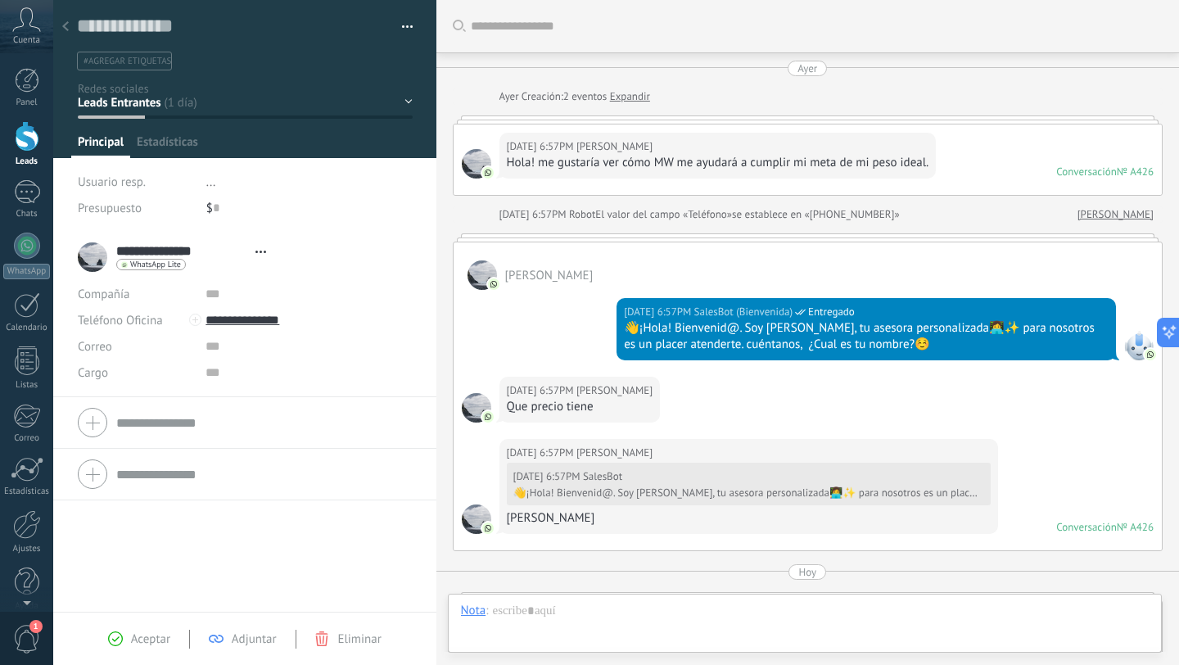
type textarea "**********"
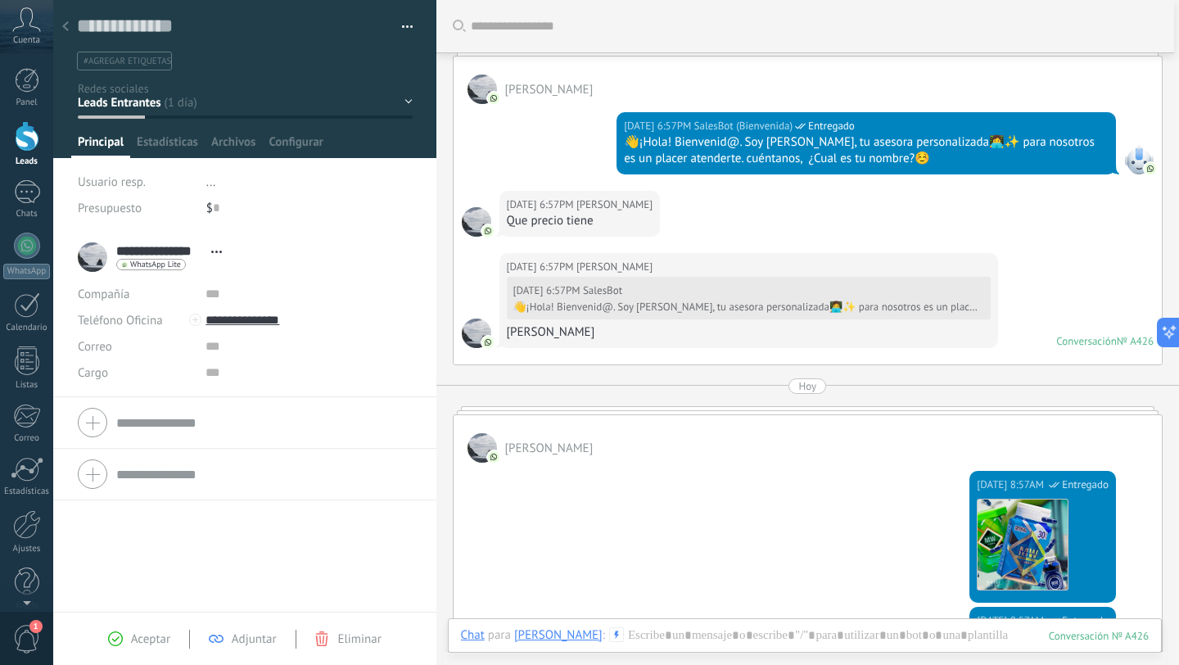
scroll to position [145, 0]
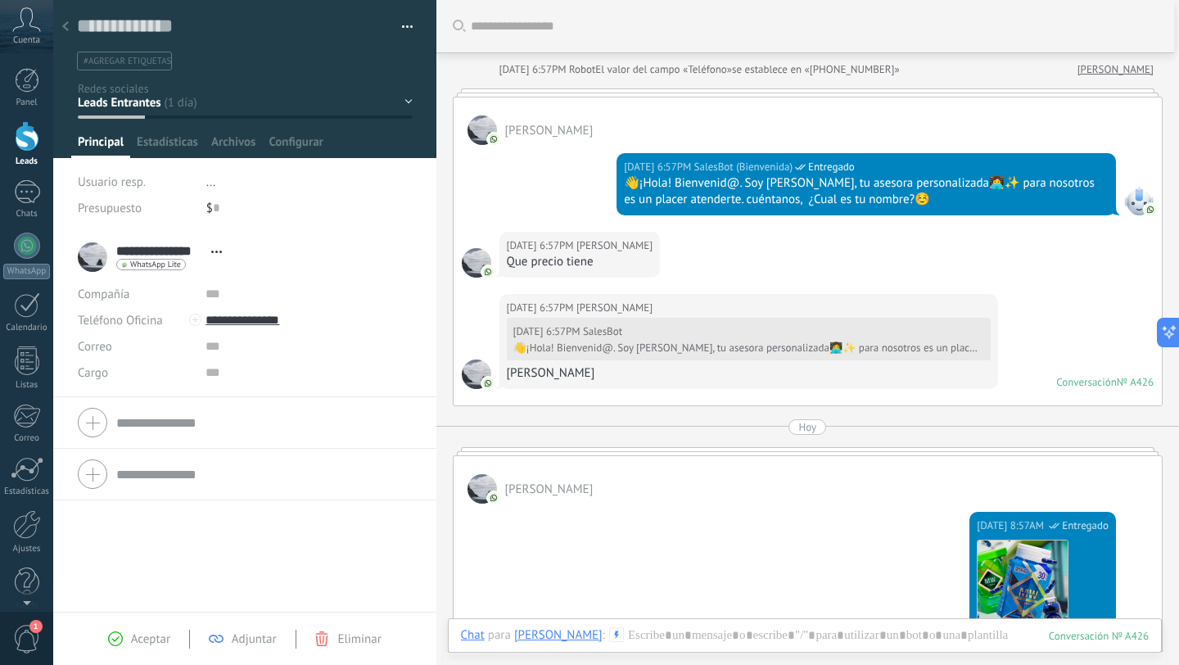
click at [66, 27] on icon at bounding box center [65, 26] width 7 height 10
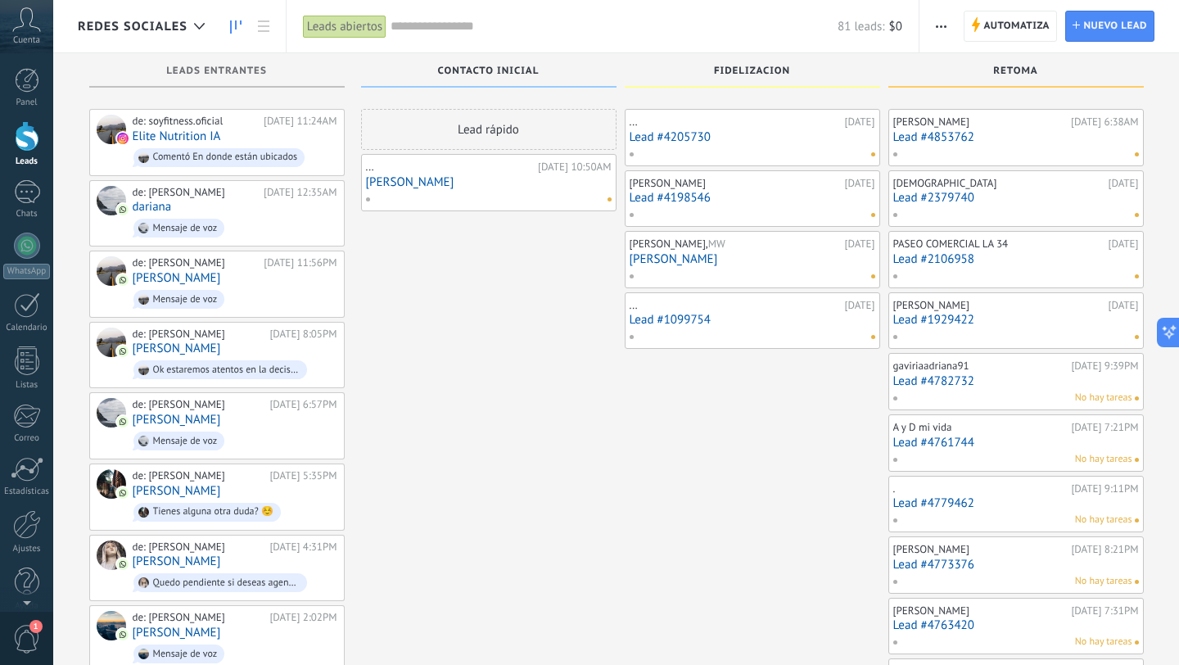
scroll to position [115, 0]
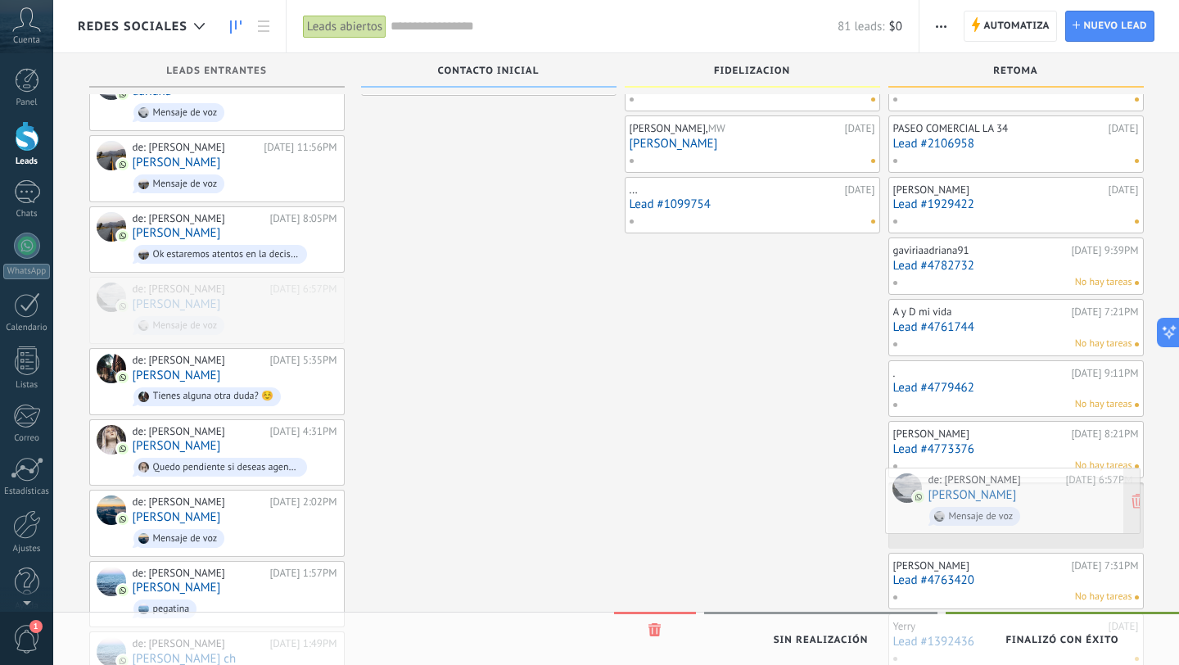
drag, startPoint x: 254, startPoint y: 305, endPoint x: 1050, endPoint y: 500, distance: 819.3
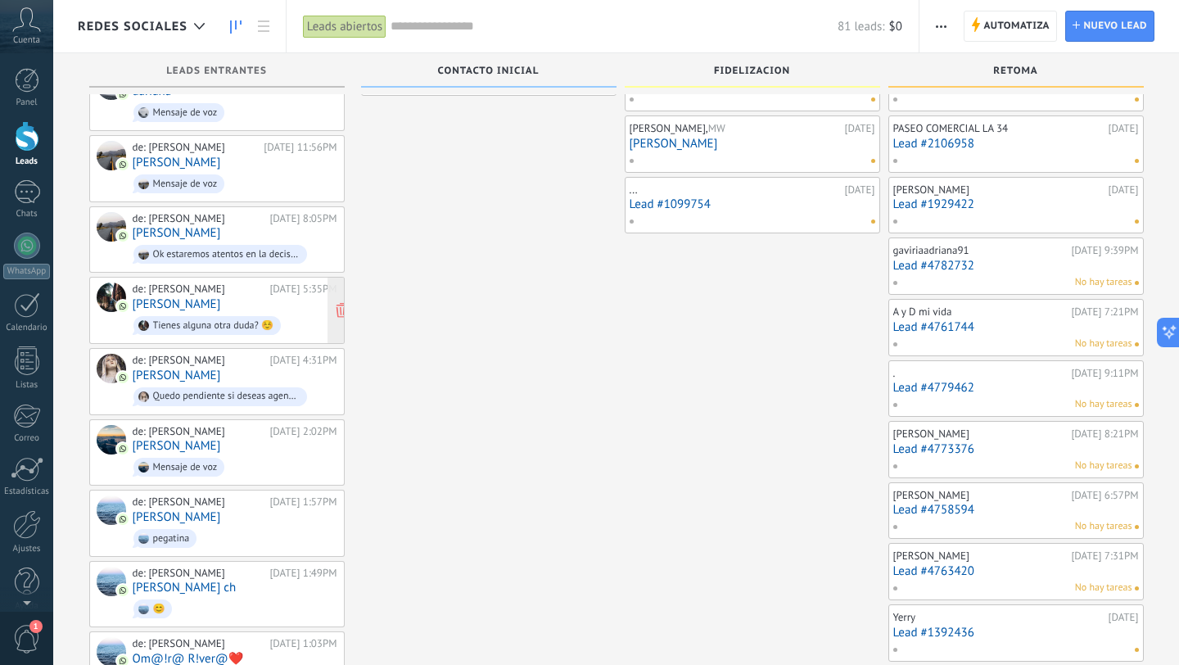
scroll to position [0, 0]
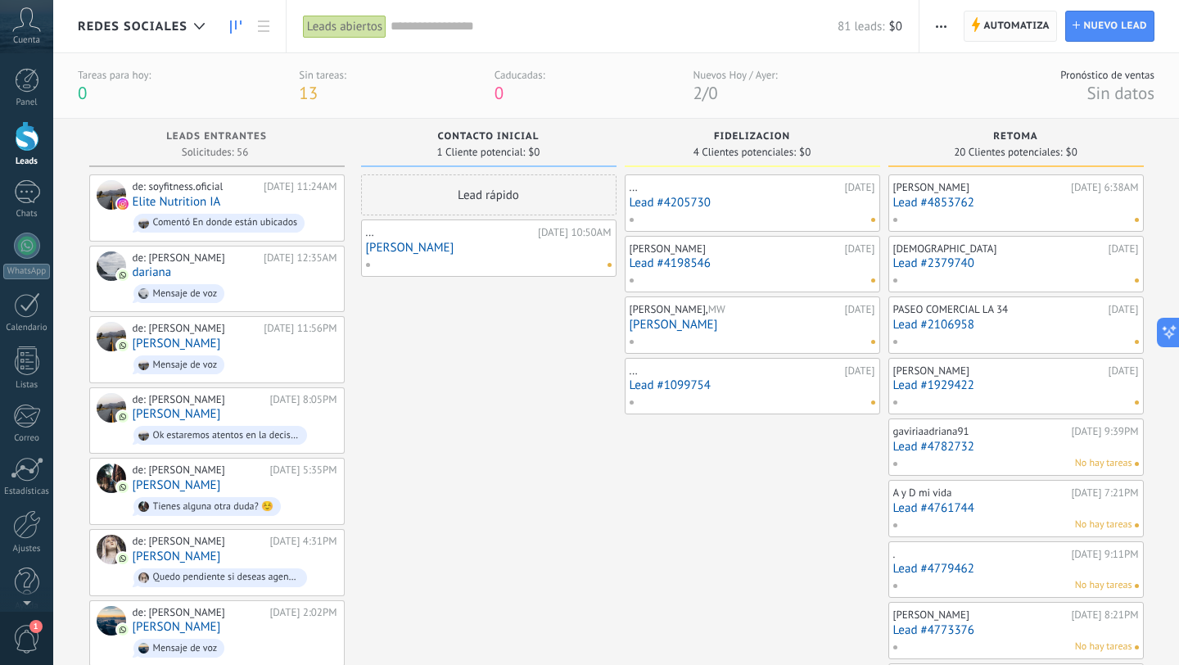
click at [1024, 27] on span "Automatiza" at bounding box center [1017, 25] width 66 height 29
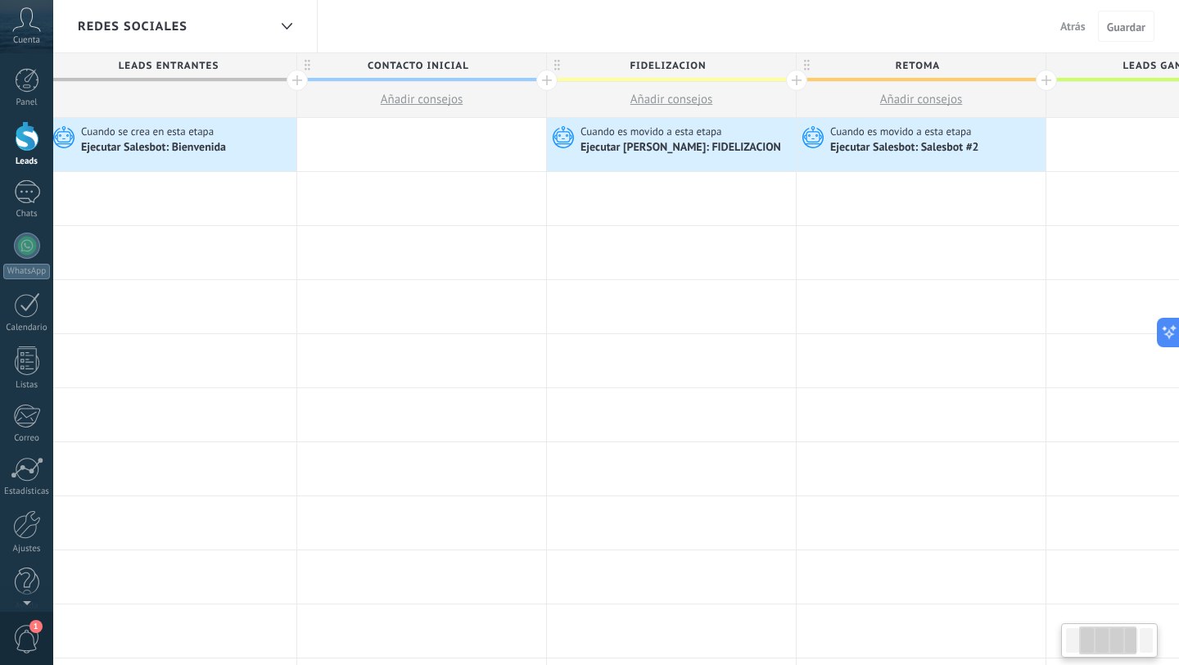
scroll to position [0, 283]
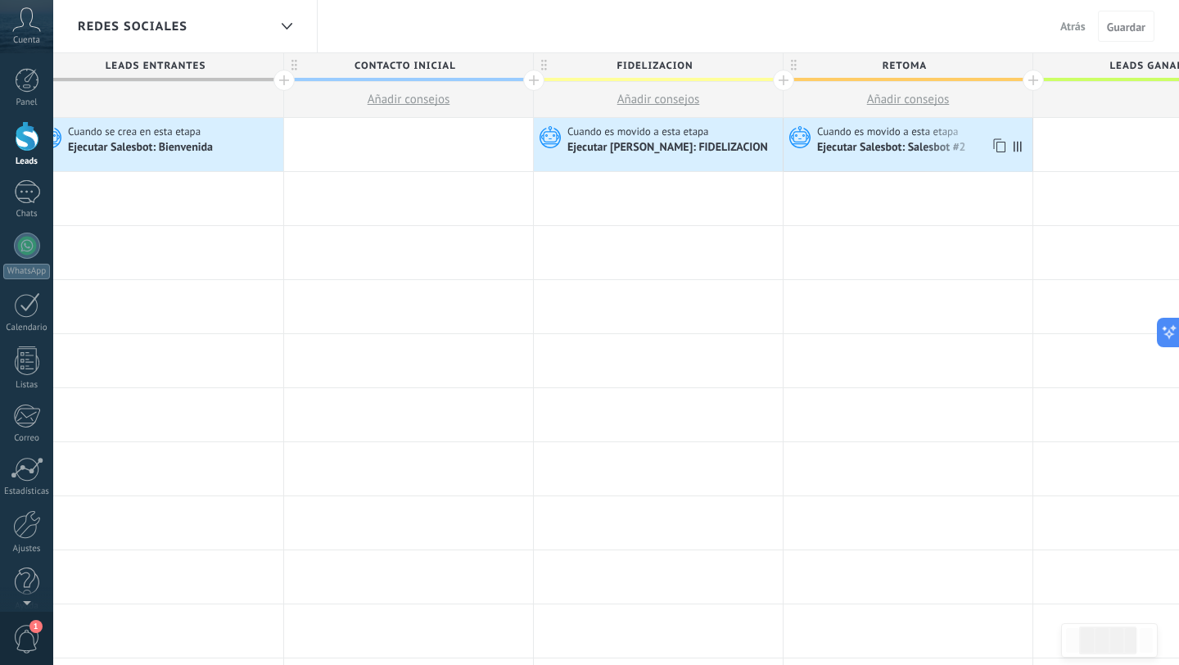
click at [919, 143] on div "Ejecutar Salesbot: Salesbot #2" at bounding box center [893, 148] width 152 height 15
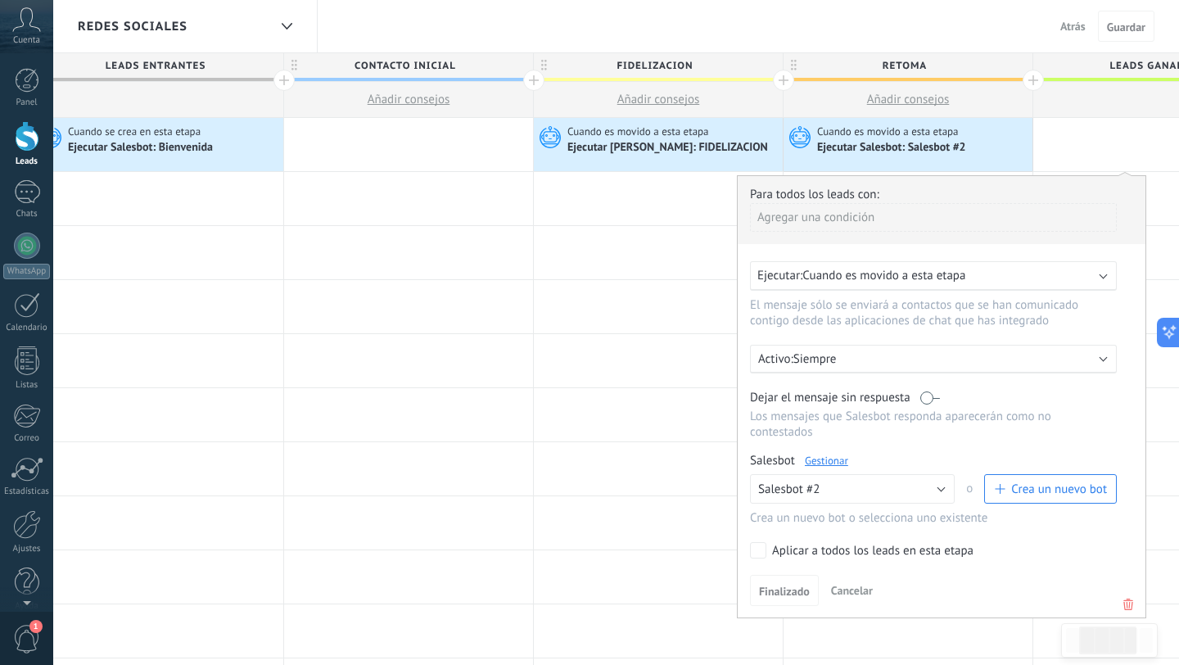
click at [838, 464] on link "Gestionar" at bounding box center [826, 461] width 43 height 14
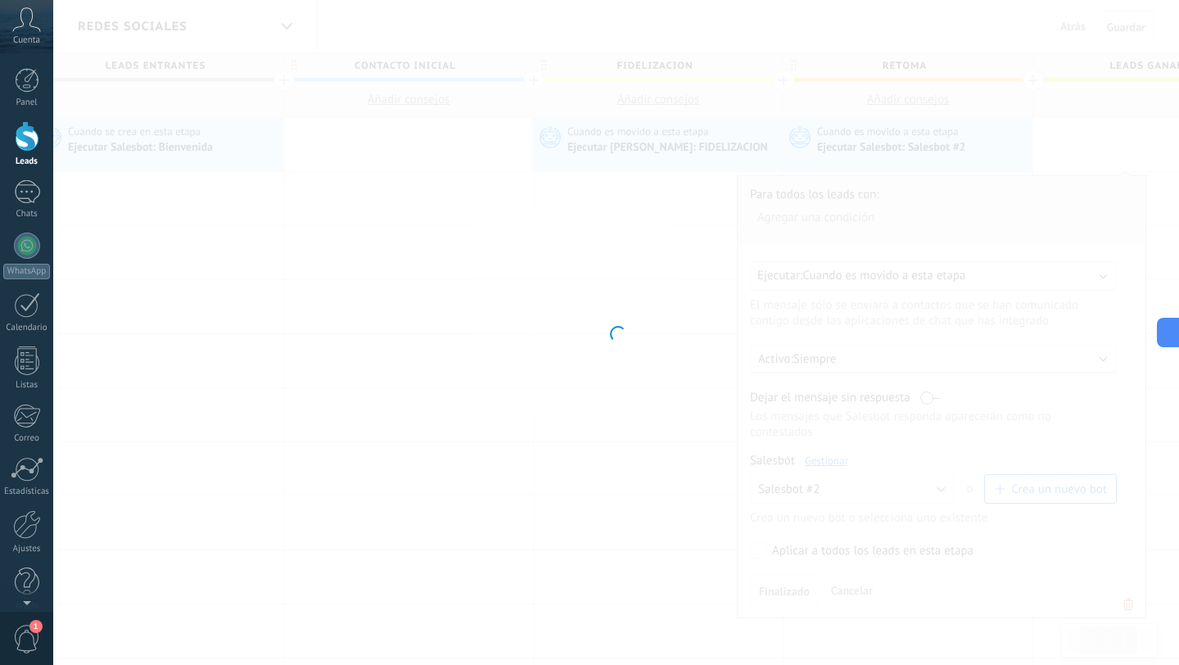
type input "**********"
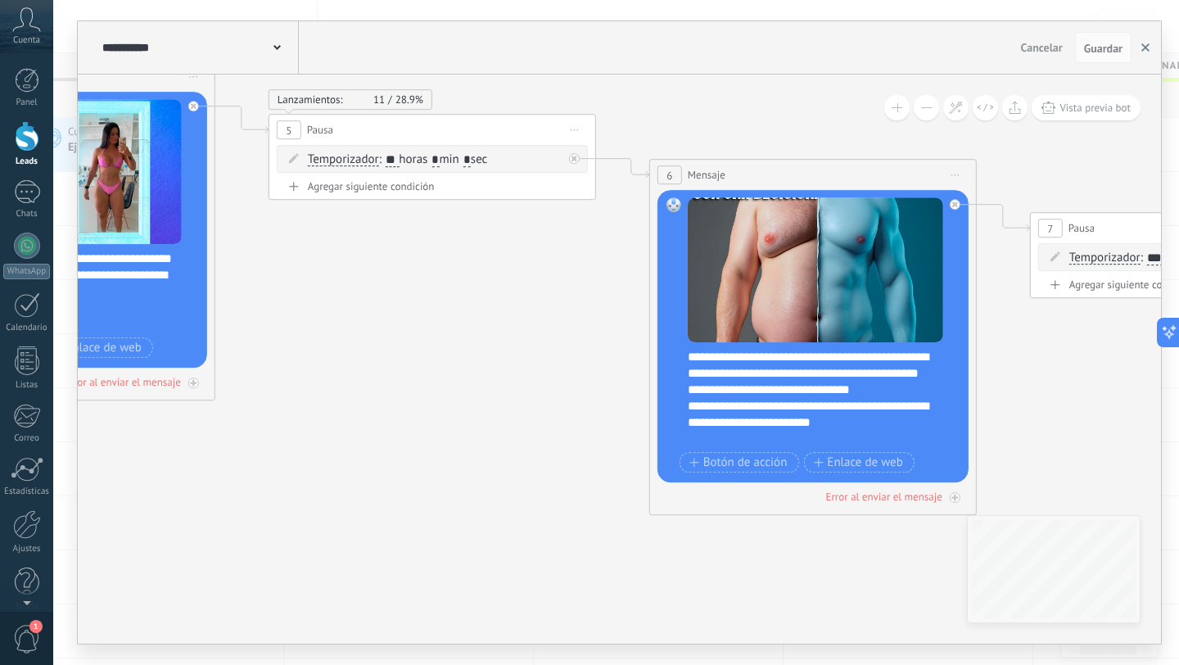
click at [1146, 47] on use "button" at bounding box center [1146, 47] width 8 height 8
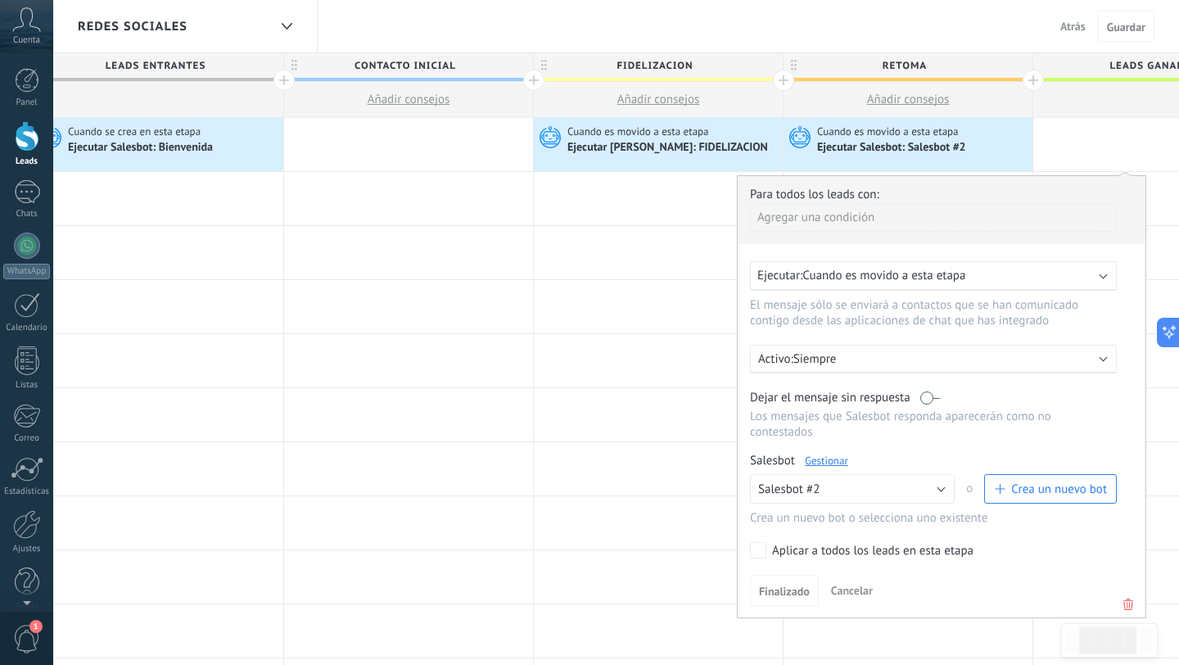
click at [1080, 23] on span "Atrás" at bounding box center [1073, 26] width 25 height 15
